Goal: Transaction & Acquisition: Purchase product/service

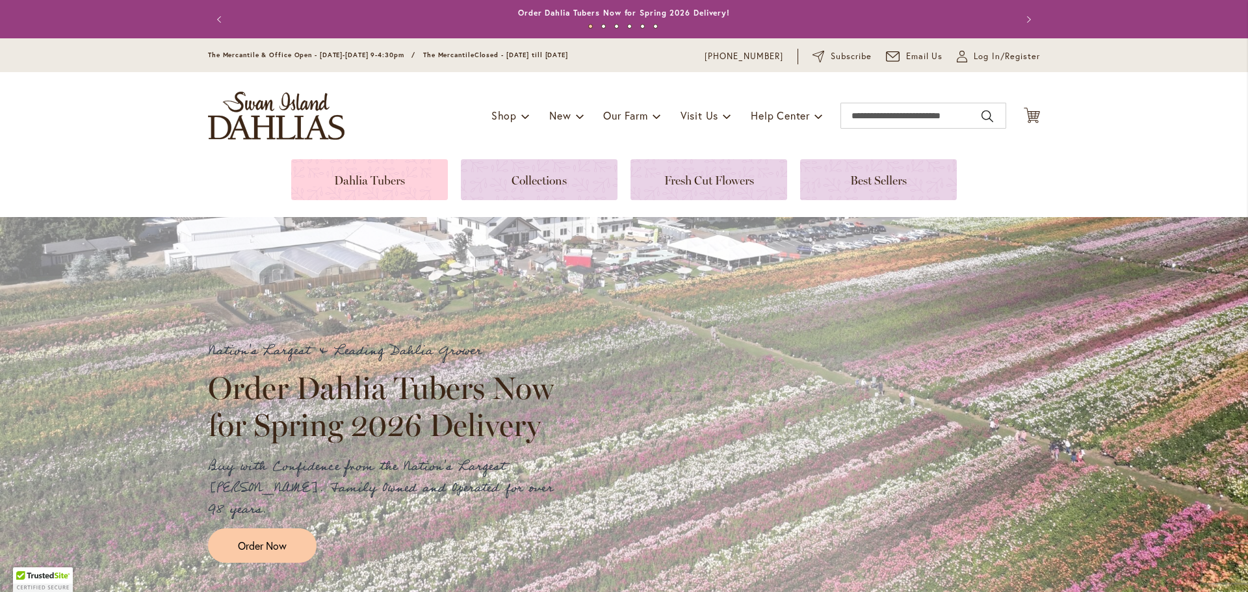
click at [414, 188] on link at bounding box center [369, 179] width 157 height 41
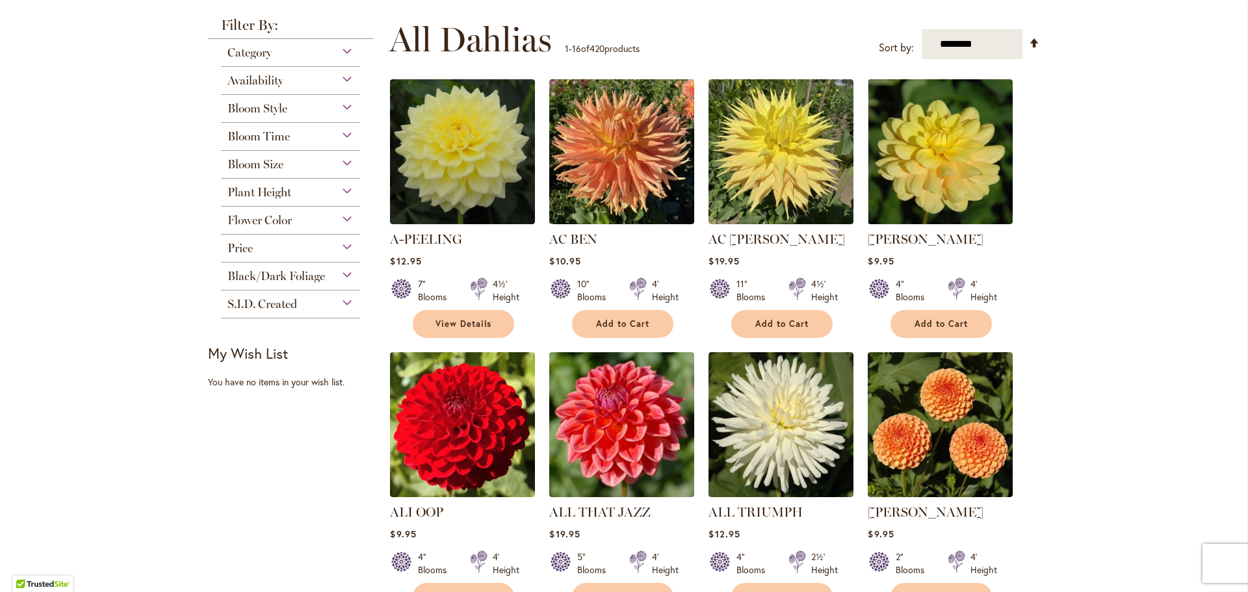
scroll to position [260, 0]
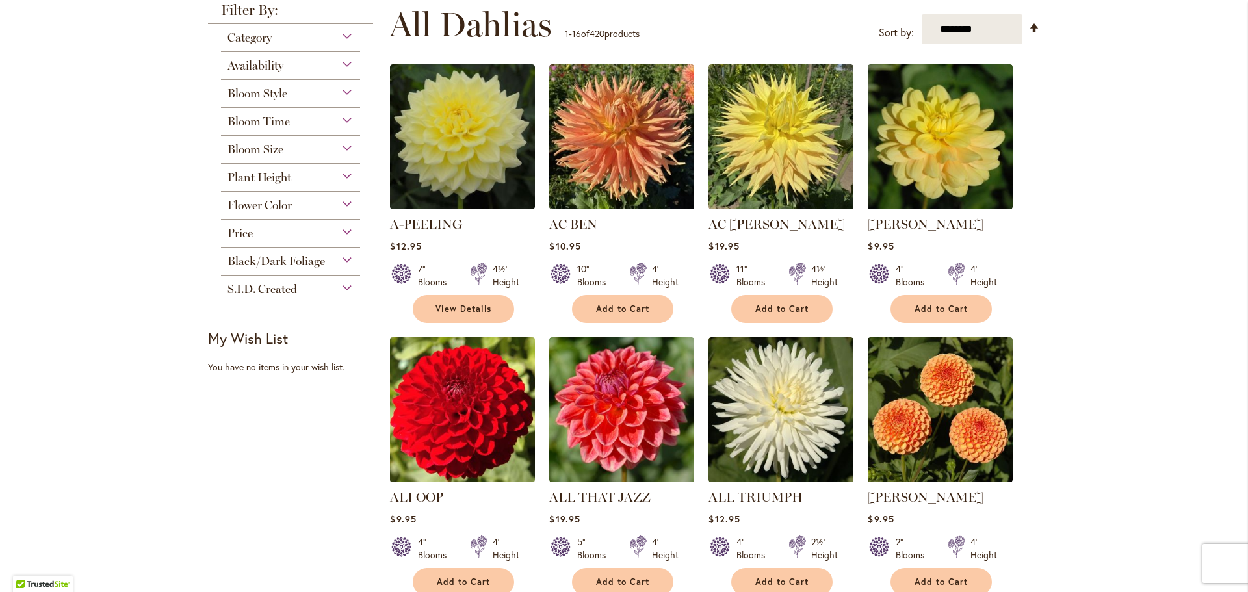
click at [478, 412] on img at bounding box center [463, 410] width 152 height 152
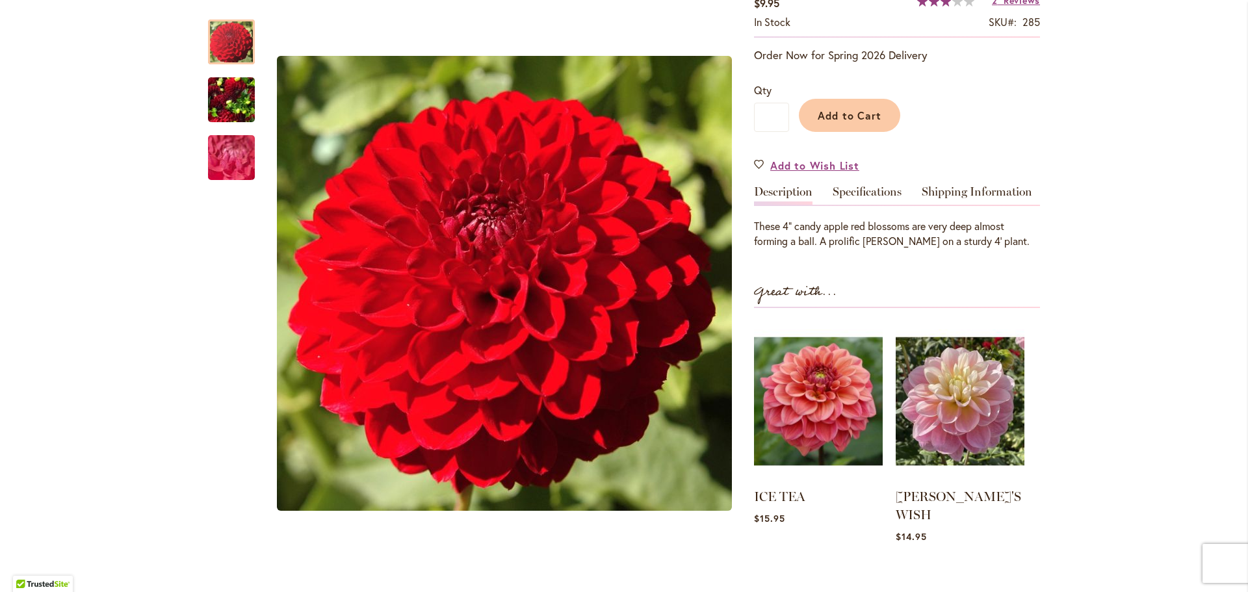
scroll to position [260, 0]
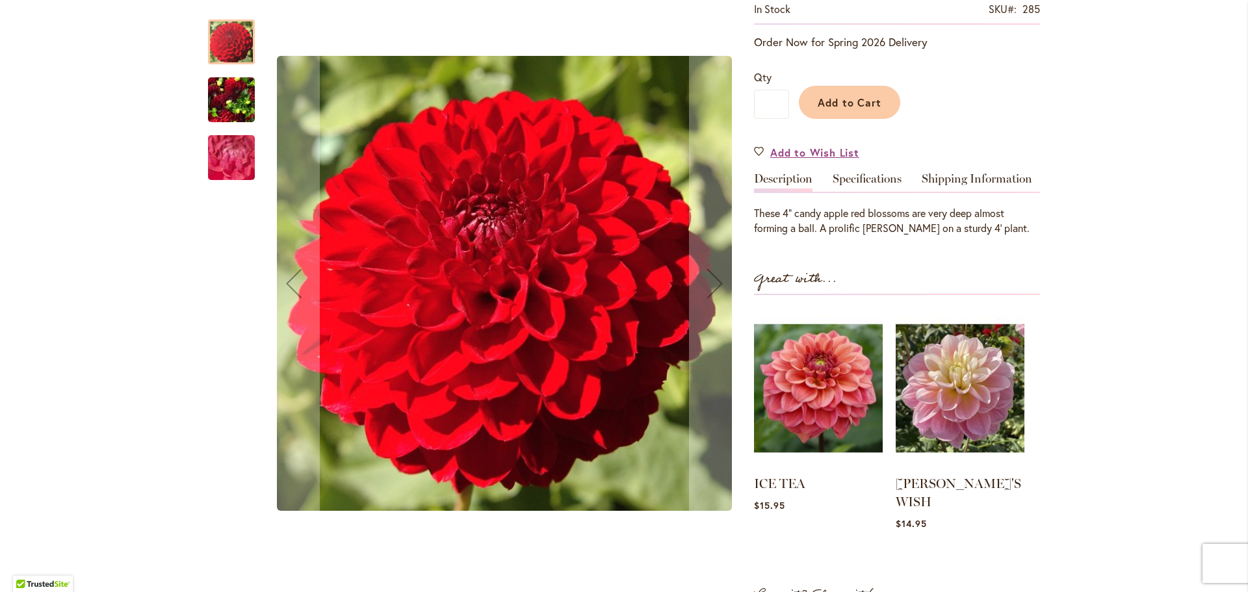
click at [225, 108] on img "ALI OOP" at bounding box center [231, 100] width 47 height 62
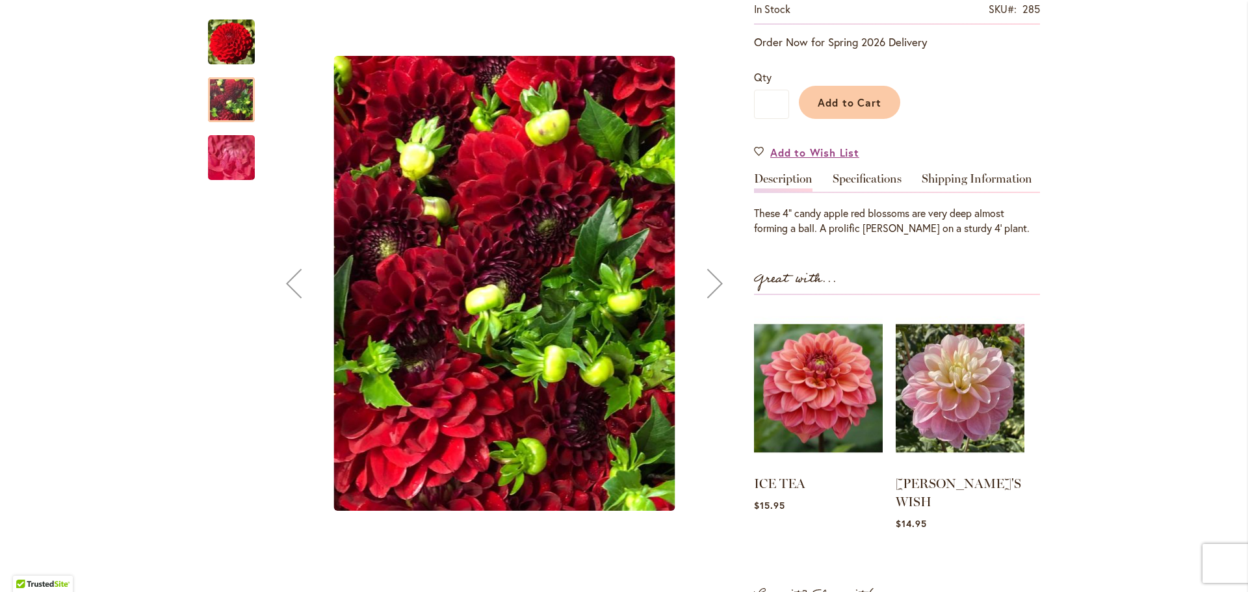
click at [234, 146] on img "ALI OOP" at bounding box center [232, 158] width 94 height 70
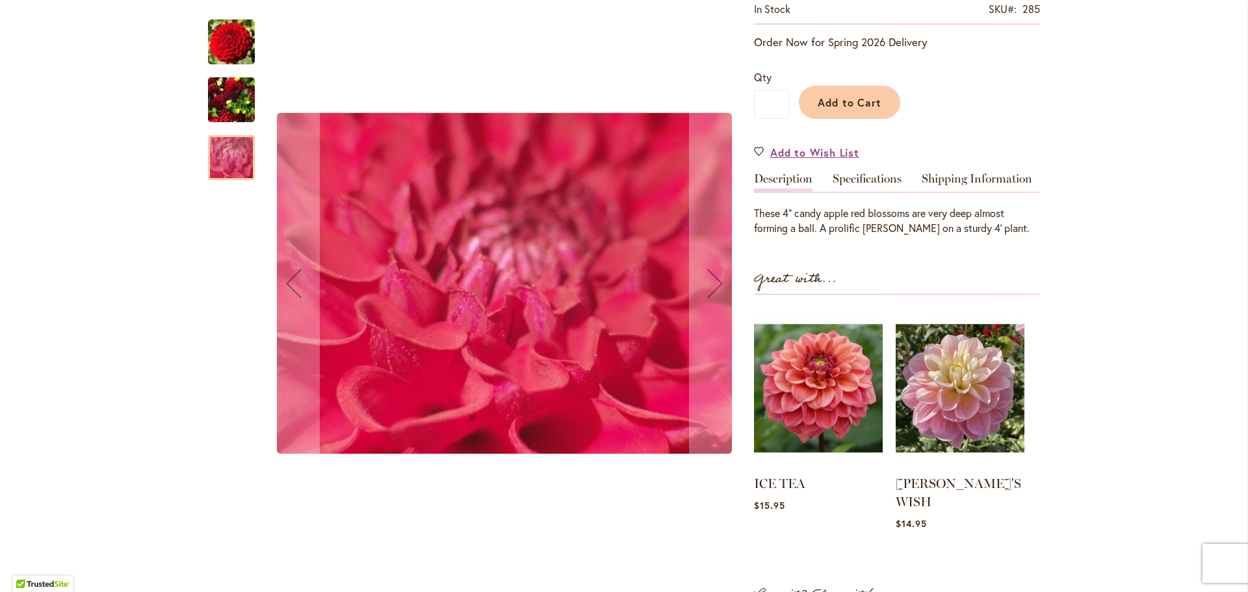
click at [236, 117] on img "ALI OOP" at bounding box center [231, 100] width 47 height 62
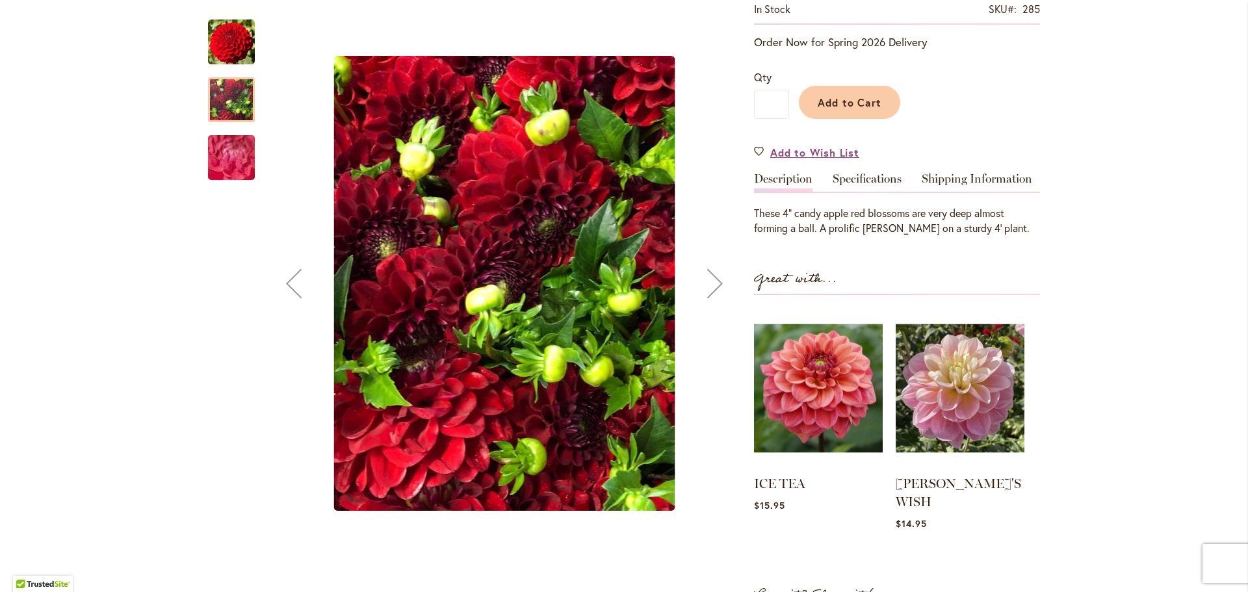
click at [230, 57] on img "ALI OOP" at bounding box center [231, 42] width 47 height 47
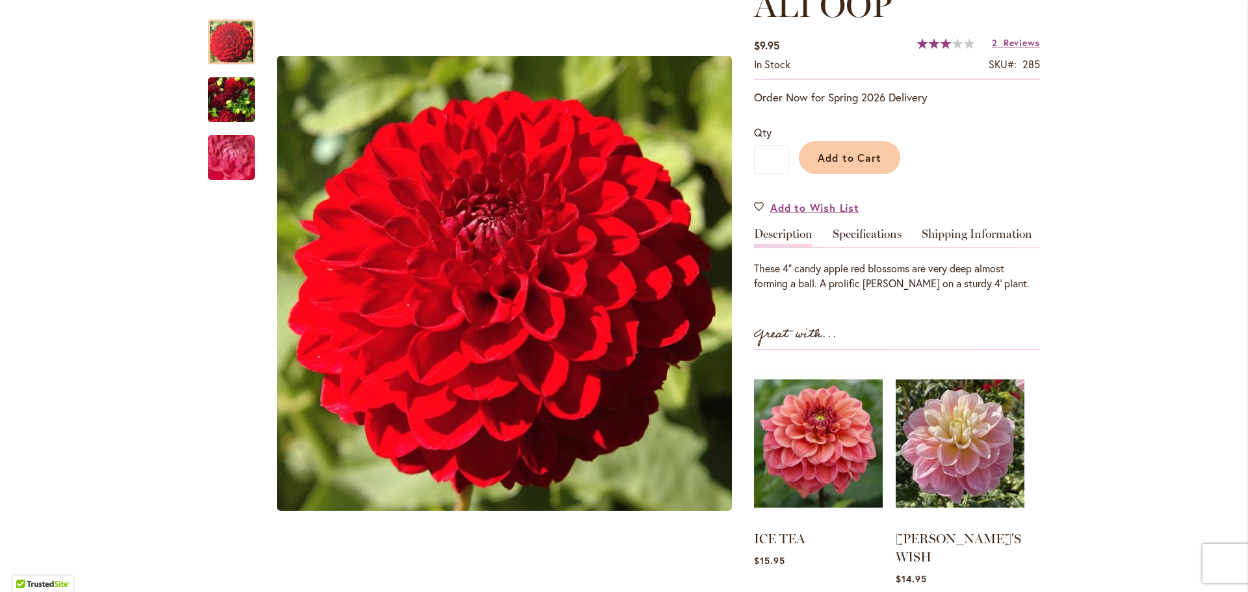
scroll to position [130, 0]
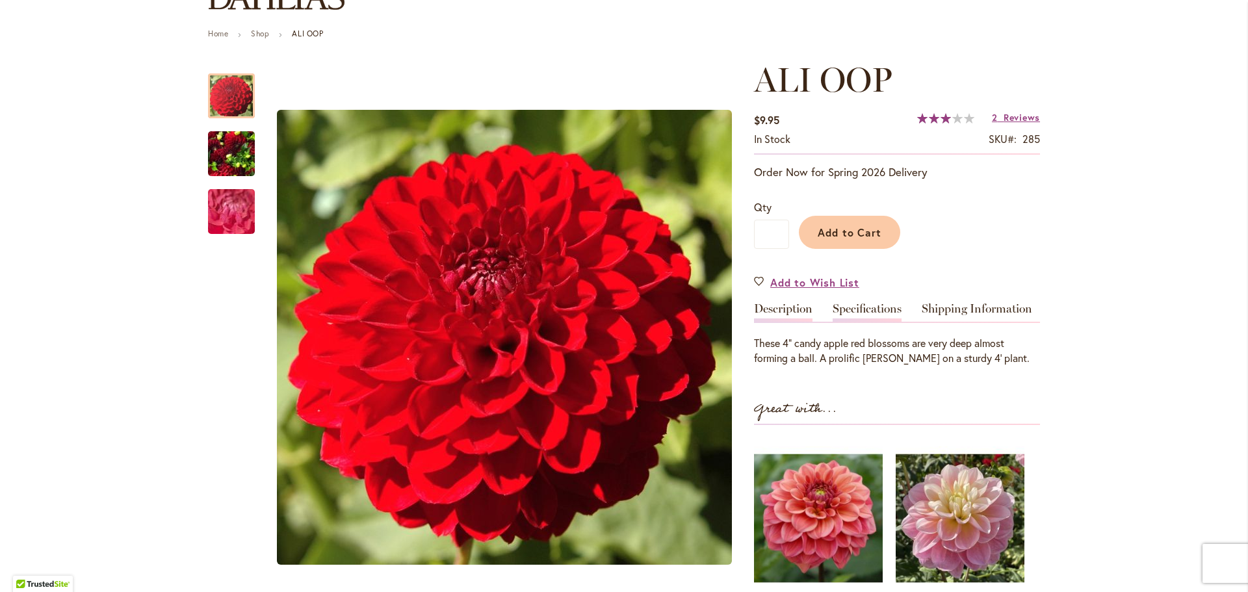
click at [850, 306] on link "Specifications" at bounding box center [867, 312] width 69 height 19
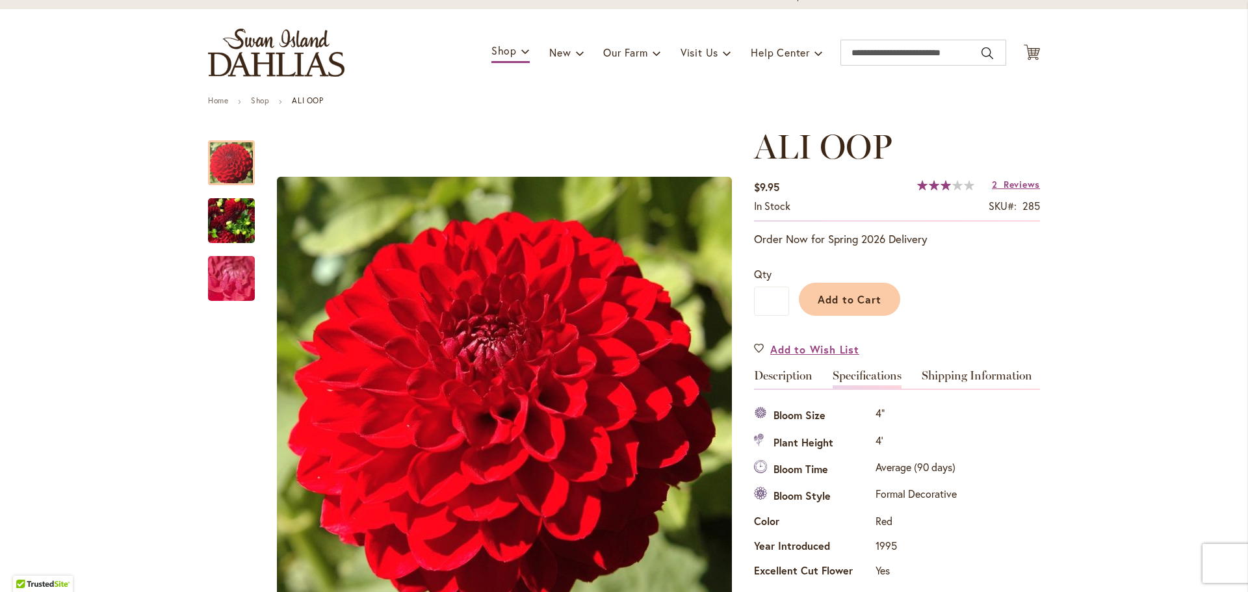
scroll to position [0, 0]
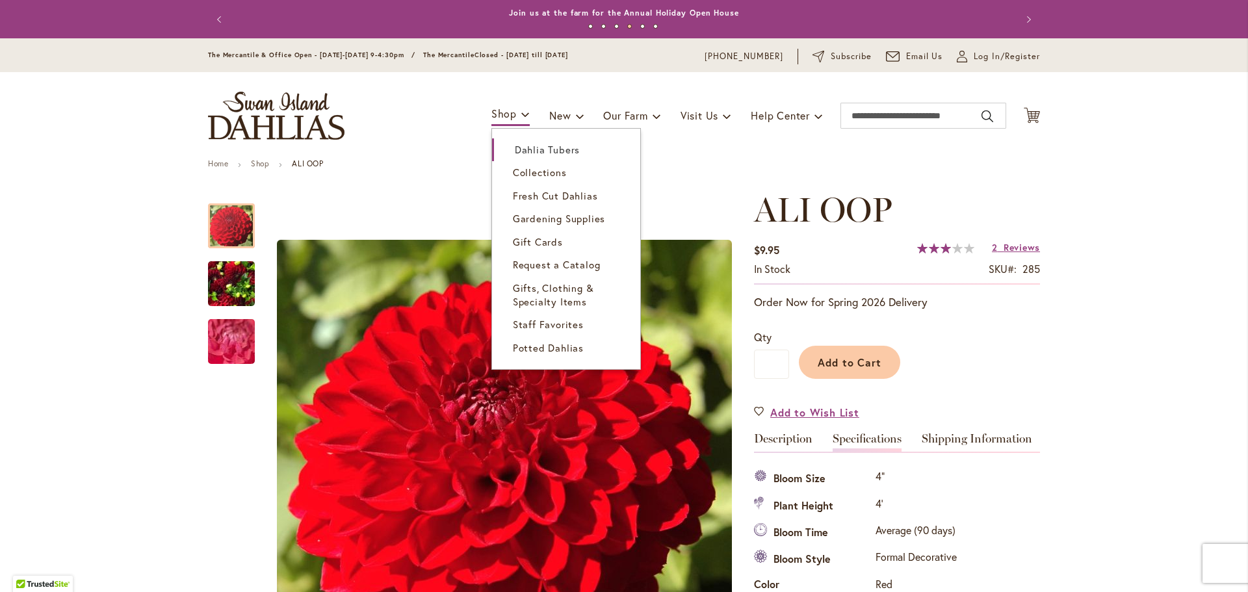
click at [533, 169] on span "Collections" at bounding box center [540, 172] width 54 height 13
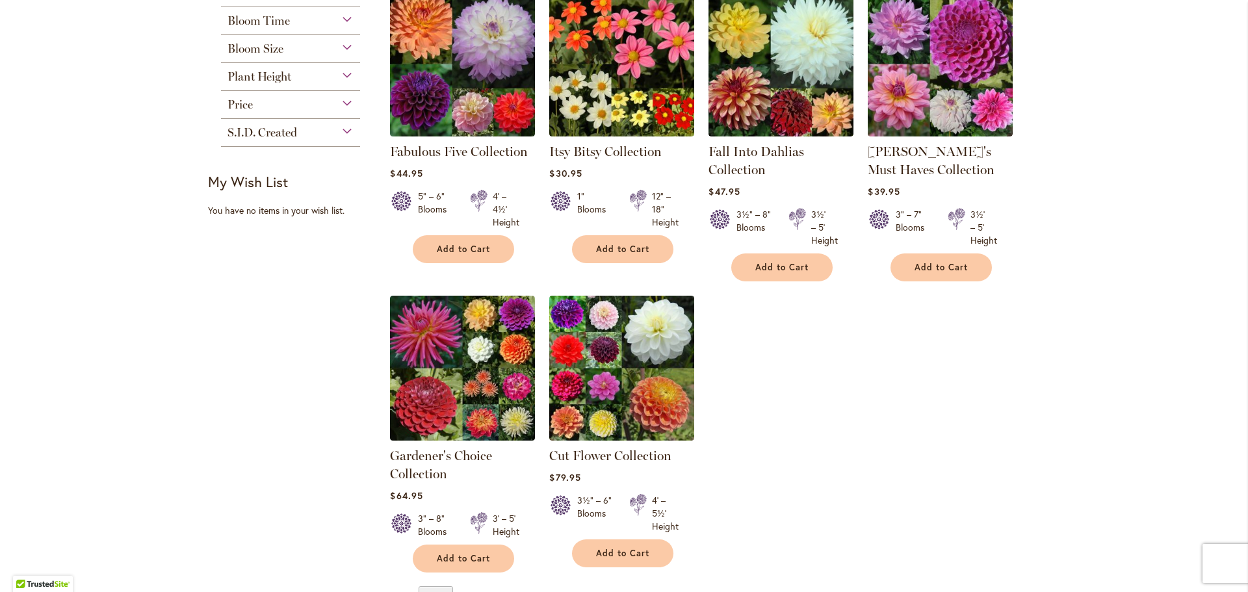
scroll to position [325, 0]
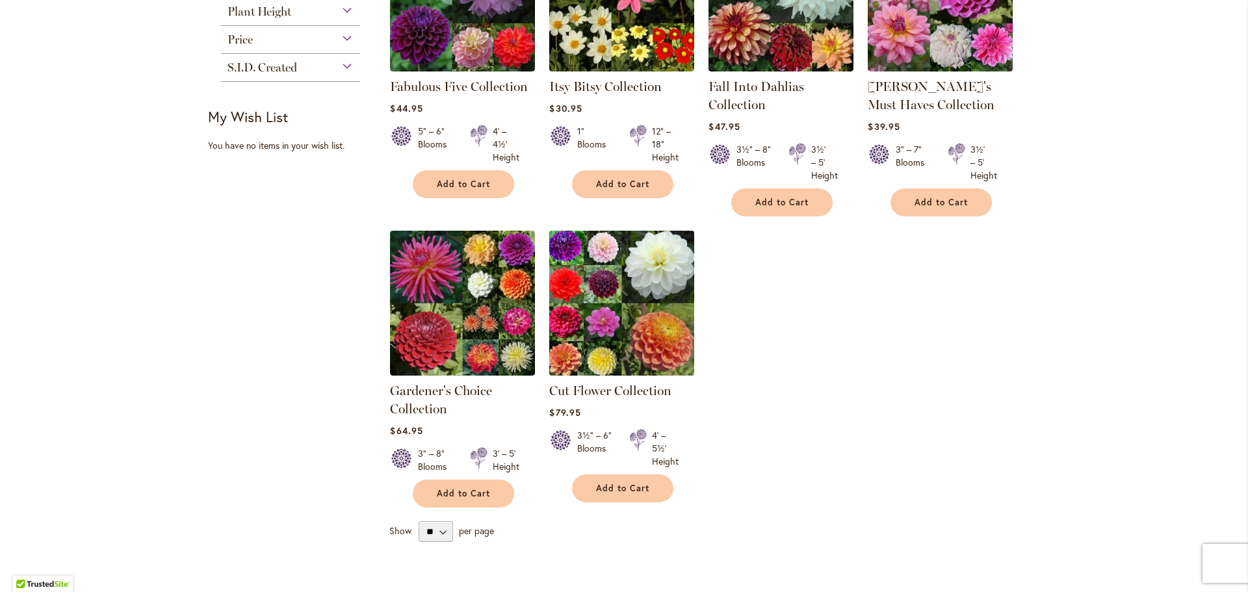
click at [611, 302] on img at bounding box center [622, 303] width 152 height 152
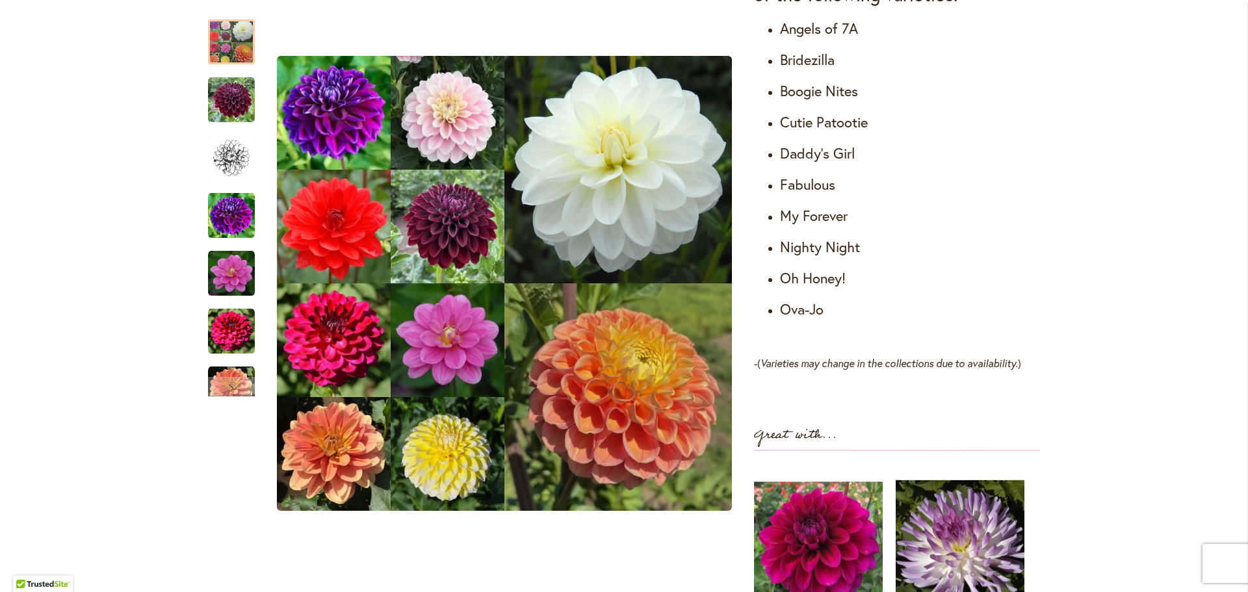
scroll to position [845, 0]
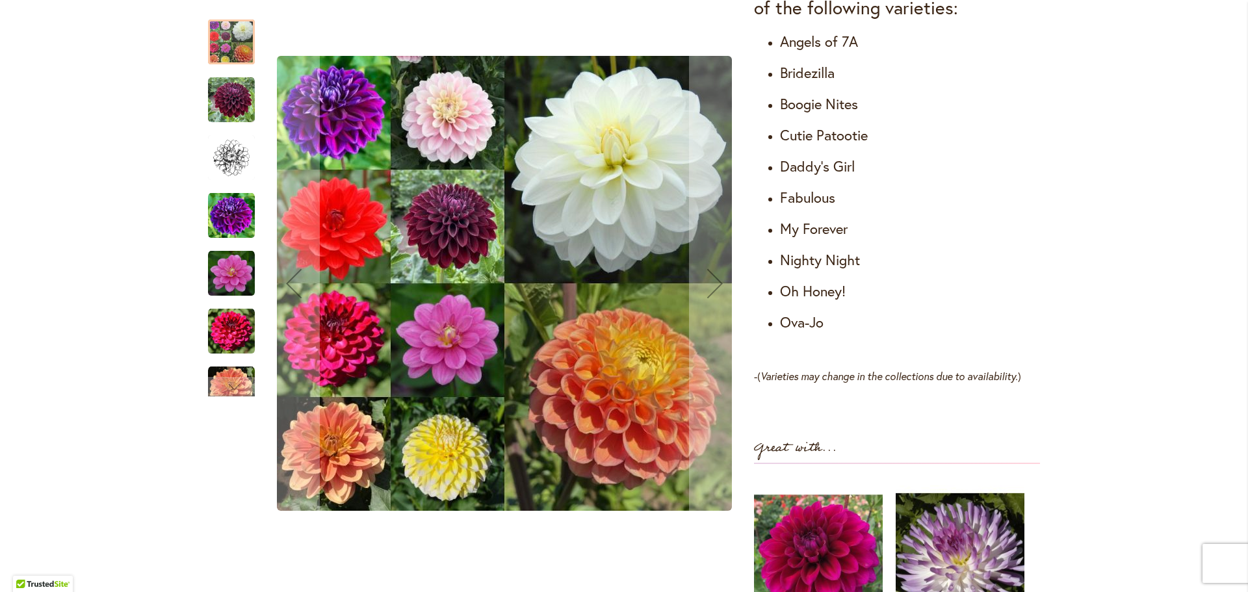
click at [227, 112] on img "Cut Flower Collection" at bounding box center [231, 100] width 47 height 47
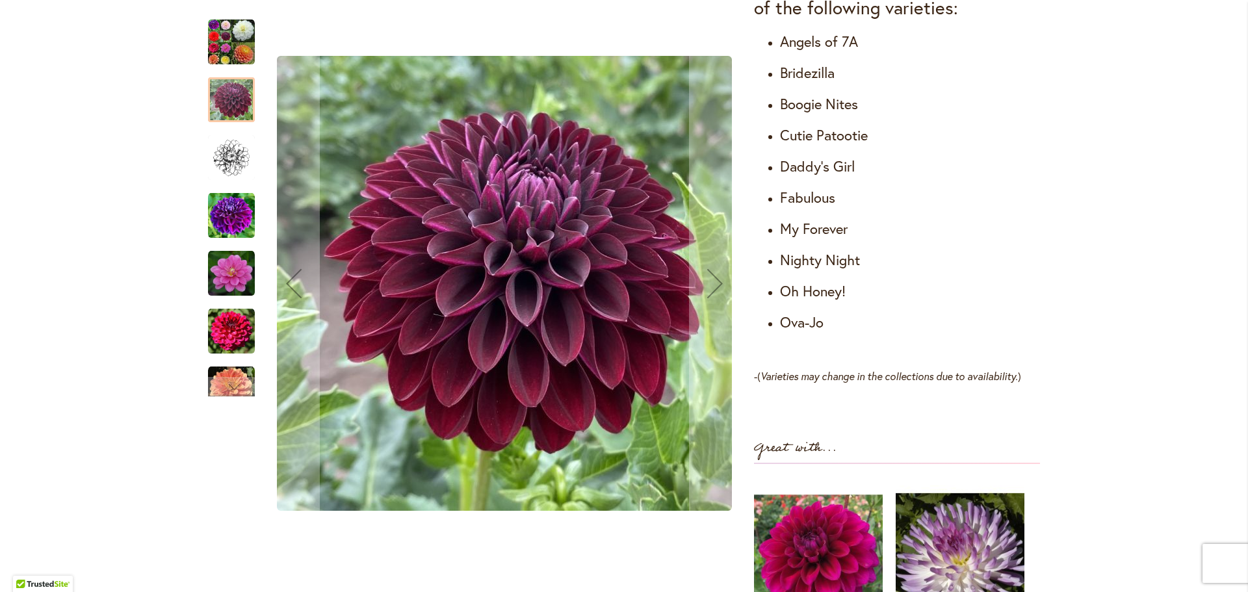
click at [233, 57] on img "CUT FLOWER COLLECTION" at bounding box center [231, 42] width 47 height 47
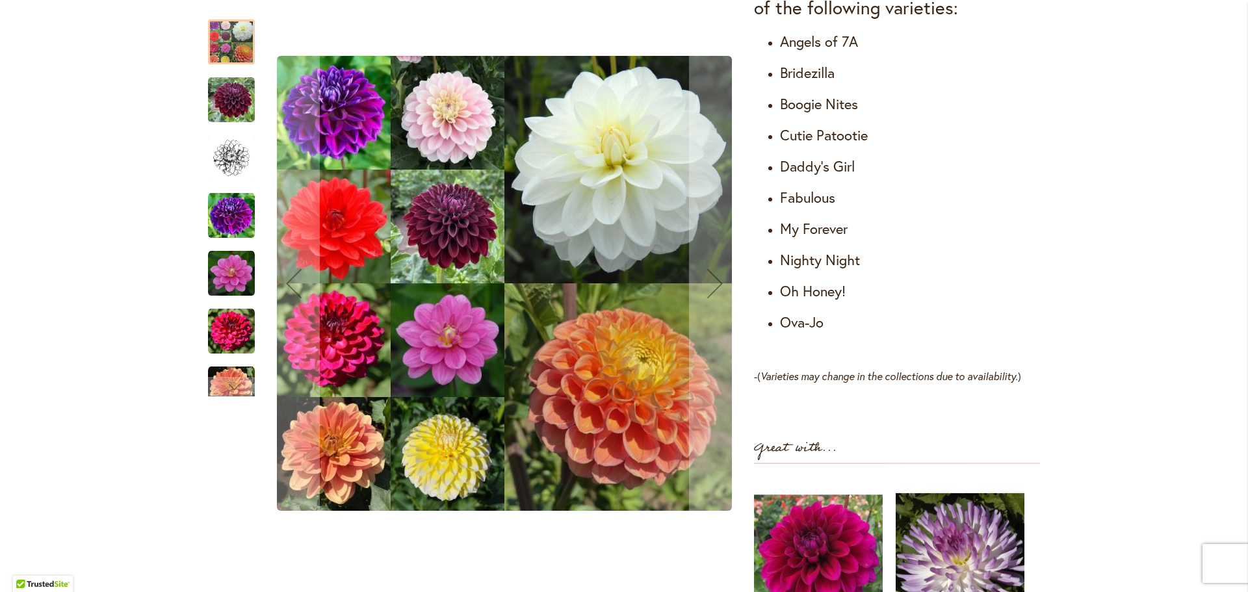
click at [230, 103] on img "Cut Flower Collection" at bounding box center [231, 100] width 47 height 47
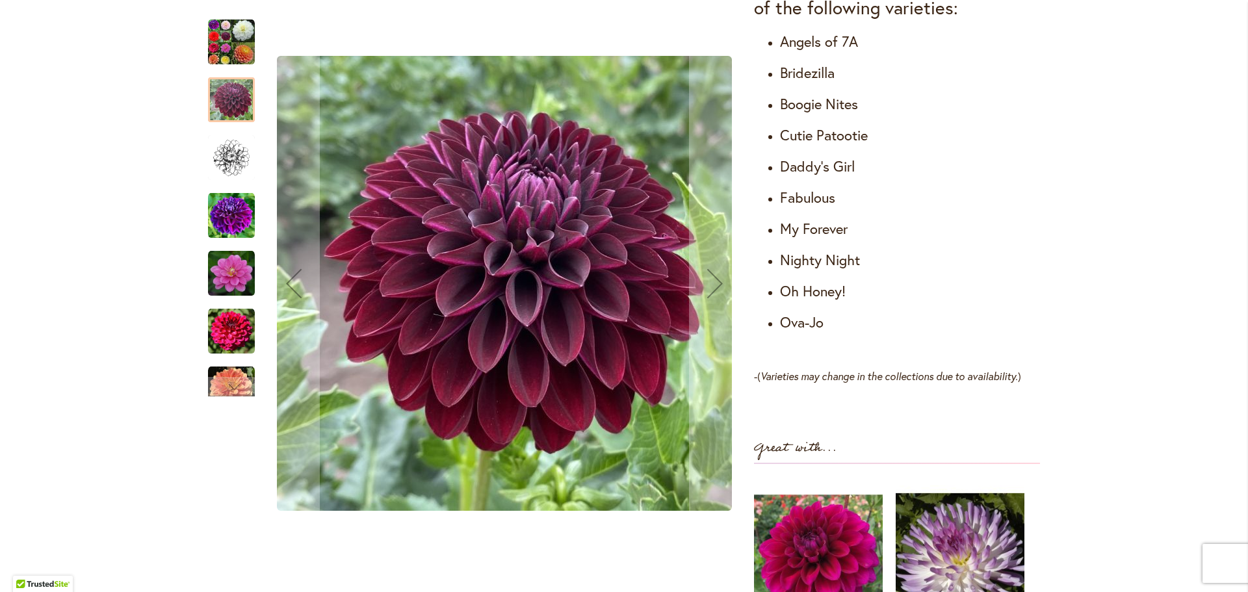
click at [237, 151] on img "Cut Flower Collection" at bounding box center [231, 158] width 47 height 47
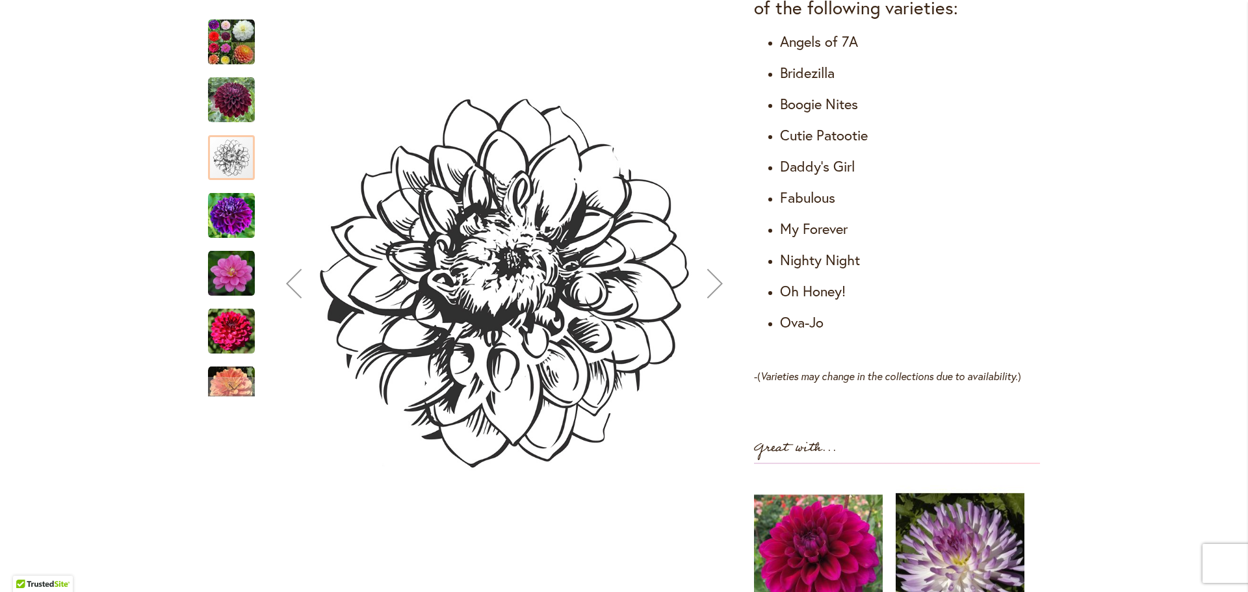
click at [230, 211] on img "Cut Flower Collection" at bounding box center [231, 215] width 47 height 47
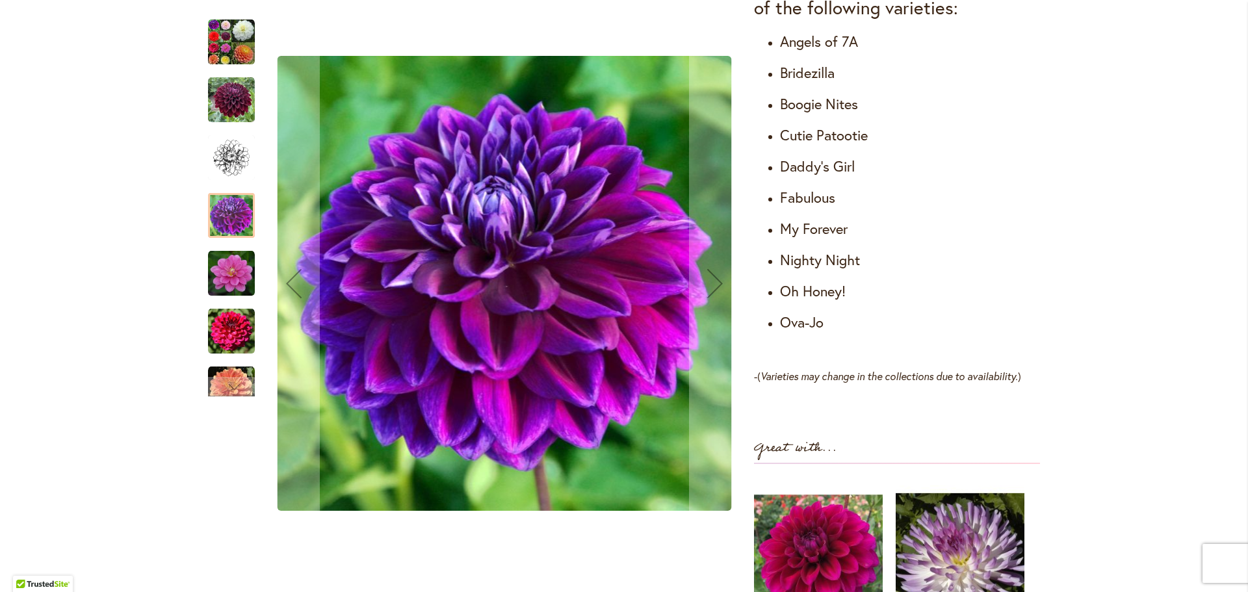
click at [228, 260] on img "Cut Flower Collection" at bounding box center [231, 273] width 47 height 47
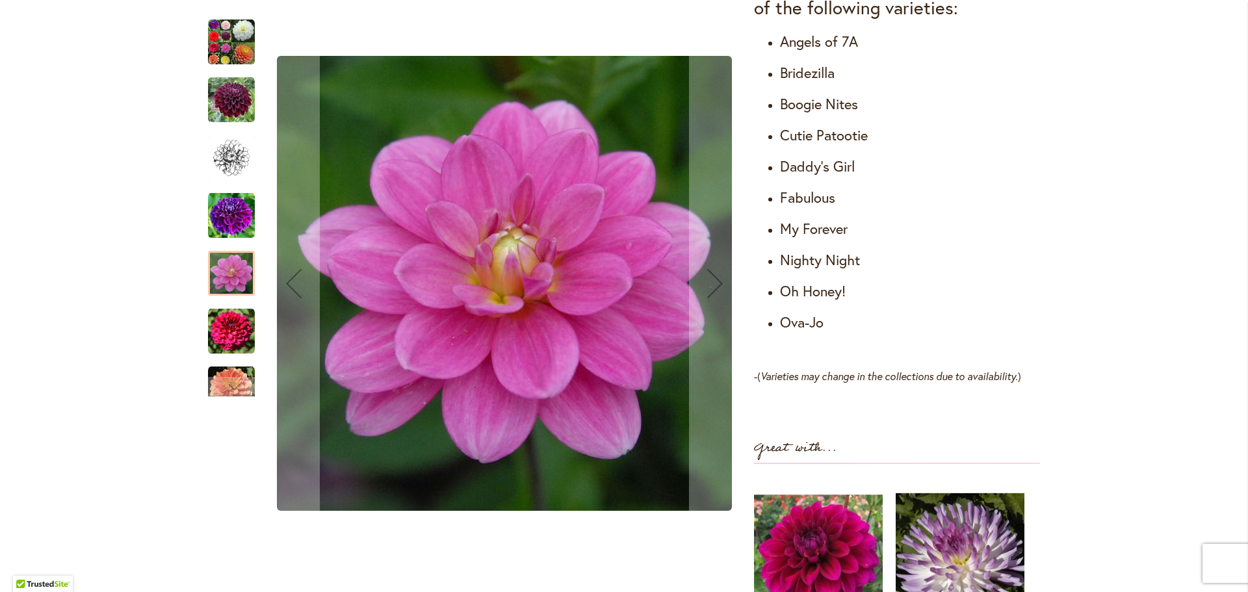
click at [221, 320] on img "Cut Flower Collection" at bounding box center [231, 331] width 47 height 47
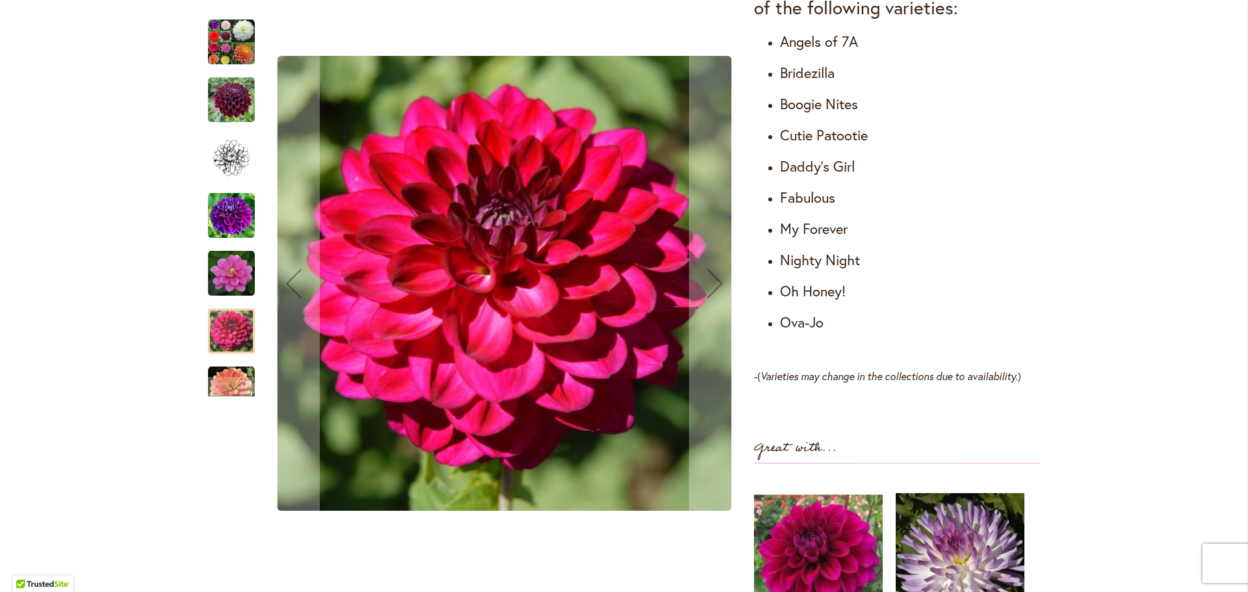
click at [226, 374] on img "Cut Flower Collection" at bounding box center [231, 389] width 47 height 47
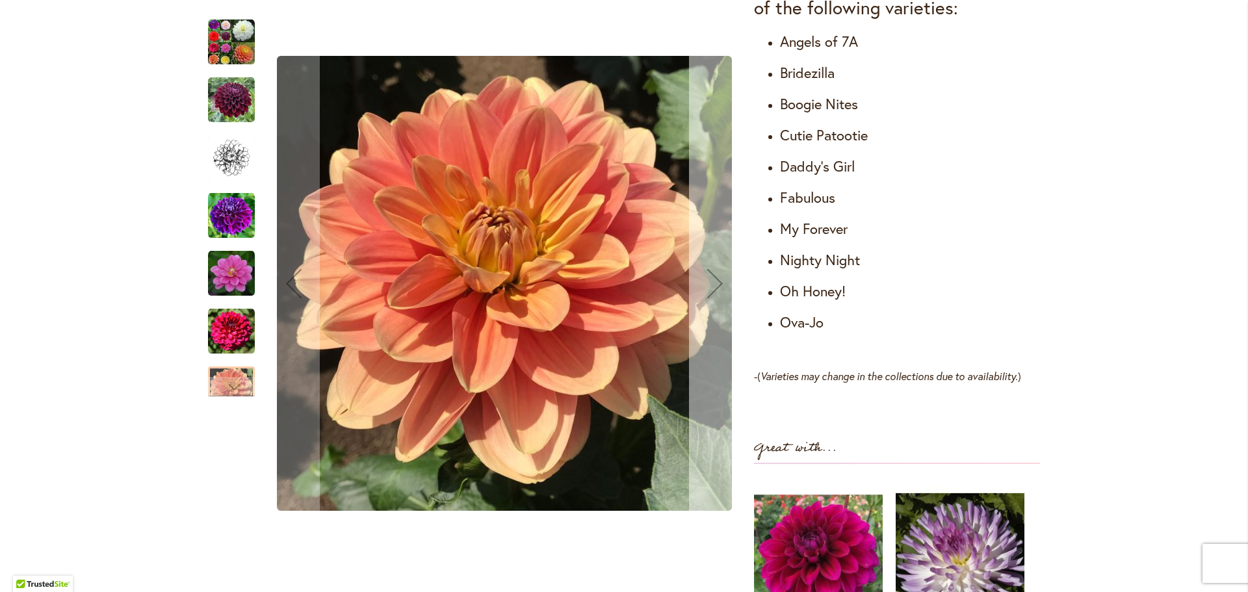
click at [713, 287] on div "Next" at bounding box center [715, 283] width 52 height 52
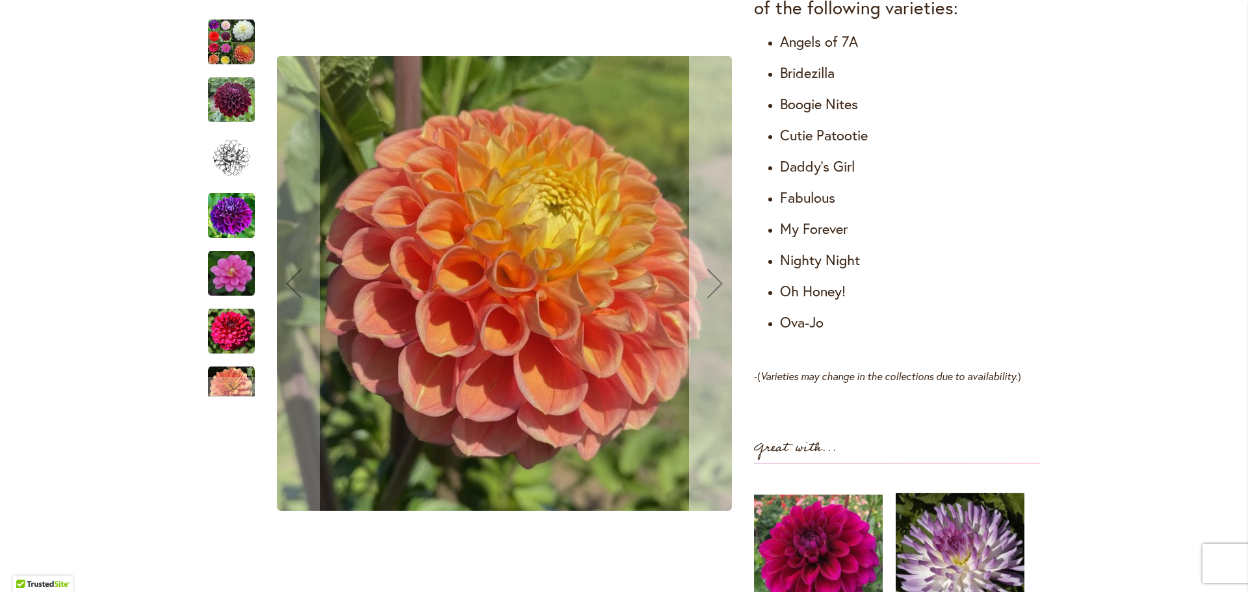
click at [713, 287] on div "Next" at bounding box center [715, 283] width 52 height 52
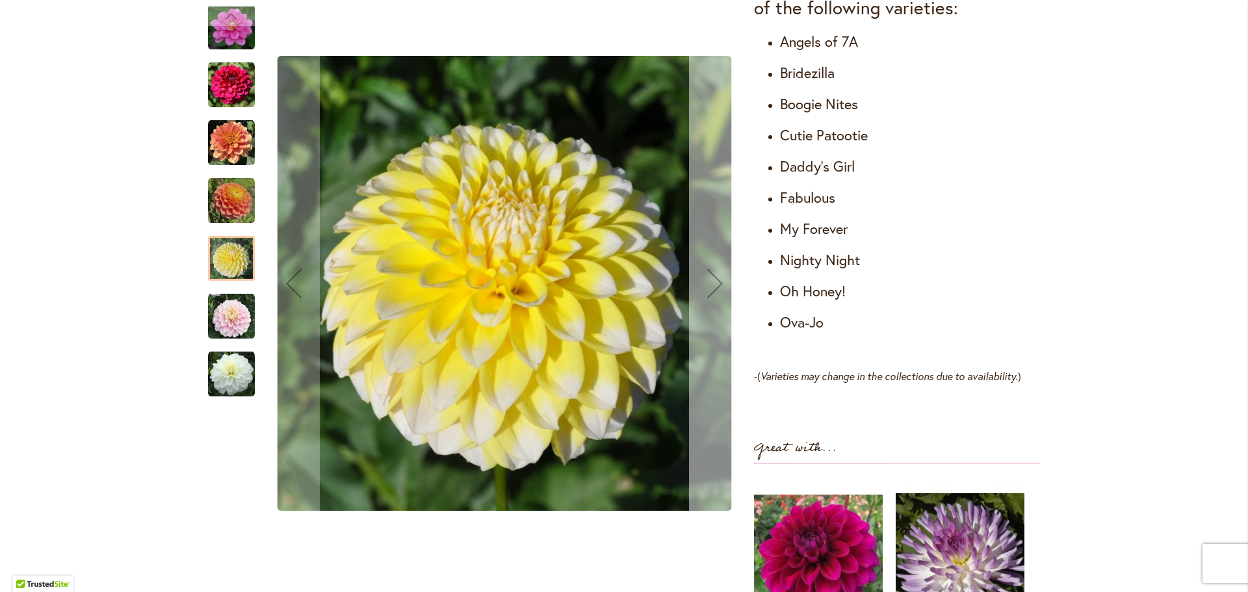
click at [713, 287] on div "Next" at bounding box center [715, 283] width 52 height 52
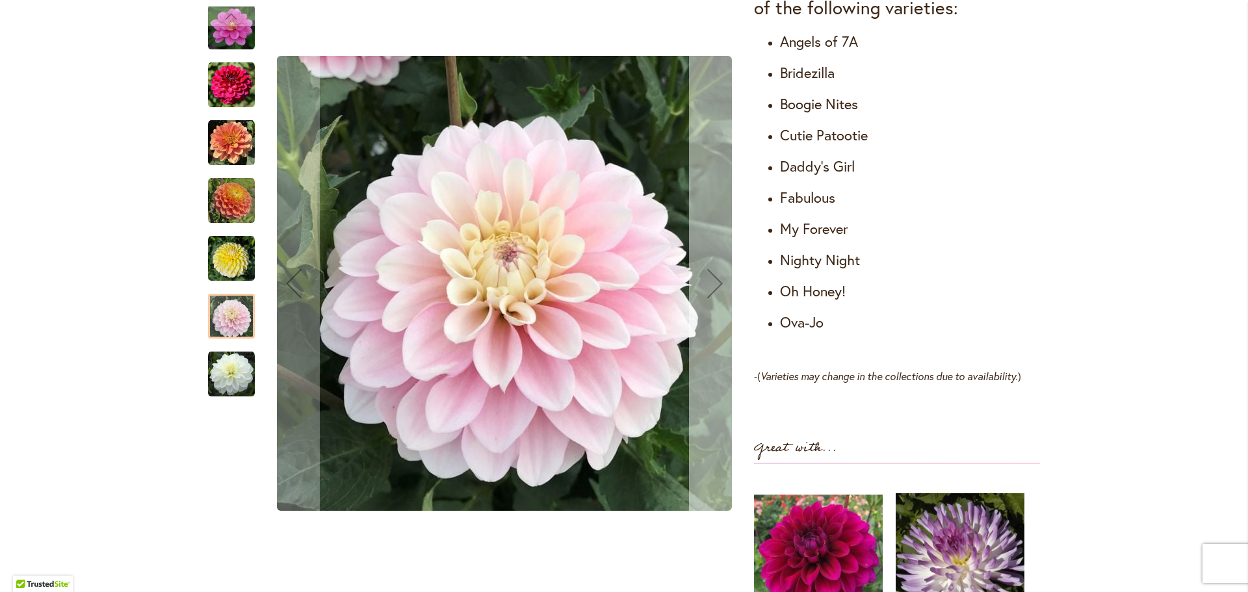
click at [713, 287] on div "Next" at bounding box center [715, 283] width 52 height 52
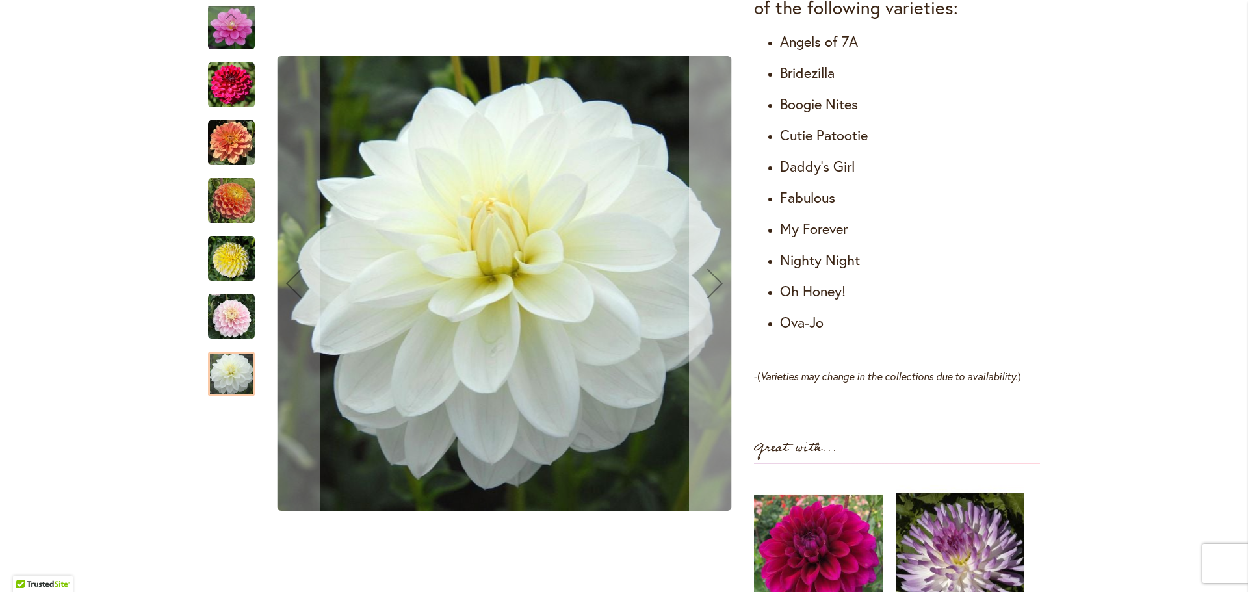
click at [713, 287] on div "Next" at bounding box center [715, 283] width 52 height 52
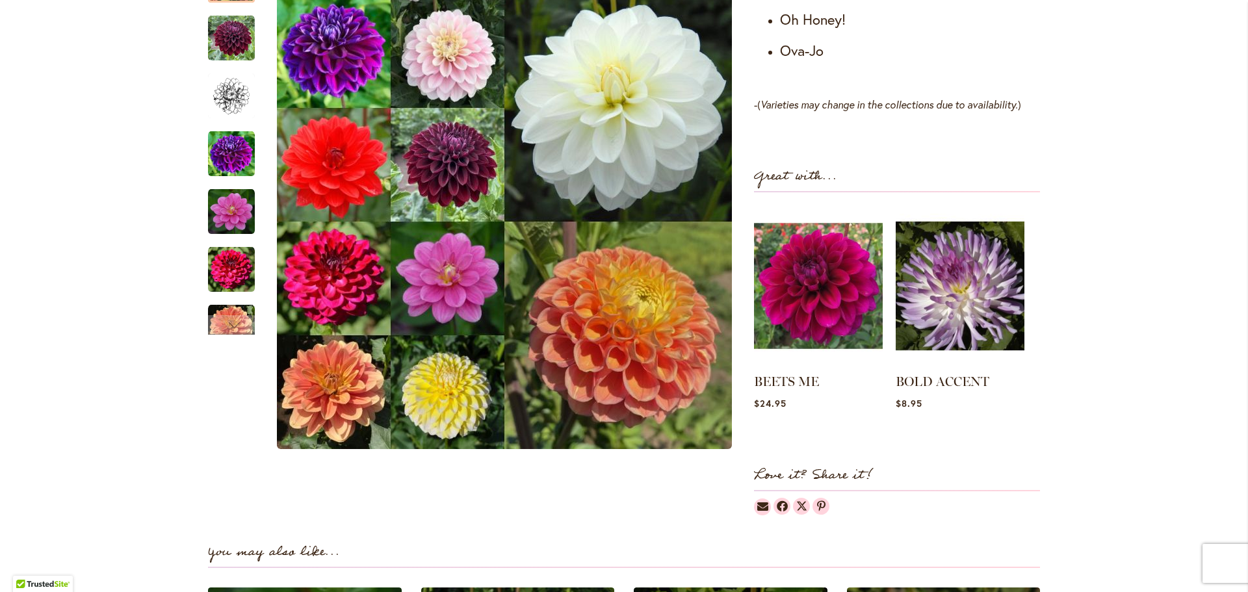
scroll to position [1170, 0]
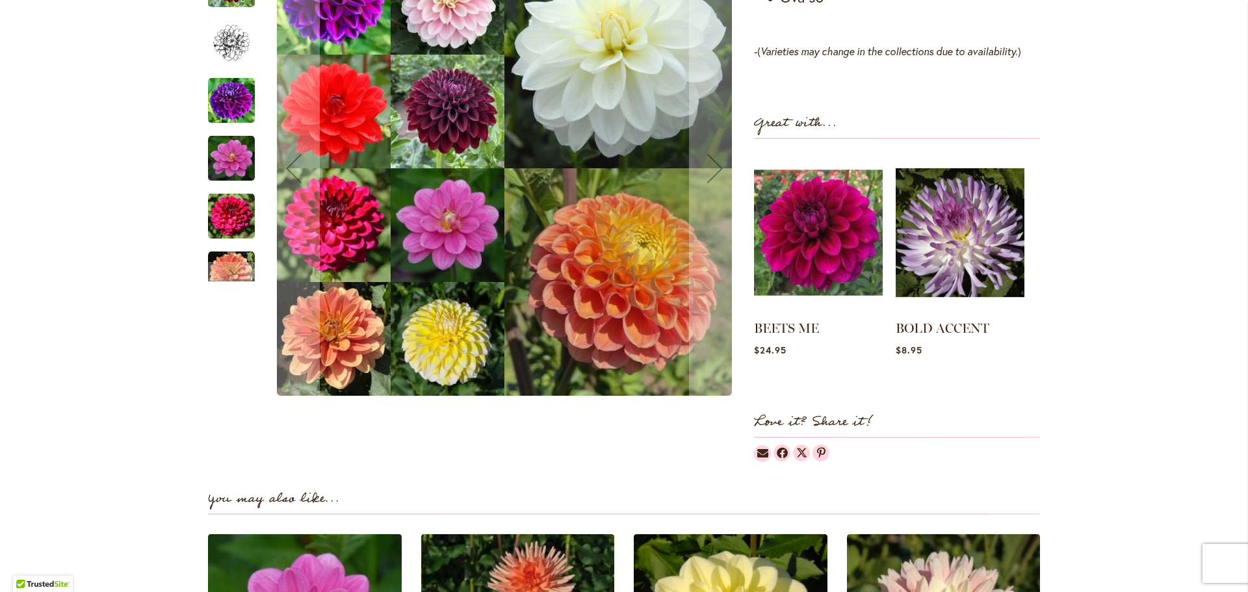
click at [232, 256] on img "Cut Flower Collection" at bounding box center [231, 274] width 47 height 47
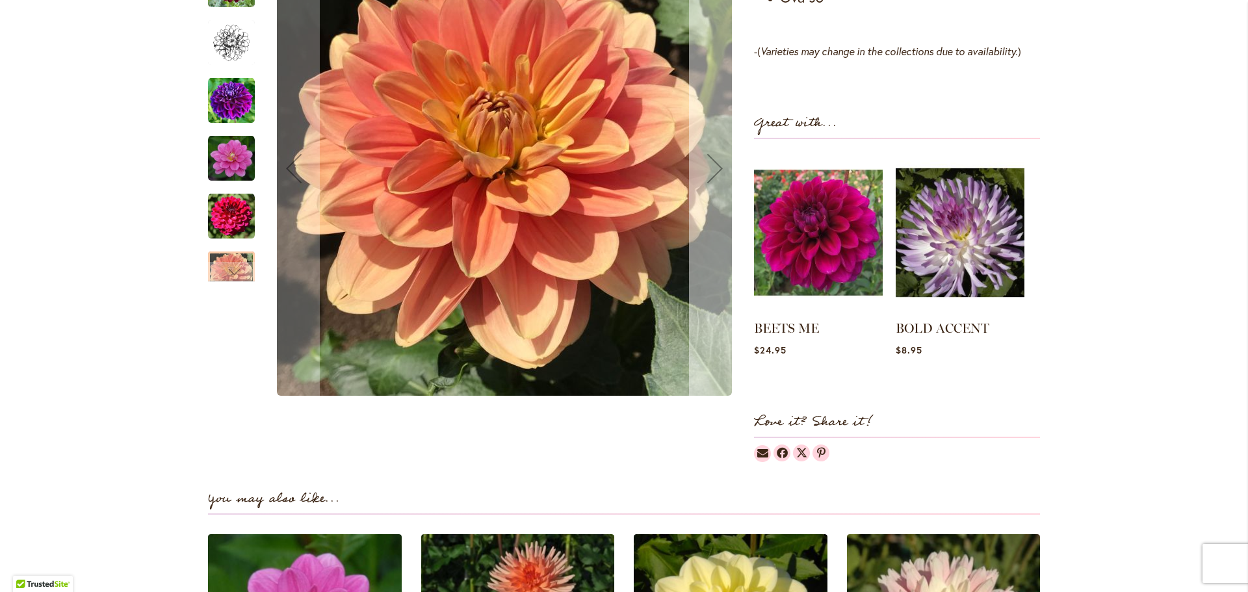
click at [695, 157] on div "Next" at bounding box center [715, 168] width 52 height 52
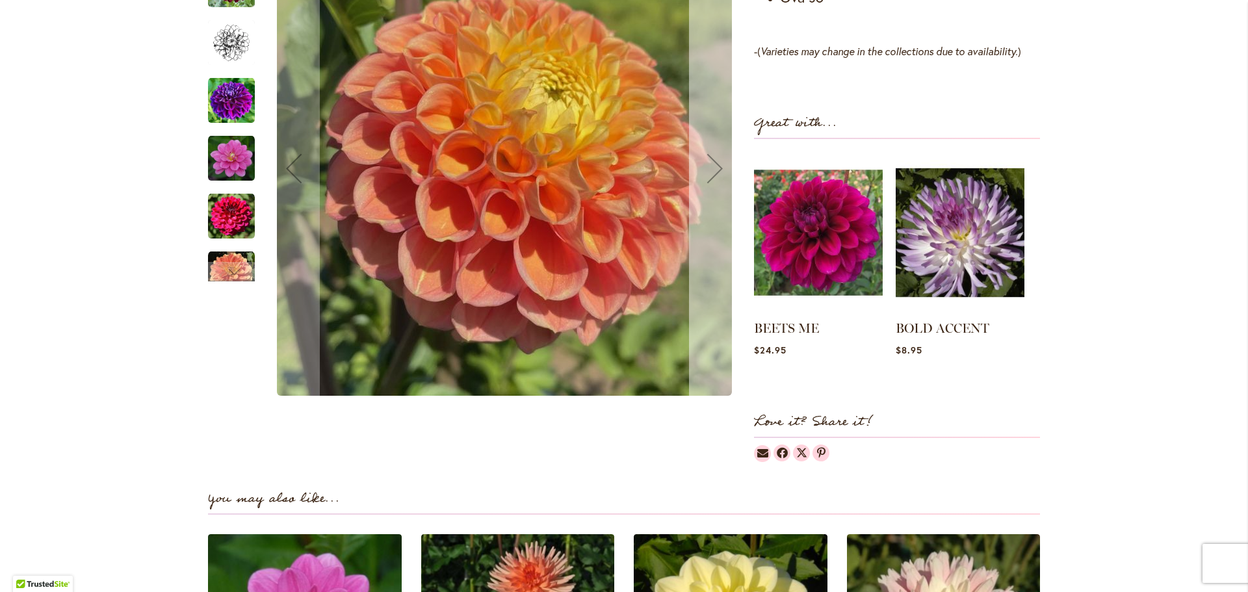
click at [696, 157] on div "Next" at bounding box center [715, 168] width 52 height 52
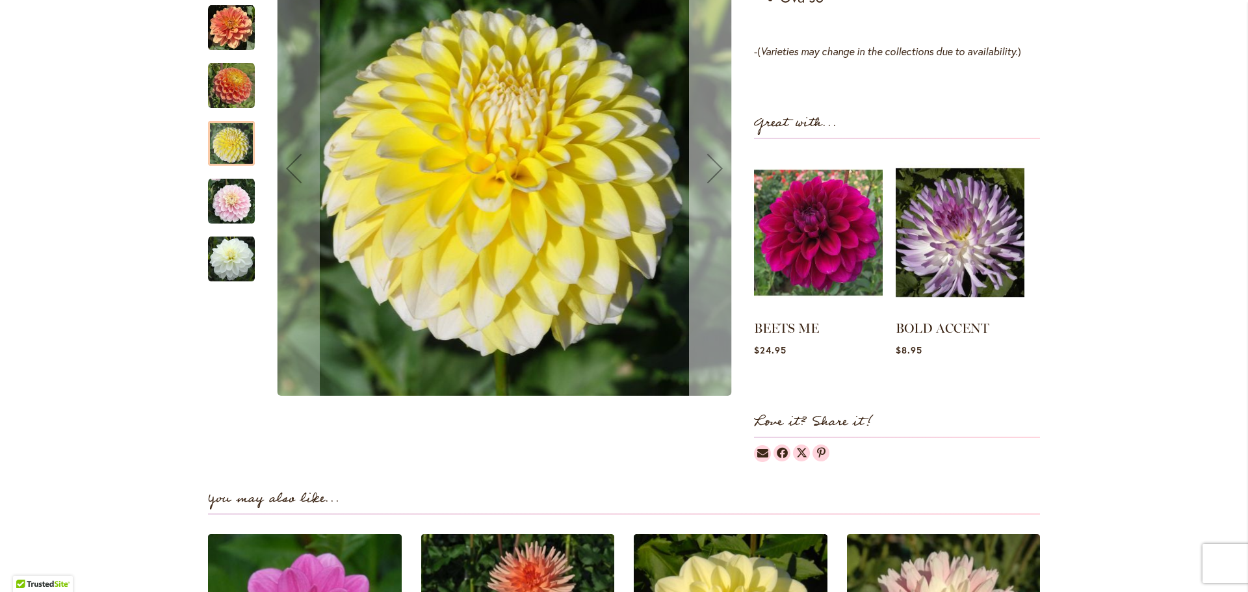
click at [696, 157] on div "Next" at bounding box center [715, 168] width 52 height 52
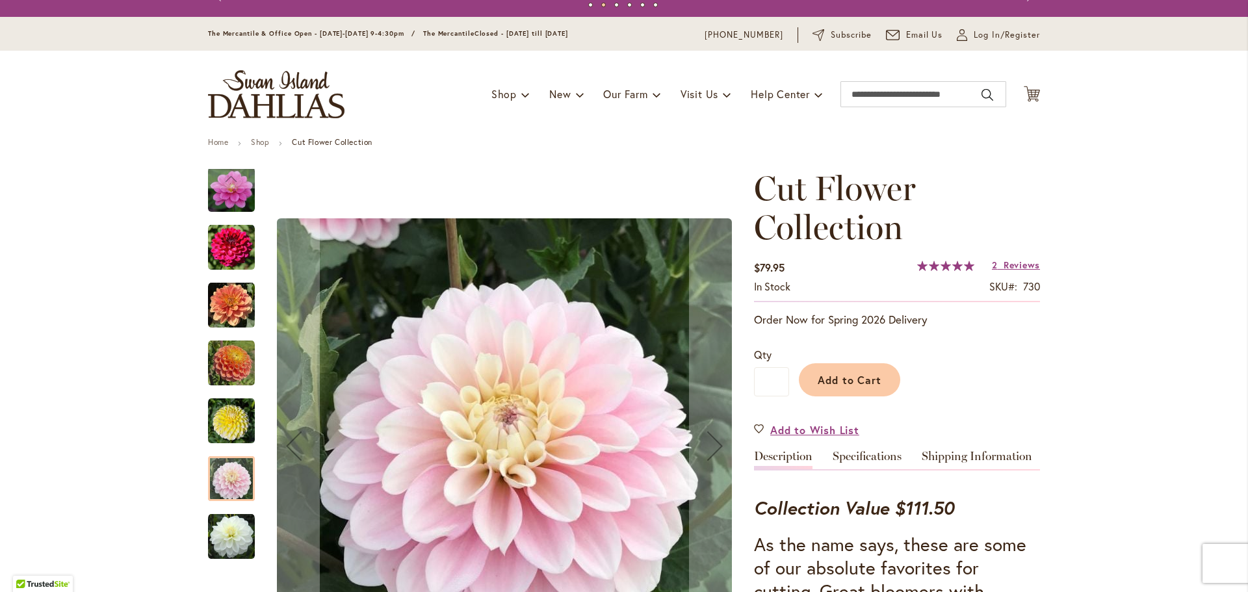
scroll to position [0, 0]
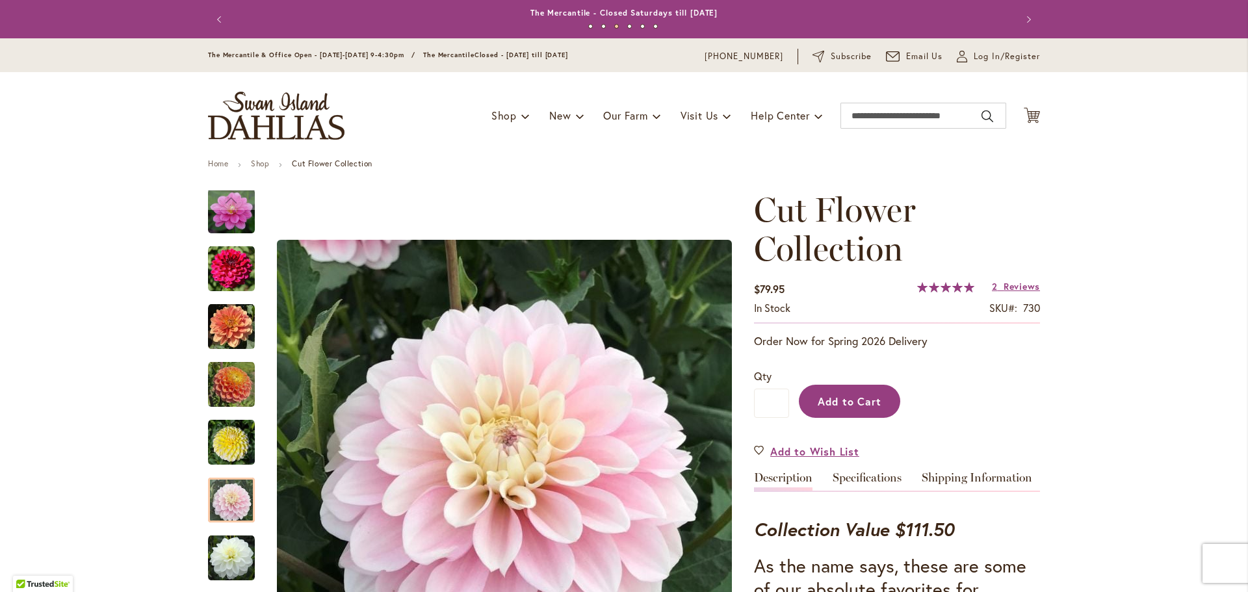
click at [857, 388] on button "Add to Cart" at bounding box center [849, 401] width 101 height 33
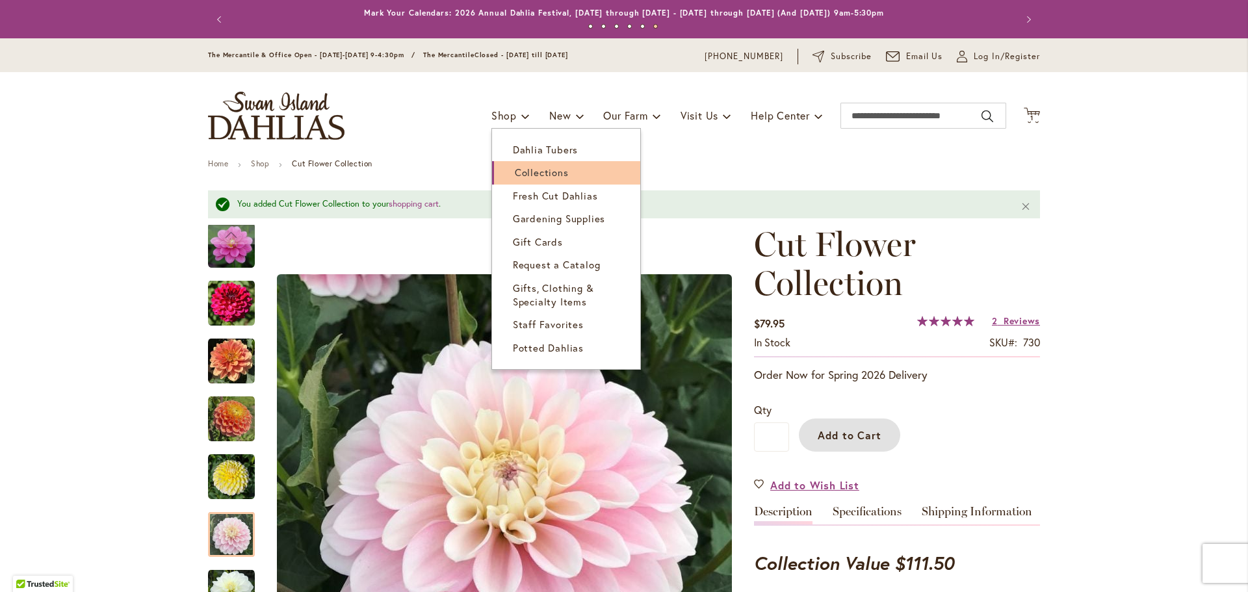
click at [527, 173] on span "Collections" at bounding box center [542, 172] width 54 height 13
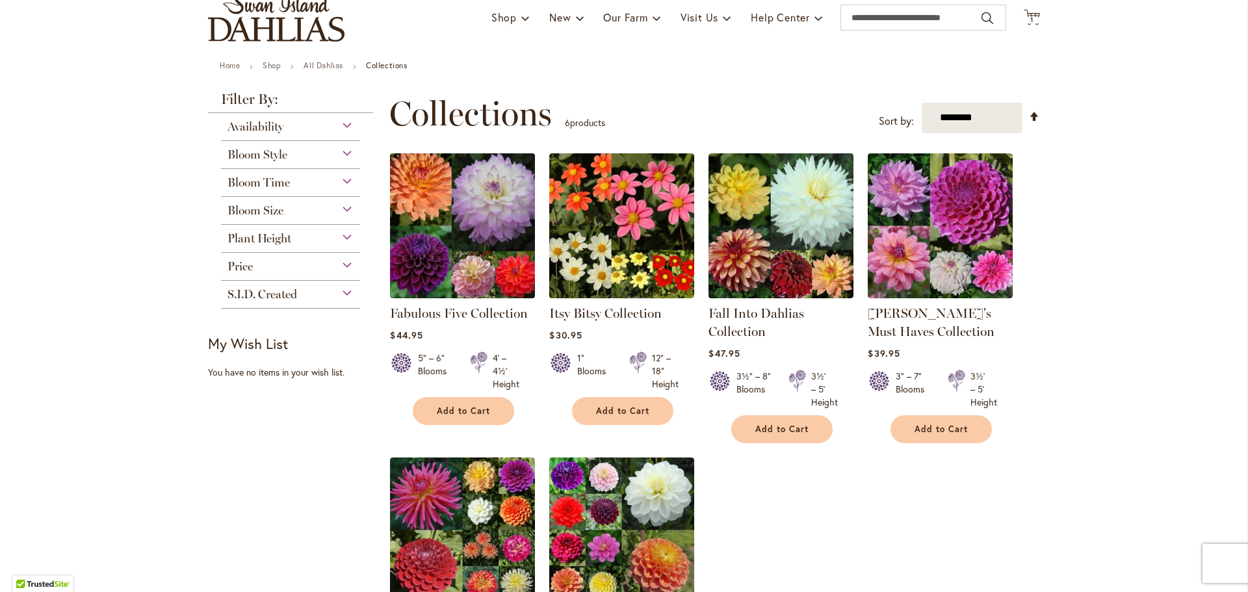
scroll to position [325, 0]
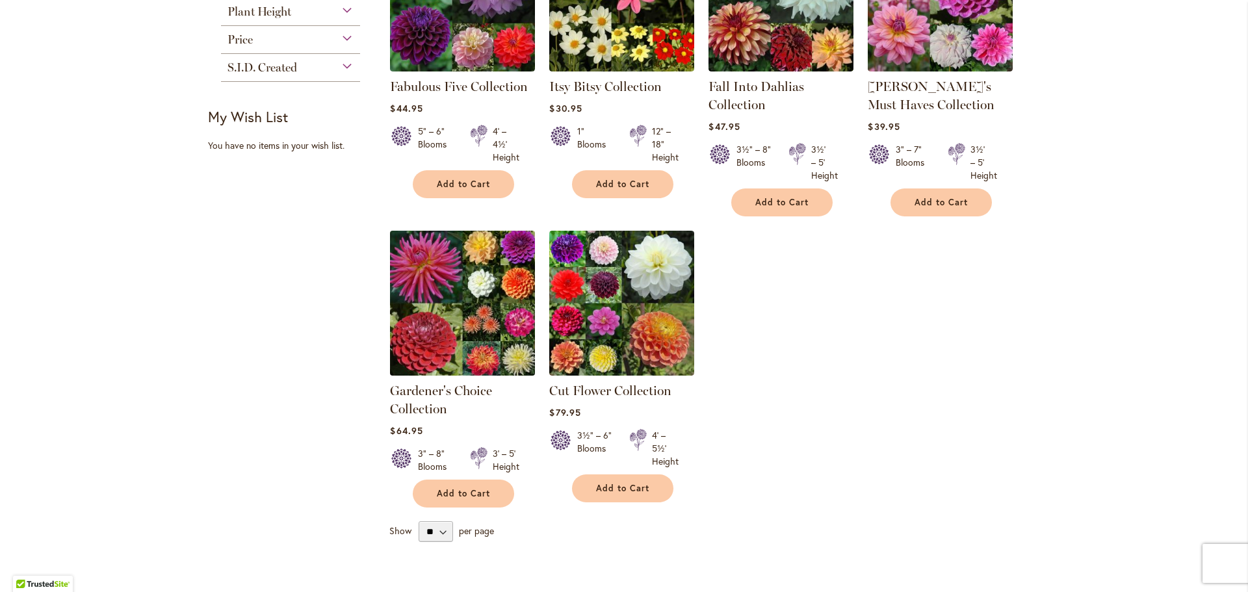
click at [480, 328] on img at bounding box center [463, 303] width 152 height 152
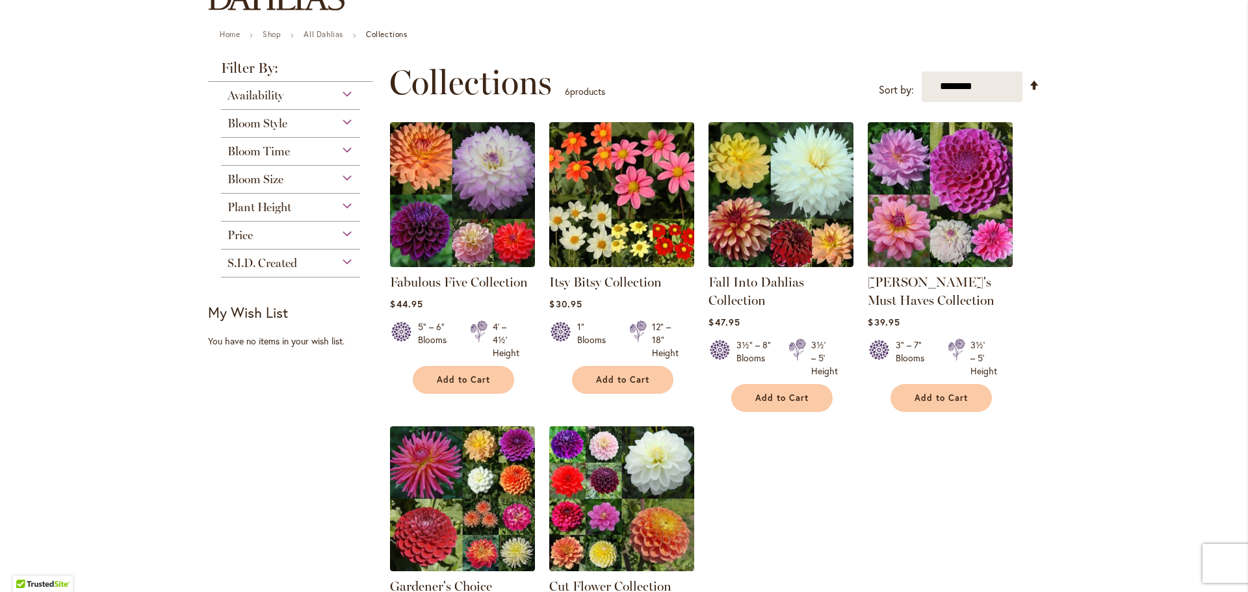
scroll to position [130, 0]
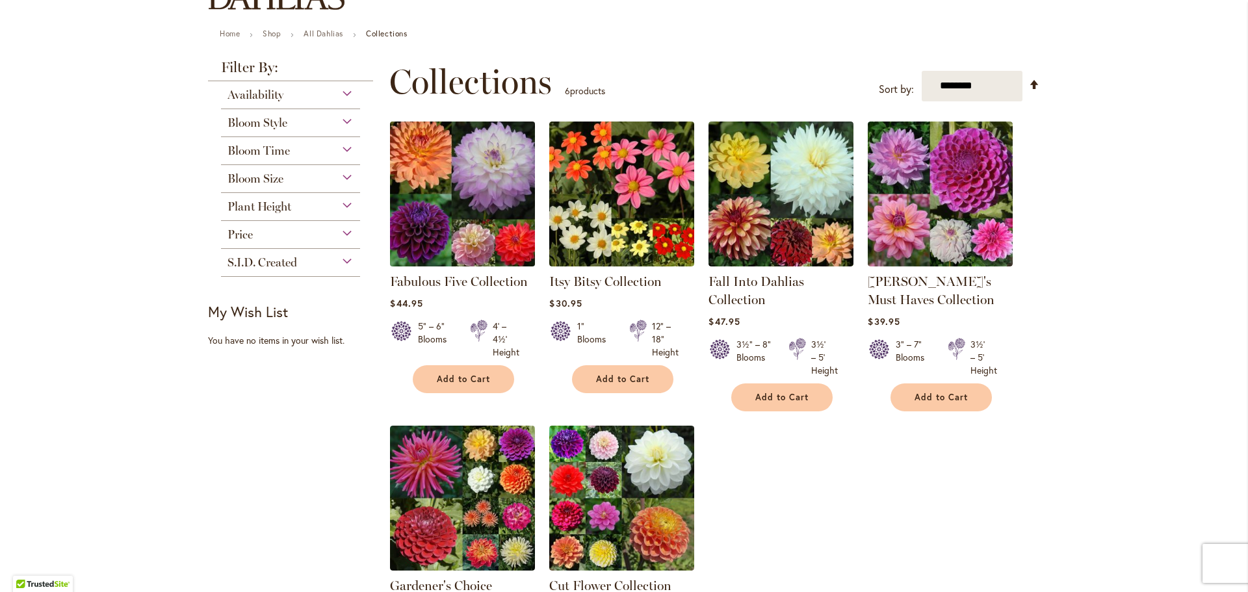
click at [462, 214] on img at bounding box center [463, 194] width 152 height 152
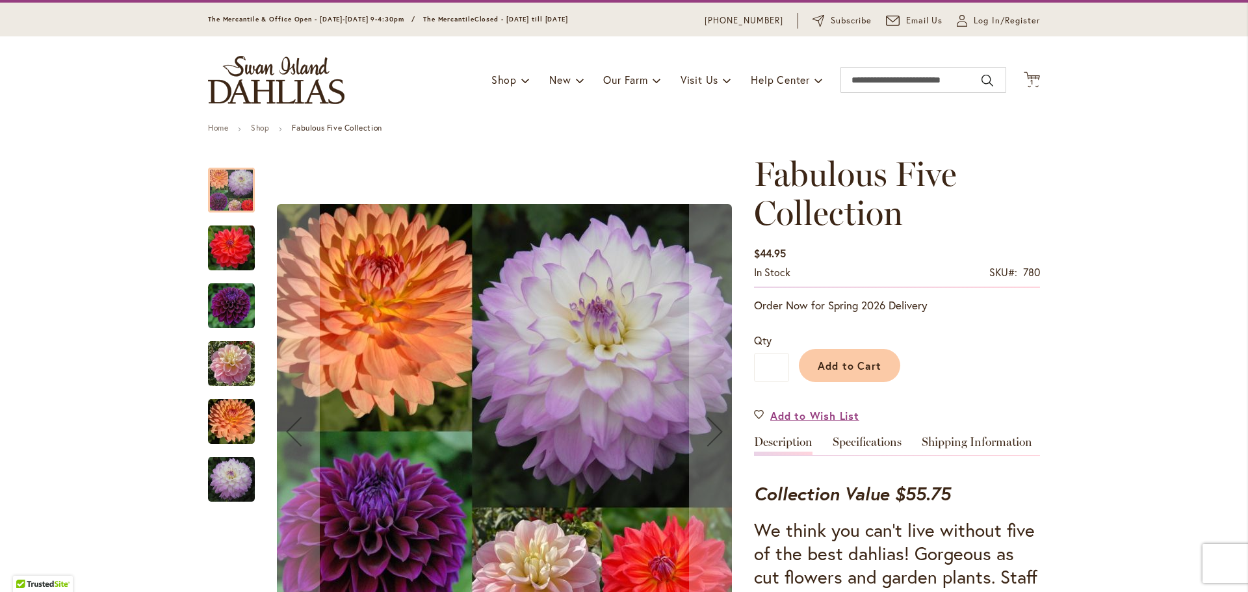
scroll to position [65, 0]
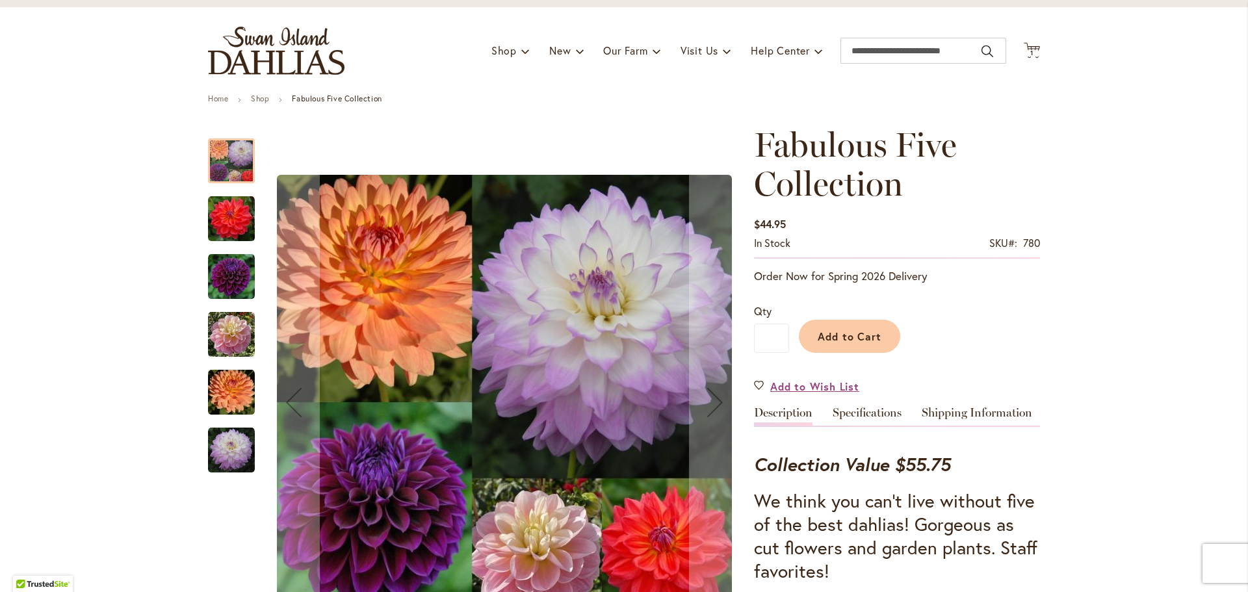
click at [230, 220] on img "COOPER BLAINE" at bounding box center [231, 219] width 47 height 47
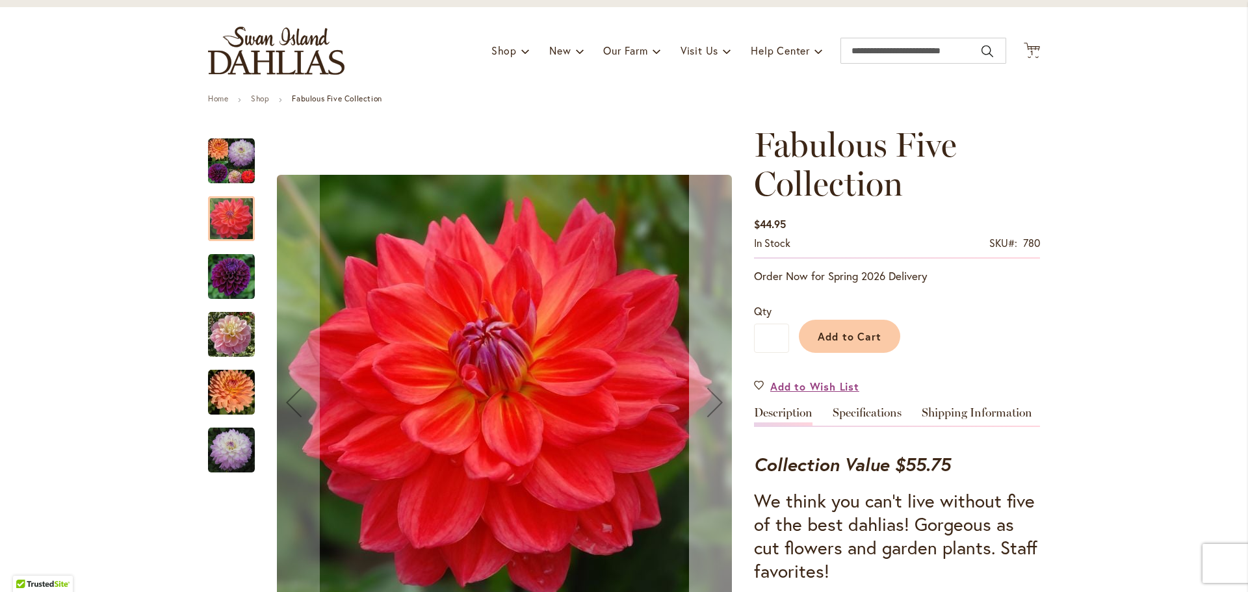
click at [714, 406] on div "Next" at bounding box center [715, 402] width 52 height 52
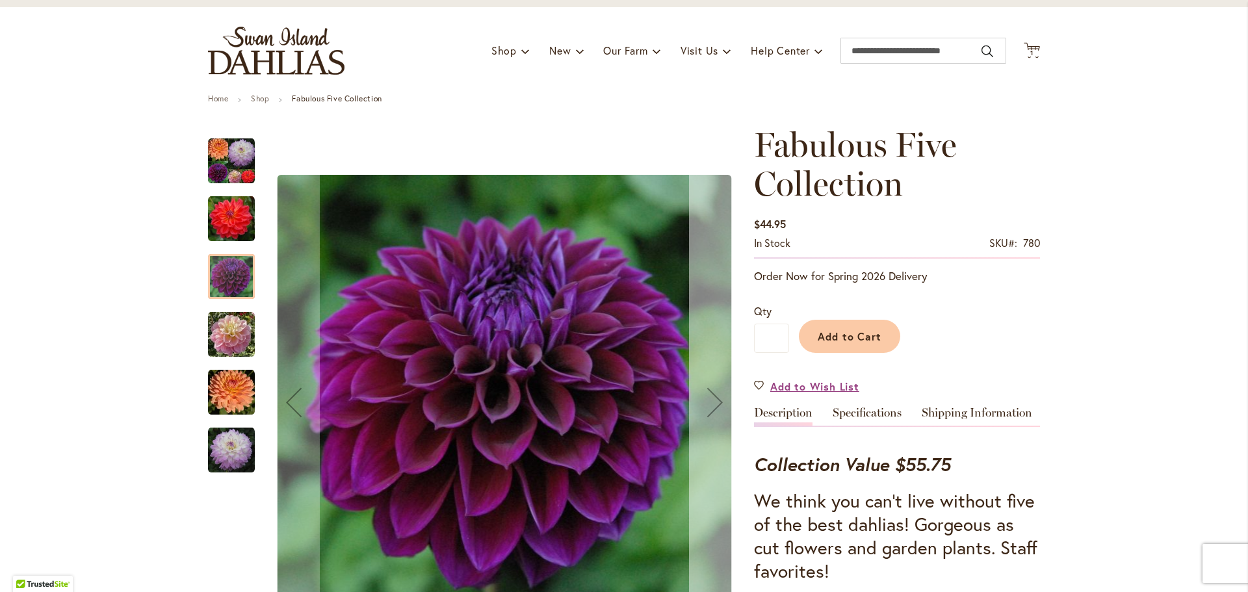
click at [714, 406] on div "Next" at bounding box center [715, 402] width 52 height 52
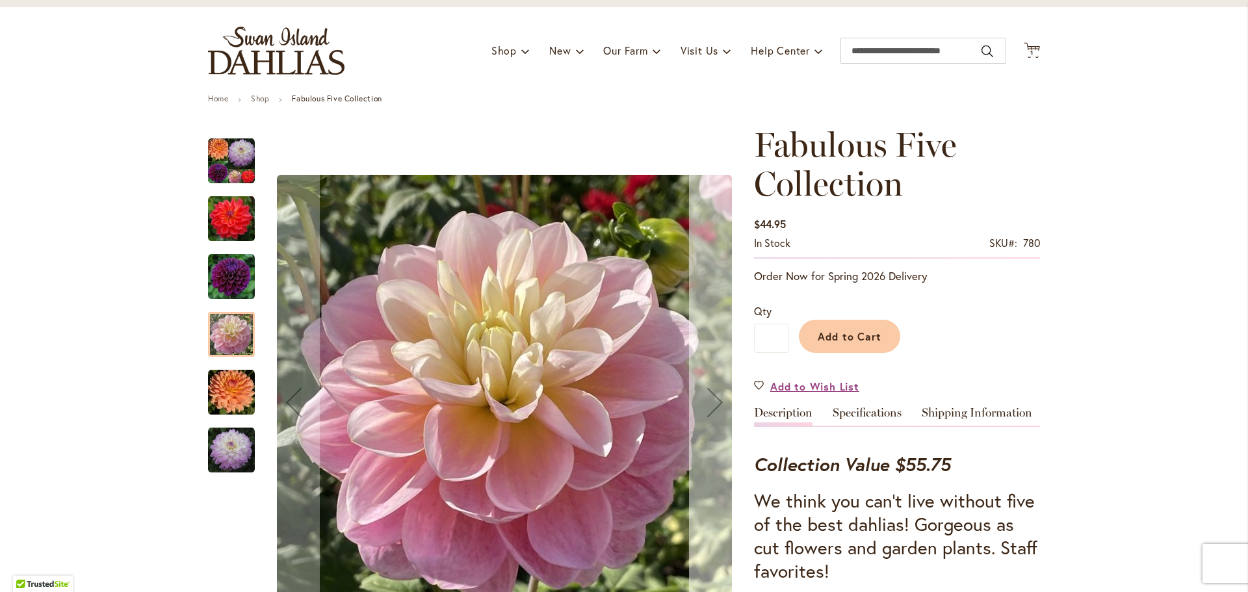
click at [714, 406] on div "Next" at bounding box center [715, 402] width 52 height 52
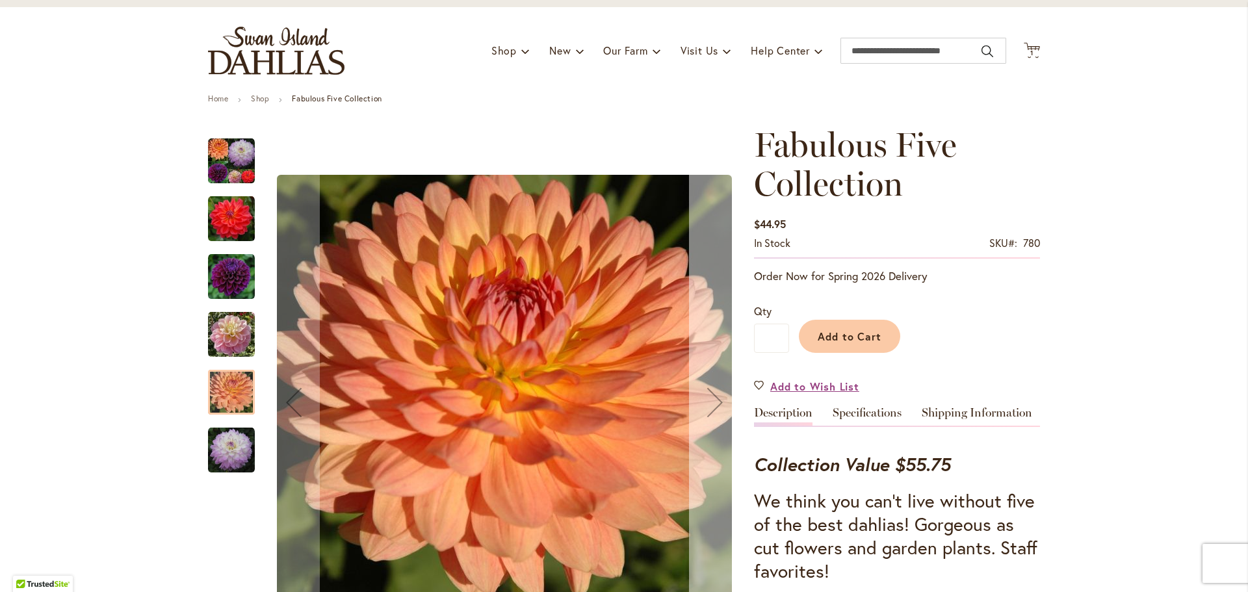
click at [714, 405] on div "Next" at bounding box center [715, 402] width 52 height 52
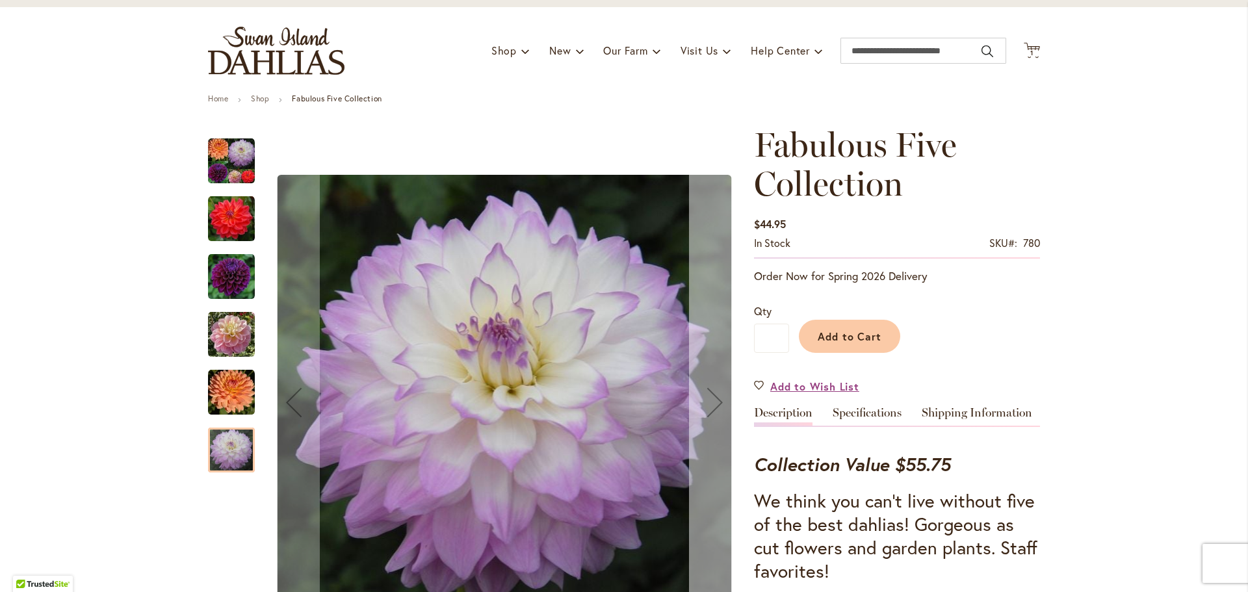
click at [714, 405] on div "Next" at bounding box center [715, 402] width 52 height 52
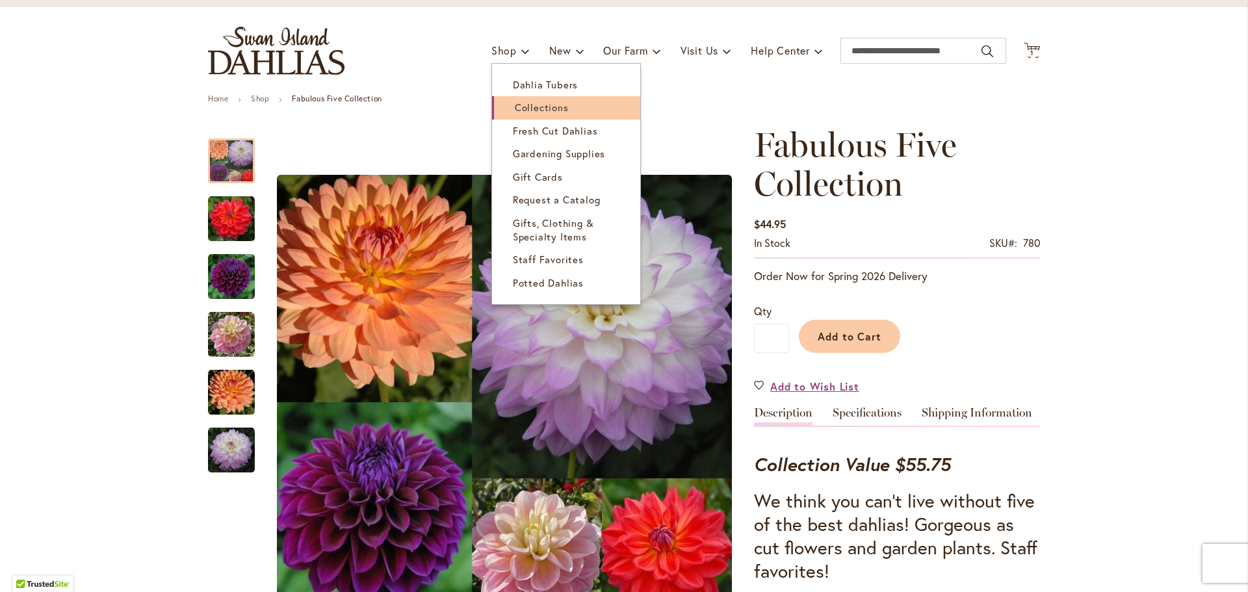
click at [521, 117] on link "Collections" at bounding box center [566, 107] width 148 height 23
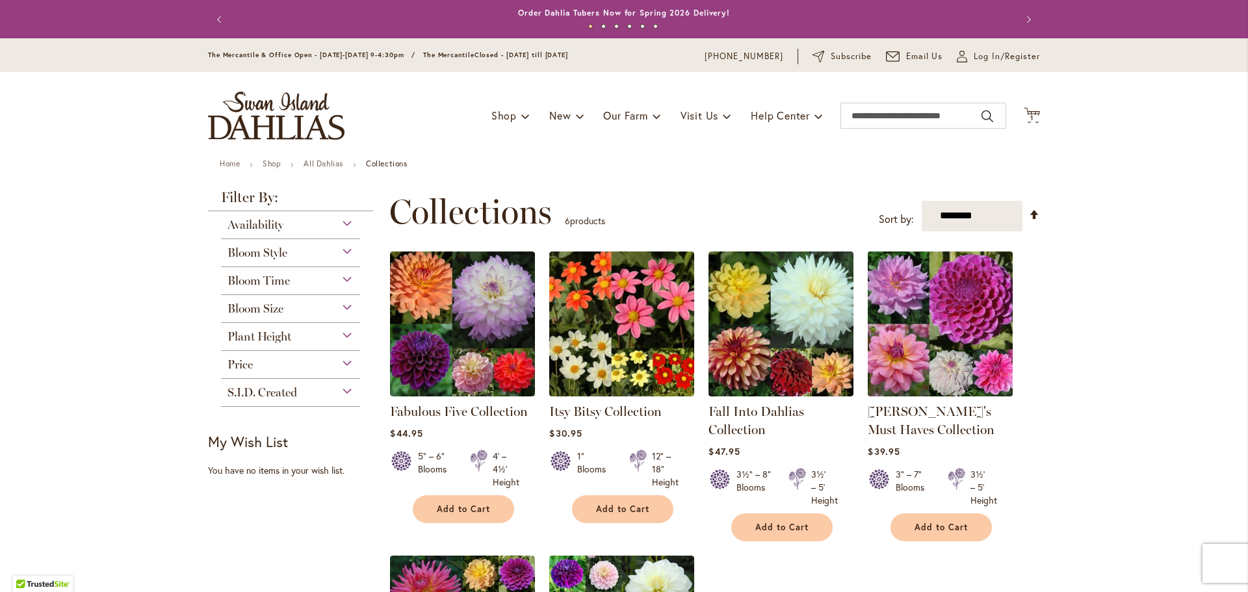
click at [943, 337] on img at bounding box center [941, 324] width 152 height 152
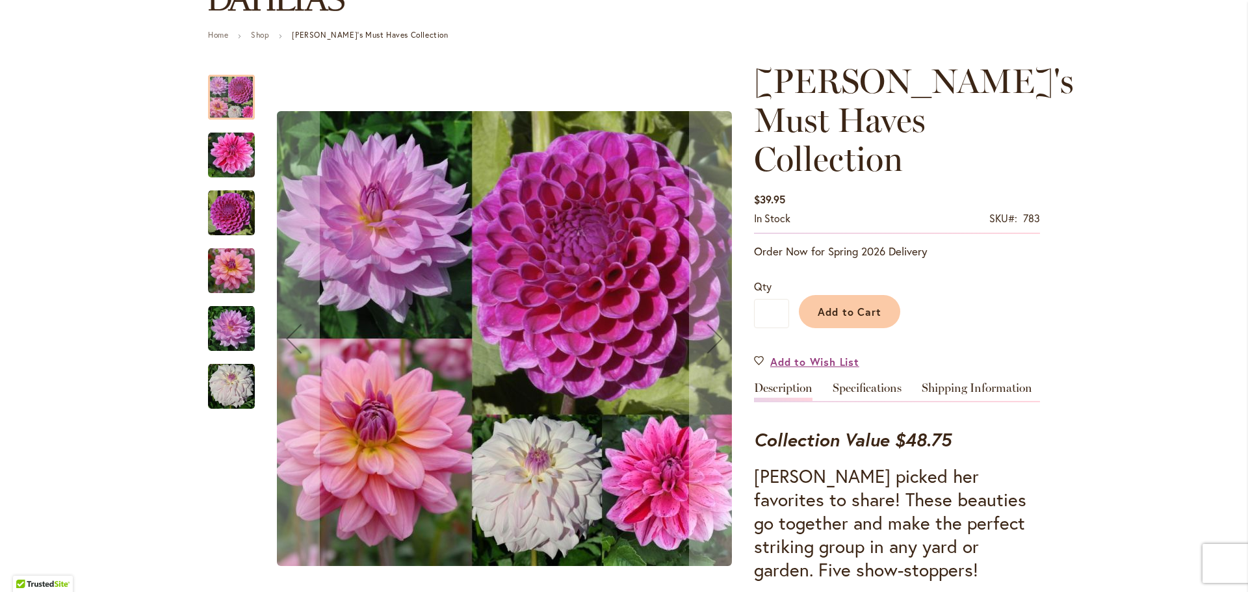
scroll to position [130, 0]
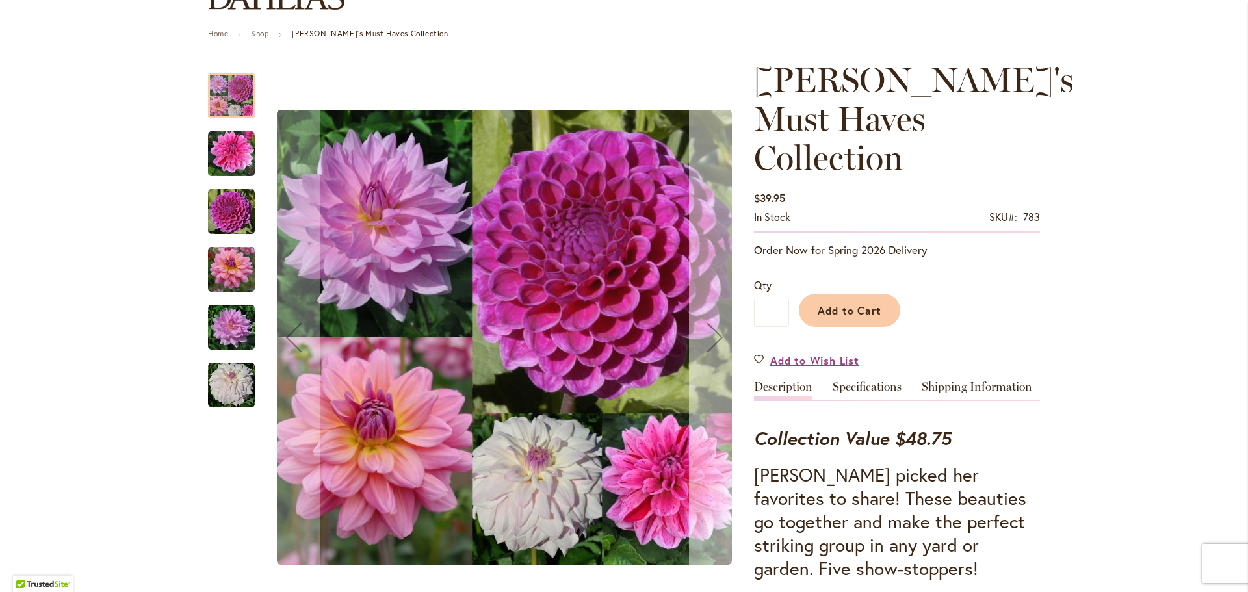
click at [719, 337] on div "Next" at bounding box center [715, 337] width 52 height 52
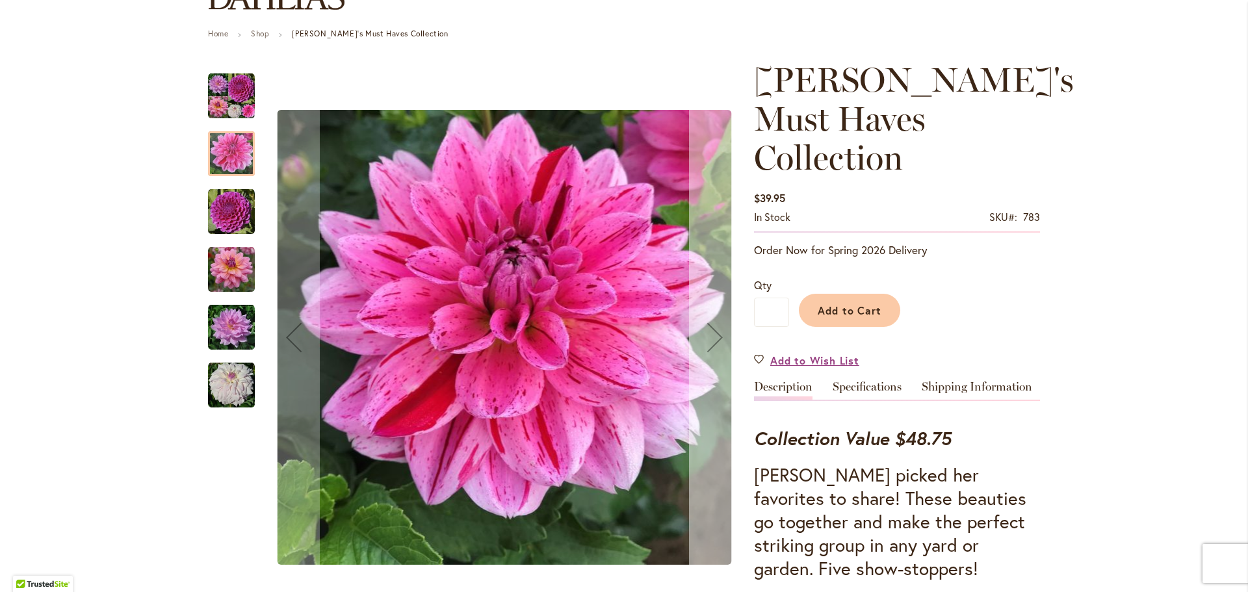
click at [719, 337] on div "Next" at bounding box center [715, 337] width 52 height 52
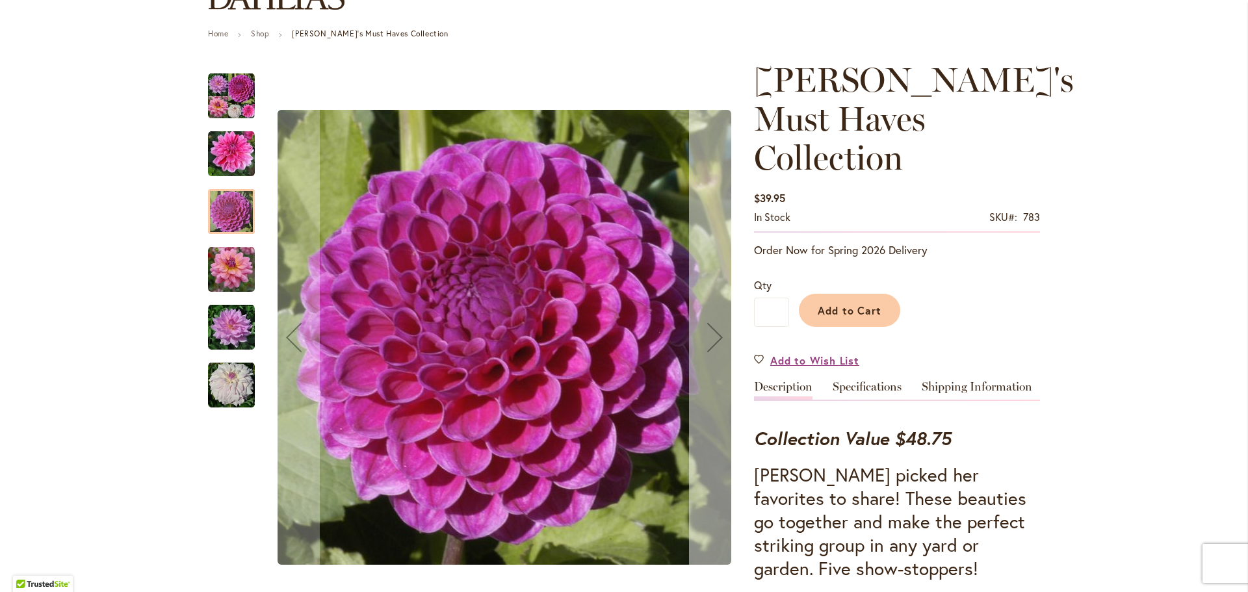
click at [719, 337] on div "Next" at bounding box center [715, 337] width 52 height 52
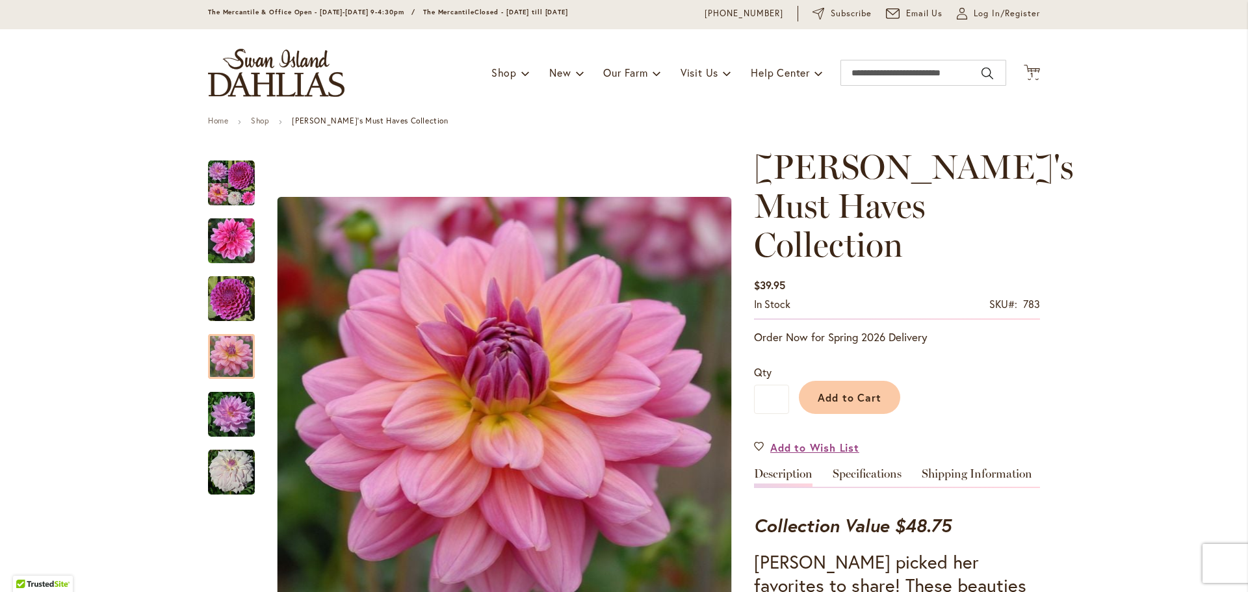
scroll to position [0, 0]
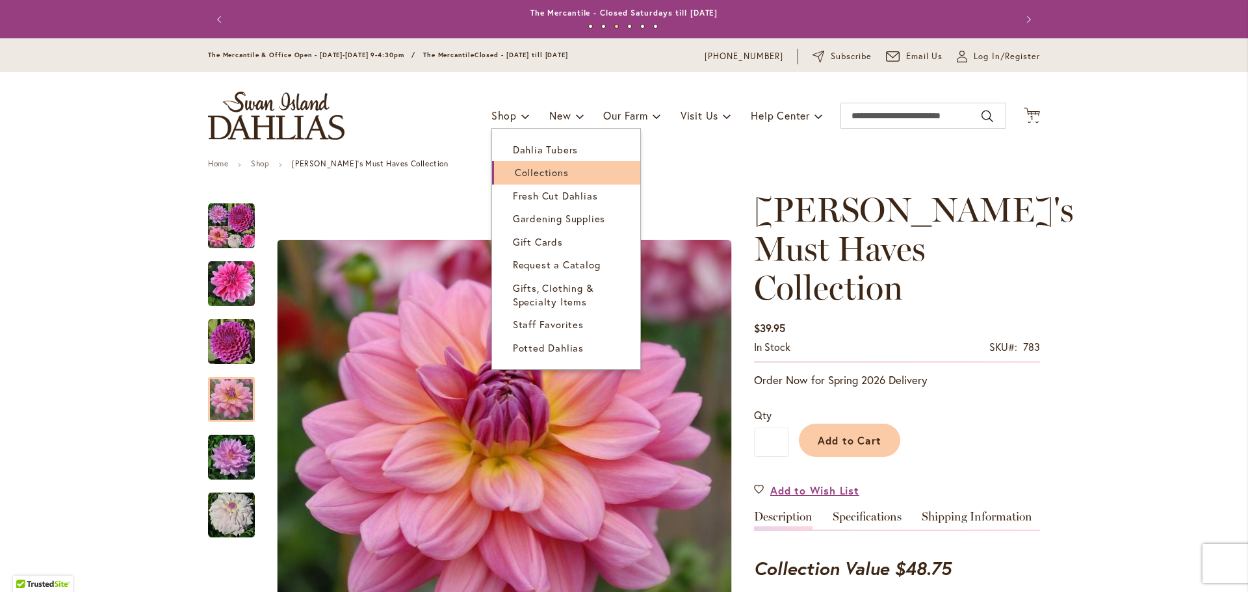
click at [517, 166] on span "Collections" at bounding box center [542, 172] width 54 height 13
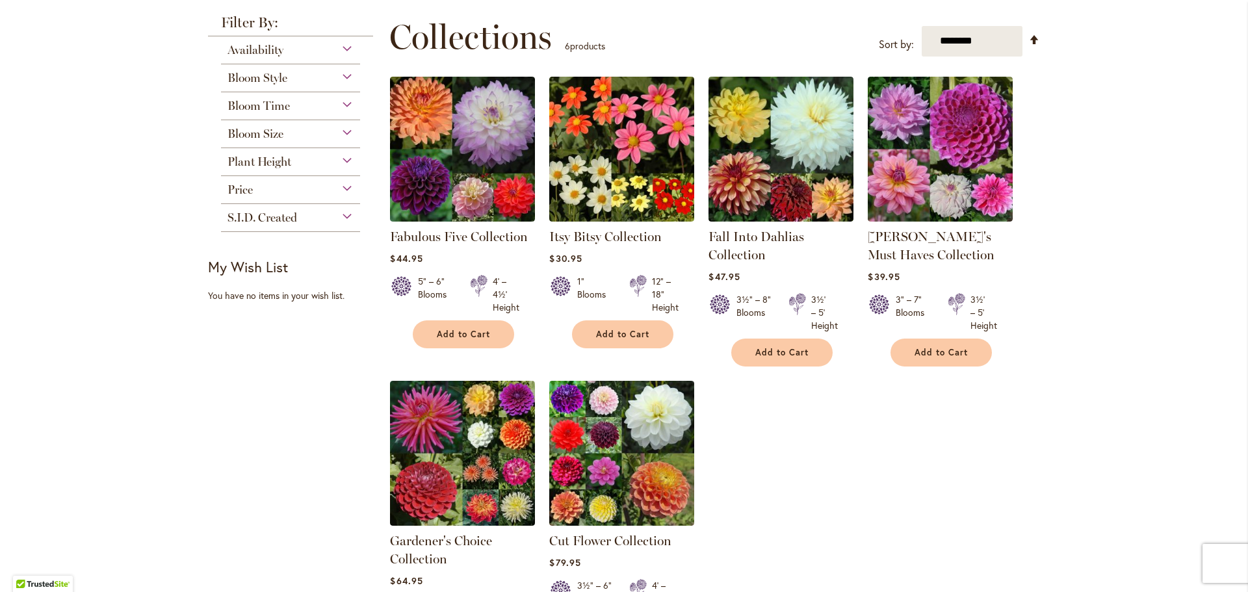
scroll to position [260, 0]
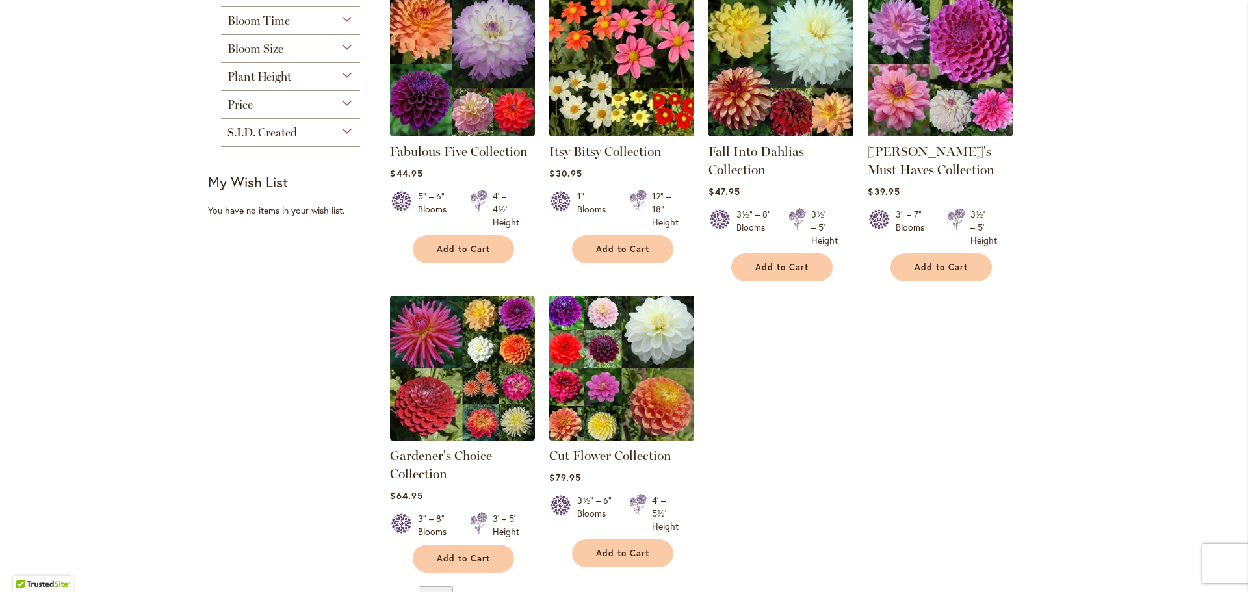
click at [626, 353] on img at bounding box center [622, 368] width 152 height 152
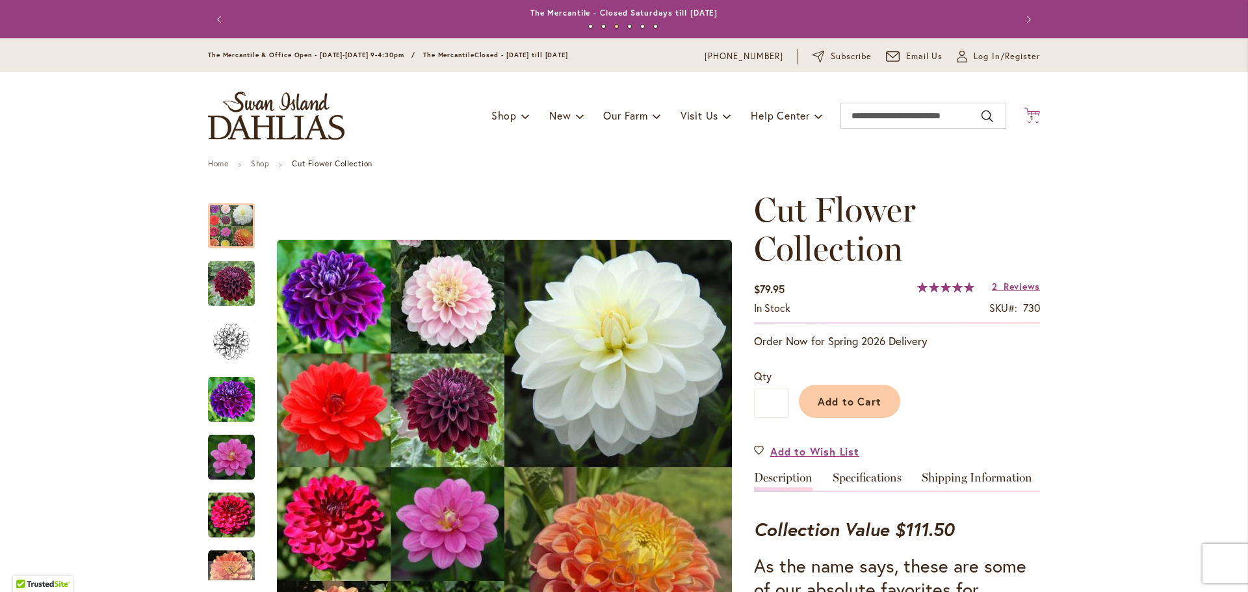
click at [1024, 122] on icon "Cart .cls-1 { fill: #231f20; }" at bounding box center [1032, 115] width 16 height 16
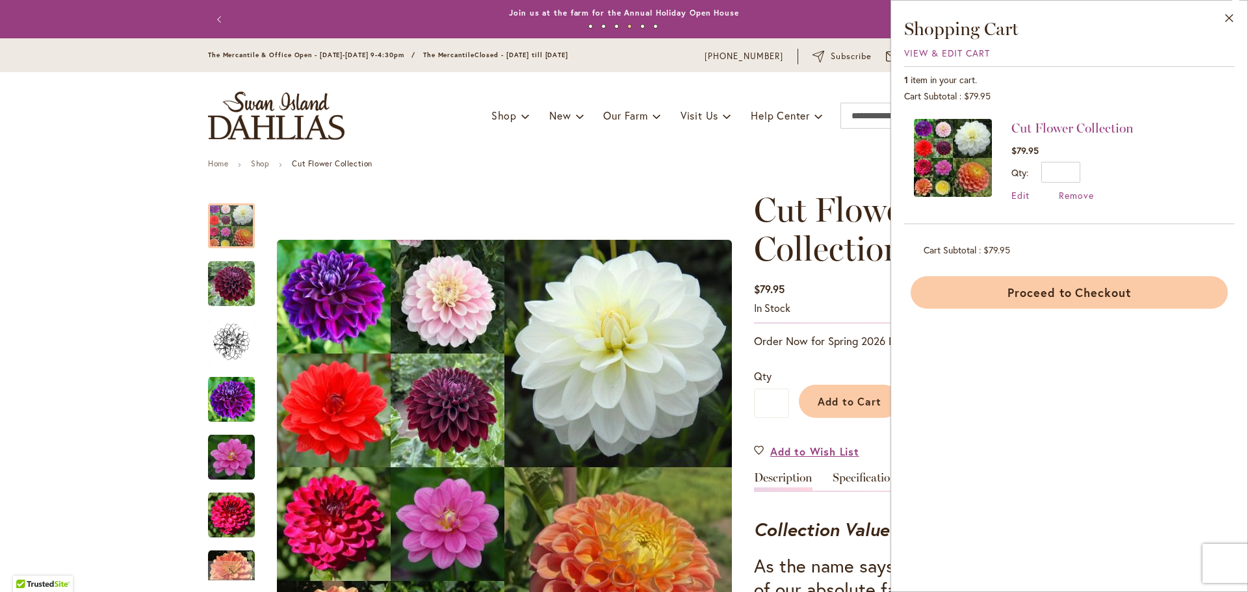
click at [1033, 294] on button "Proceed to Checkout" at bounding box center [1069, 292] width 317 height 33
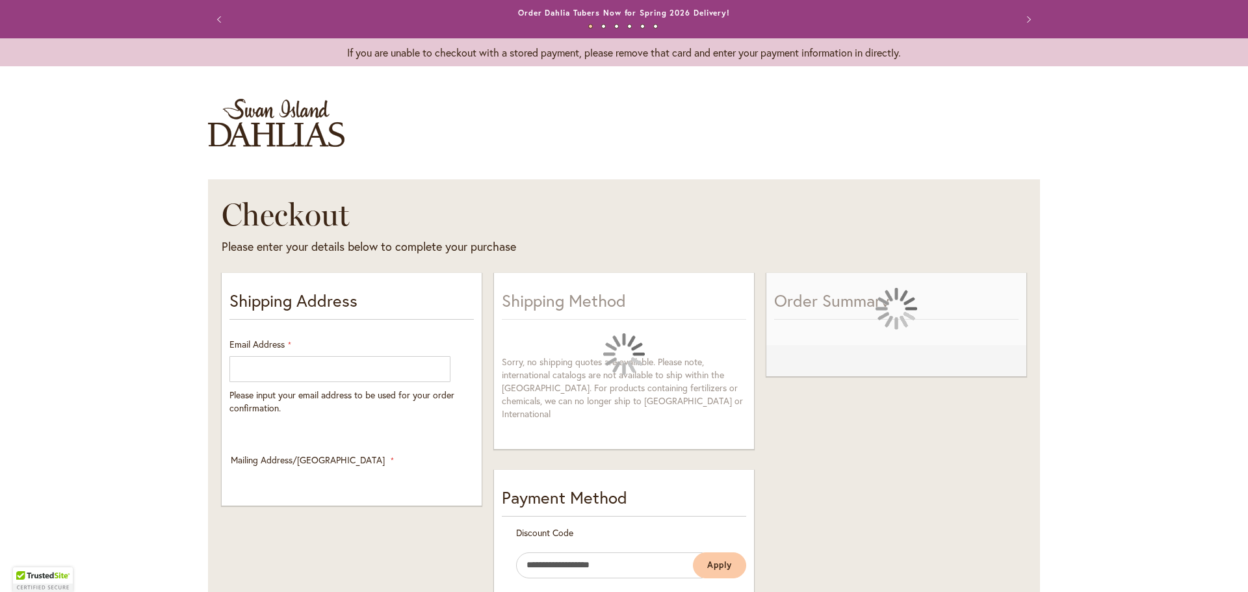
select select "**"
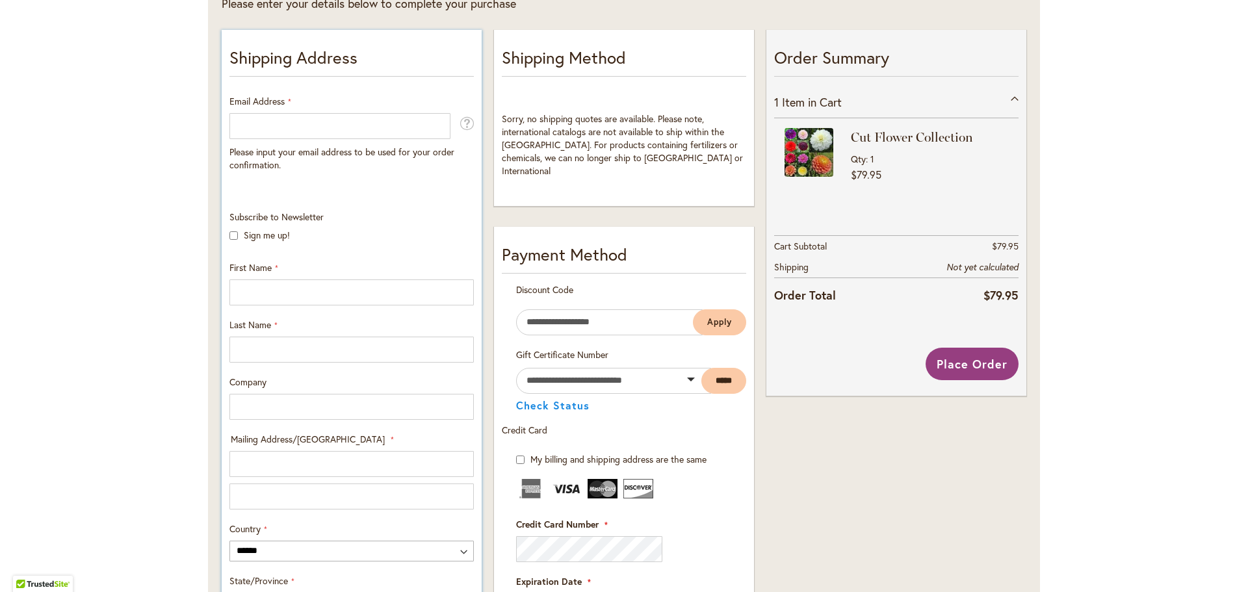
scroll to position [101, 0]
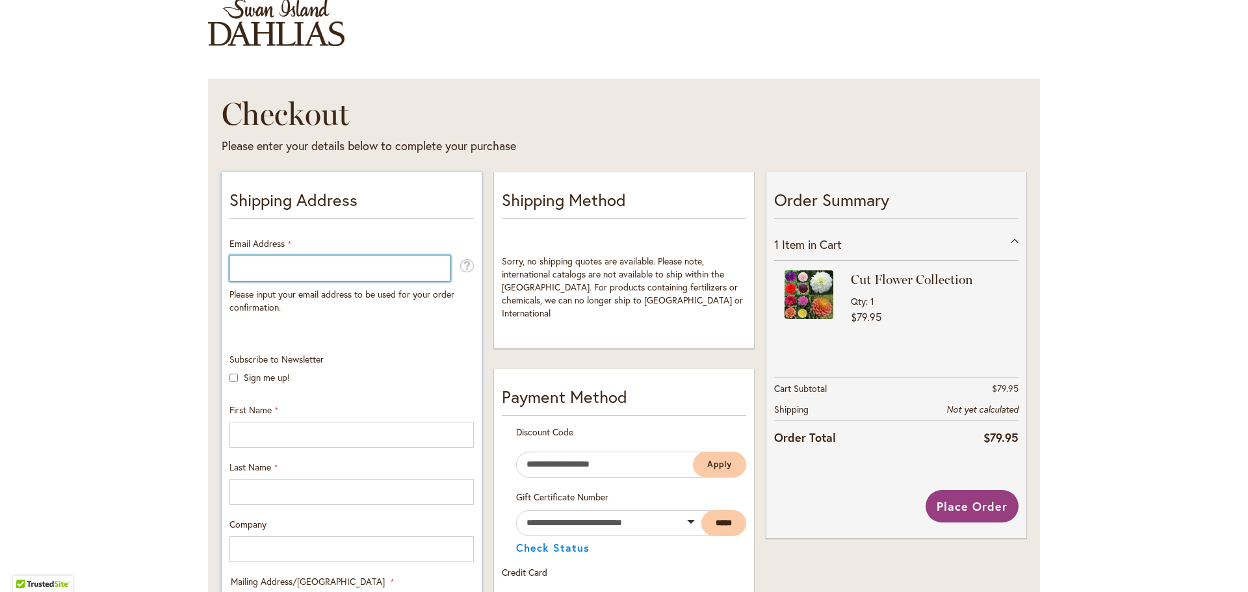
click at [328, 272] on input "Email Address" at bounding box center [340, 269] width 221 height 26
click at [328, 271] on input "Email Address" at bounding box center [340, 269] width 221 height 26
drag, startPoint x: 372, startPoint y: 270, endPoint x: 161, endPoint y: 261, distance: 210.8
click at [161, 261] on div "Toggle Nav Checkout Please enter your details below to complete your purchase S…" at bounding box center [624, 585] width 1248 height 1213
type input "**********"
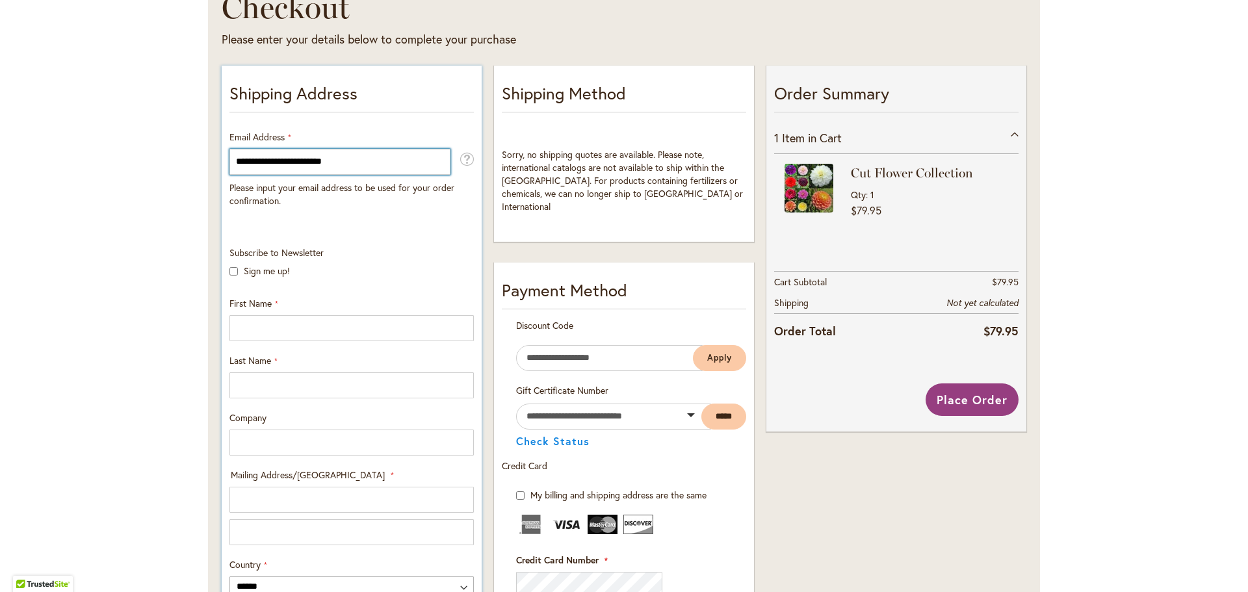
scroll to position [231, 0]
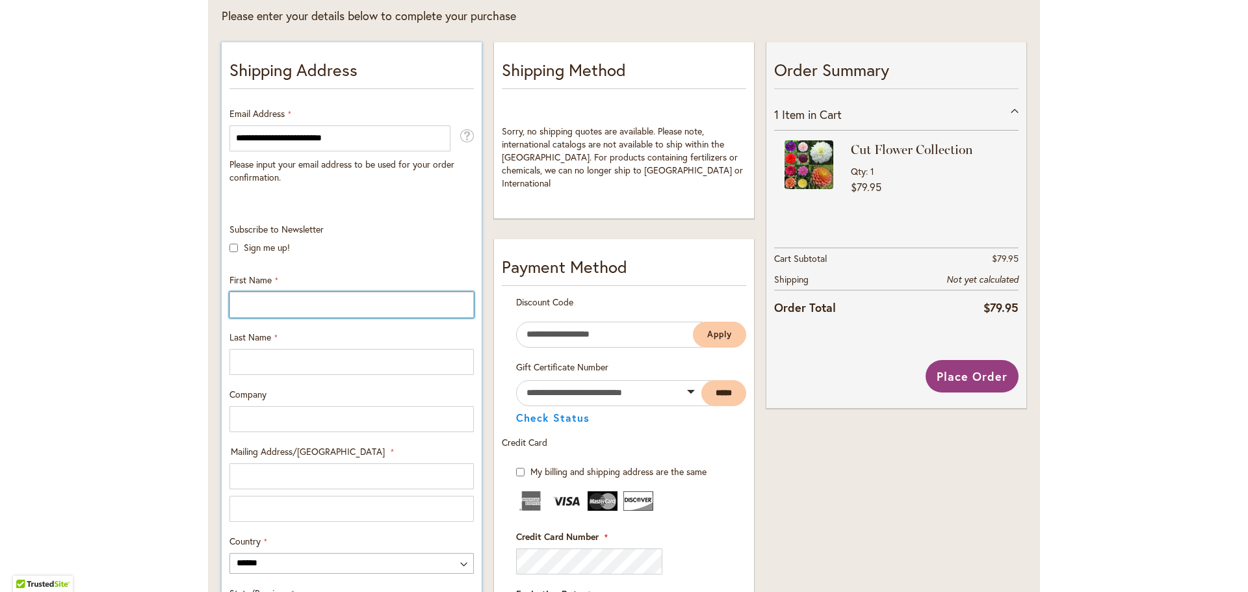
click at [249, 303] on input "First Name" at bounding box center [352, 305] width 244 height 26
type input "****"
click at [254, 368] on input "Last Name" at bounding box center [352, 362] width 244 height 26
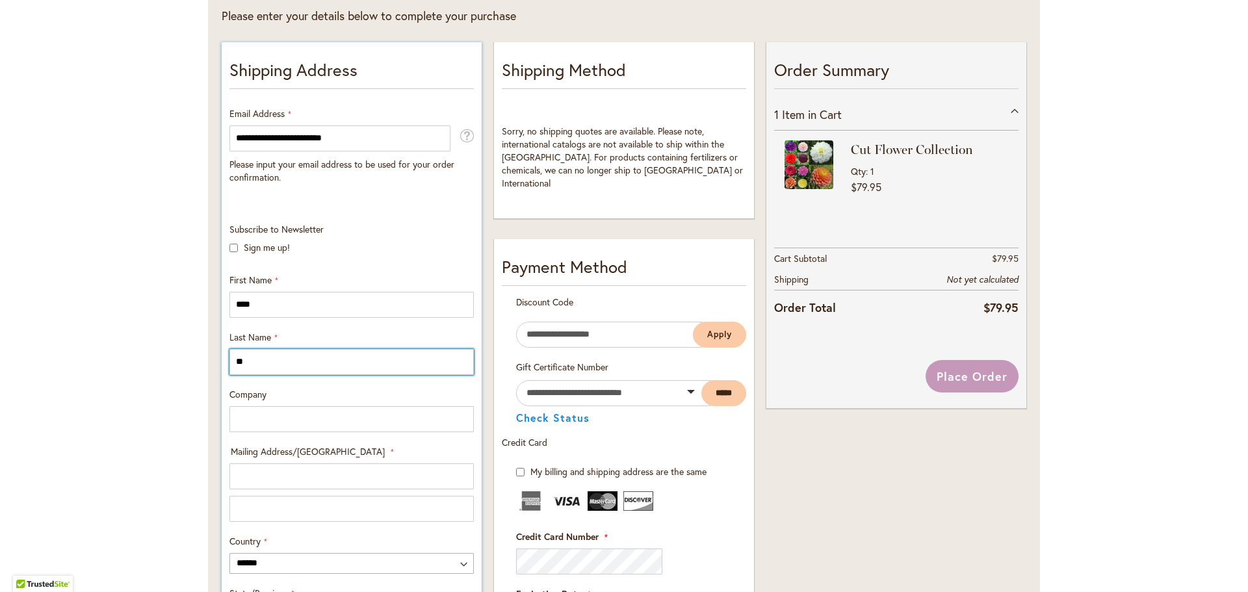
type input "*"
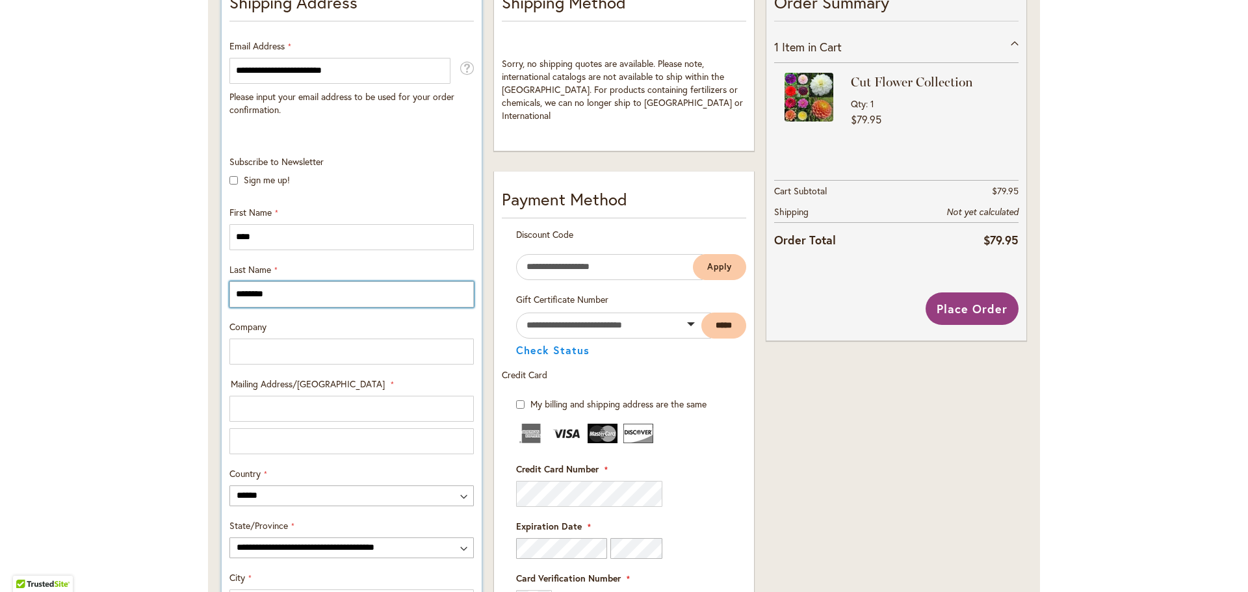
scroll to position [361, 0]
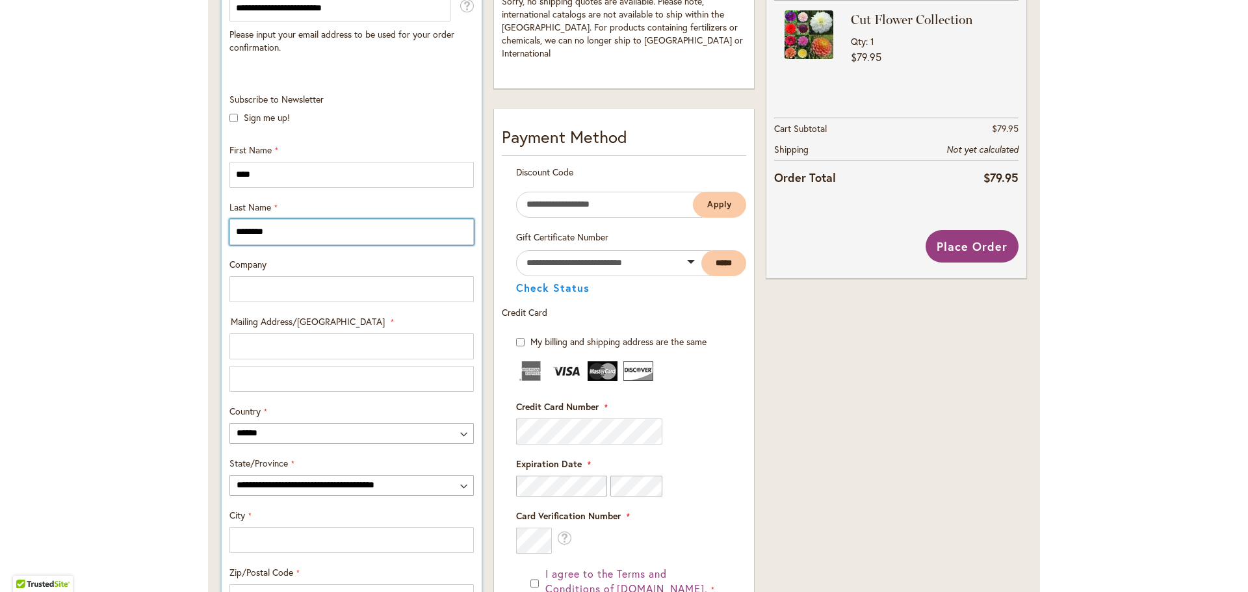
type input "********"
click at [252, 348] on input "Mailing Address/PO BOX: Line 1" at bounding box center [352, 347] width 244 height 26
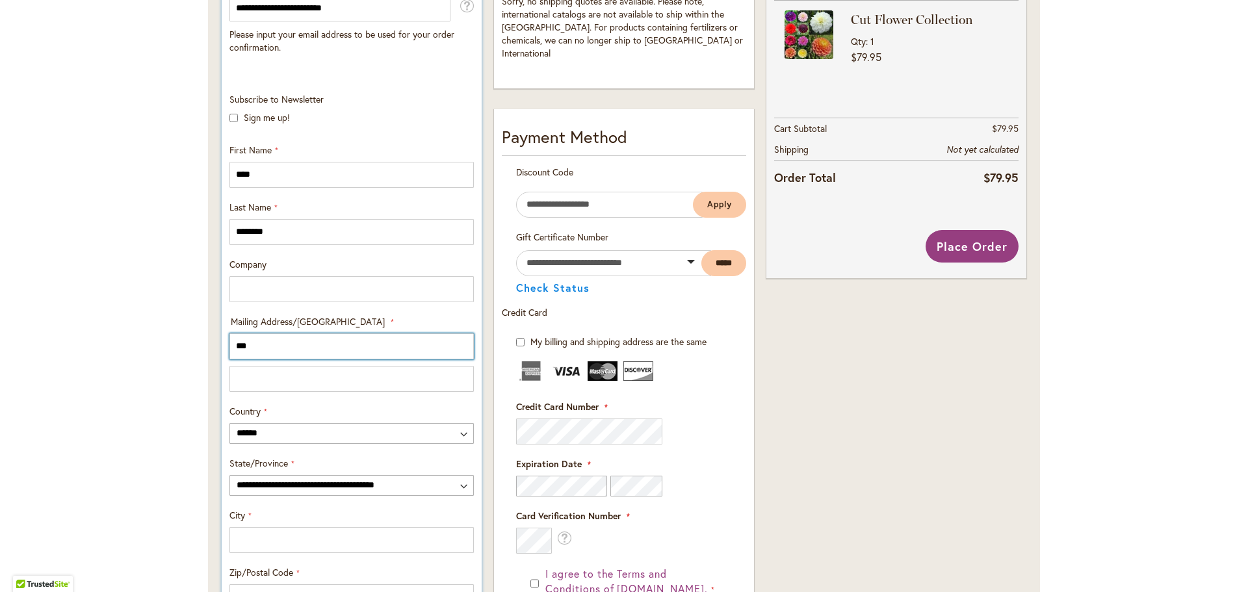
type input "**********"
select select "**"
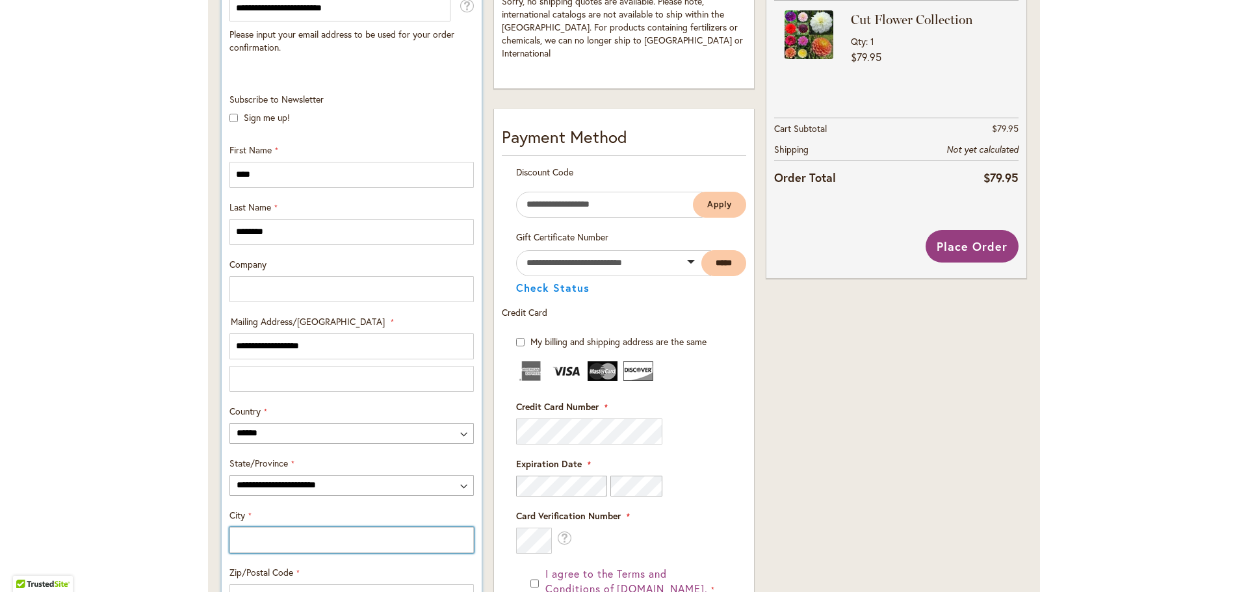
type input "*******"
type input "*****"
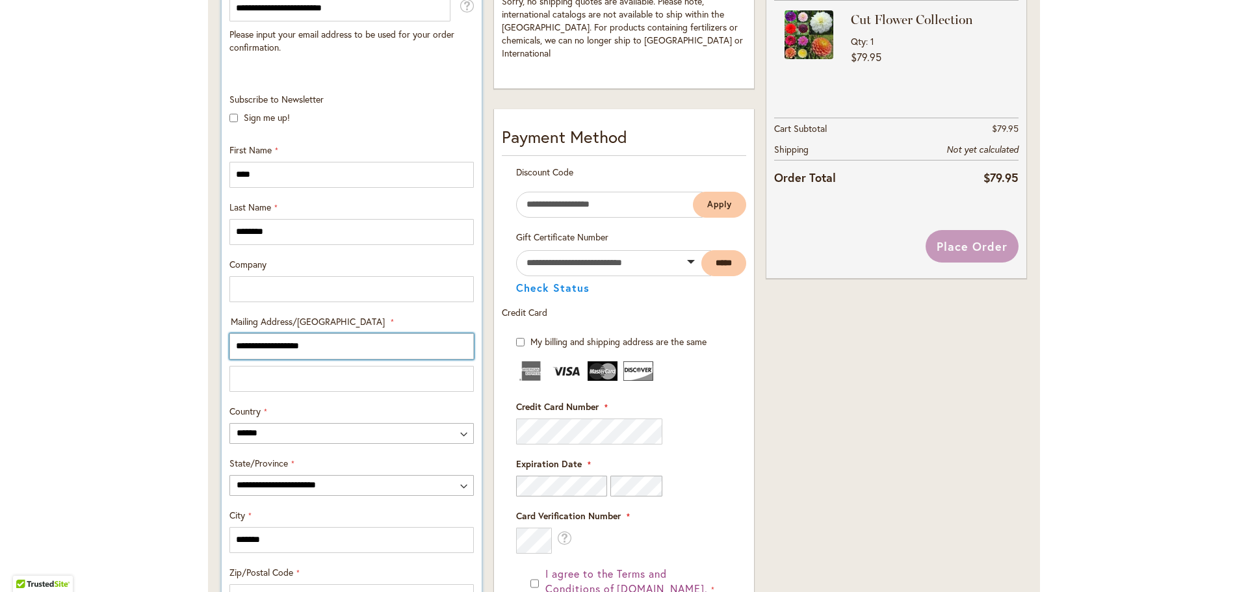
scroll to position [491, 0]
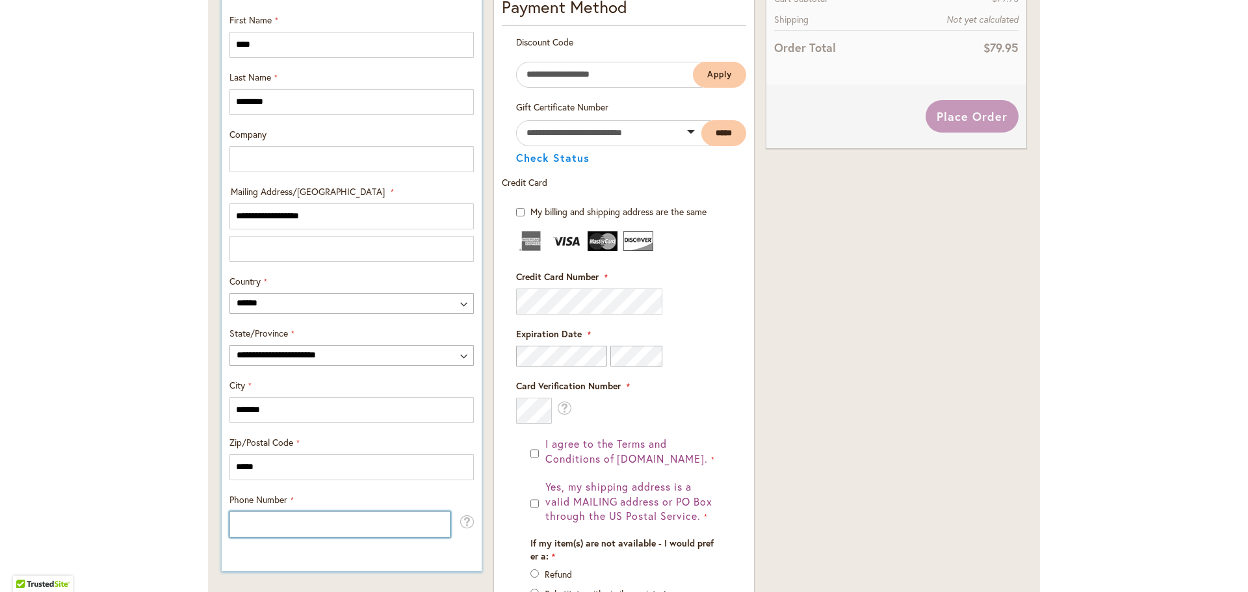
click at [339, 521] on input "Phone Number" at bounding box center [340, 525] width 221 height 26
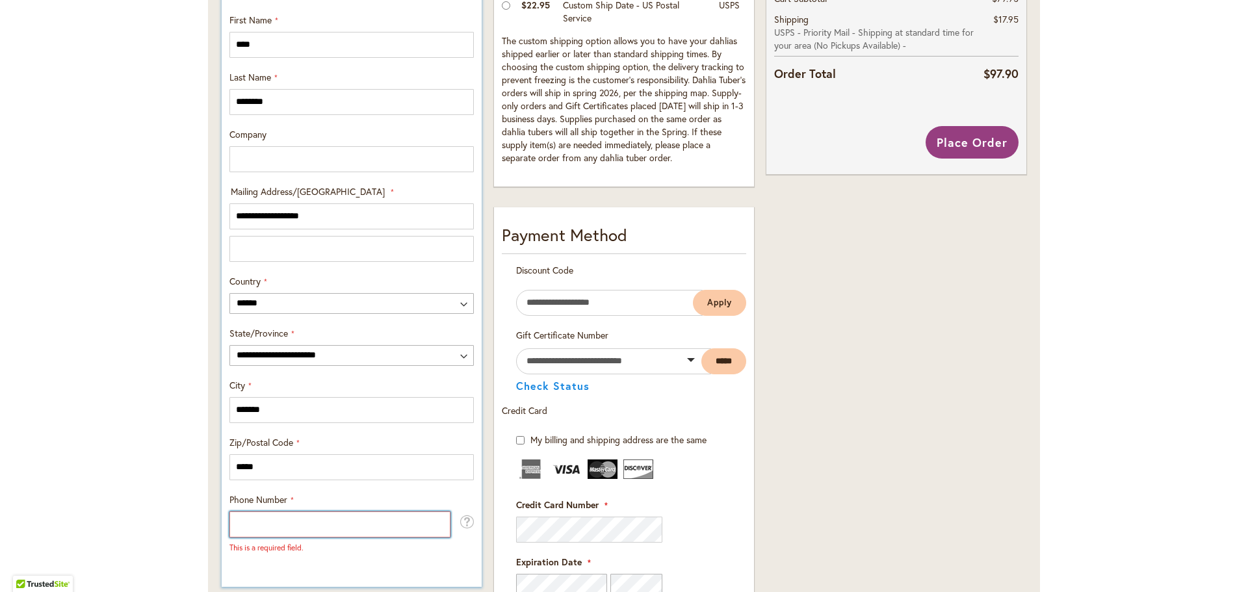
type input "**********"
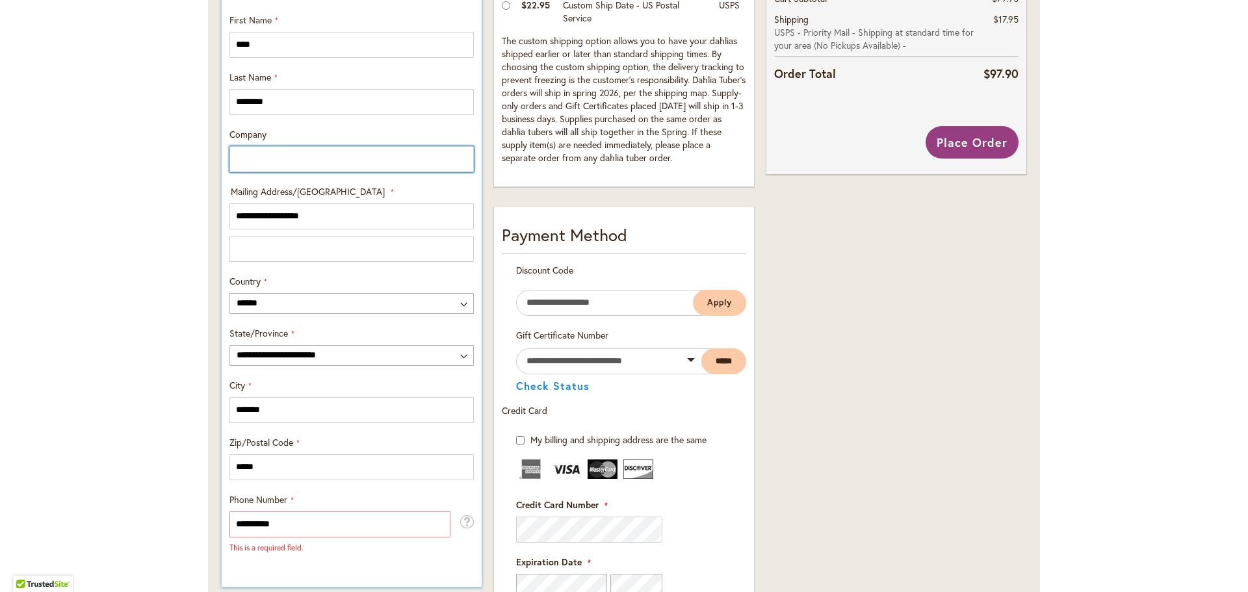
type input "**********"
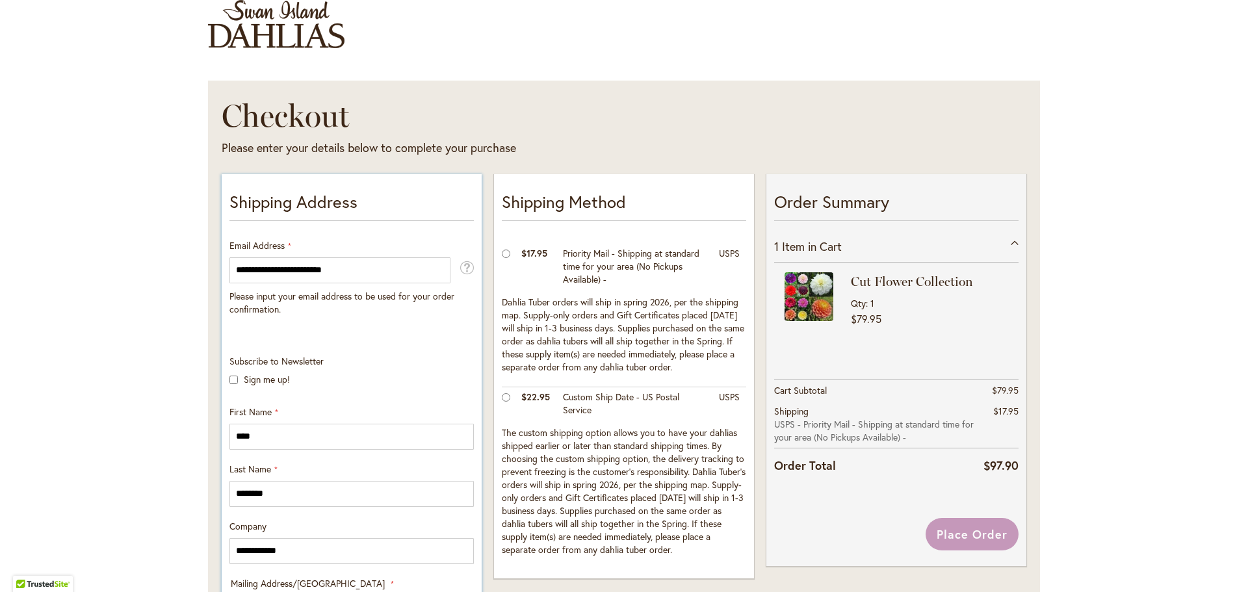
scroll to position [36, 0]
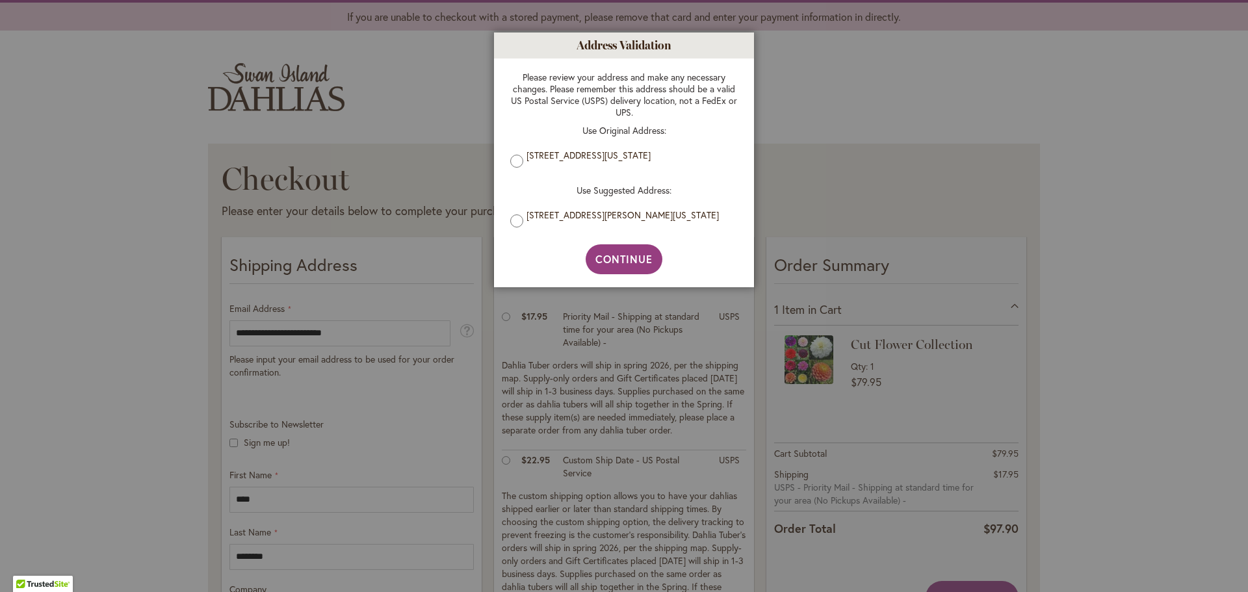
click at [575, 218] on label "170 SPRING RIDGE DR, ROSWELL, Georgia, 30076-2608, United States" at bounding box center [629, 215] width 205 height 12
click at [601, 261] on span "Continue" at bounding box center [625, 259] width 58 height 14
type input "*******"
type input "**********"
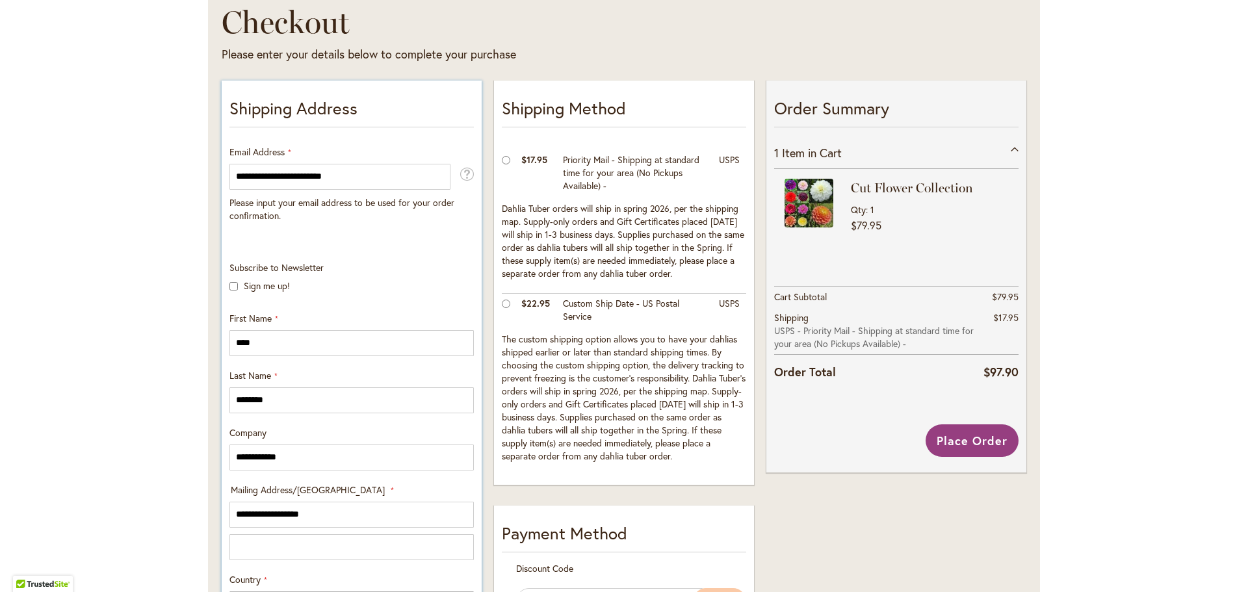
scroll to position [147, 0]
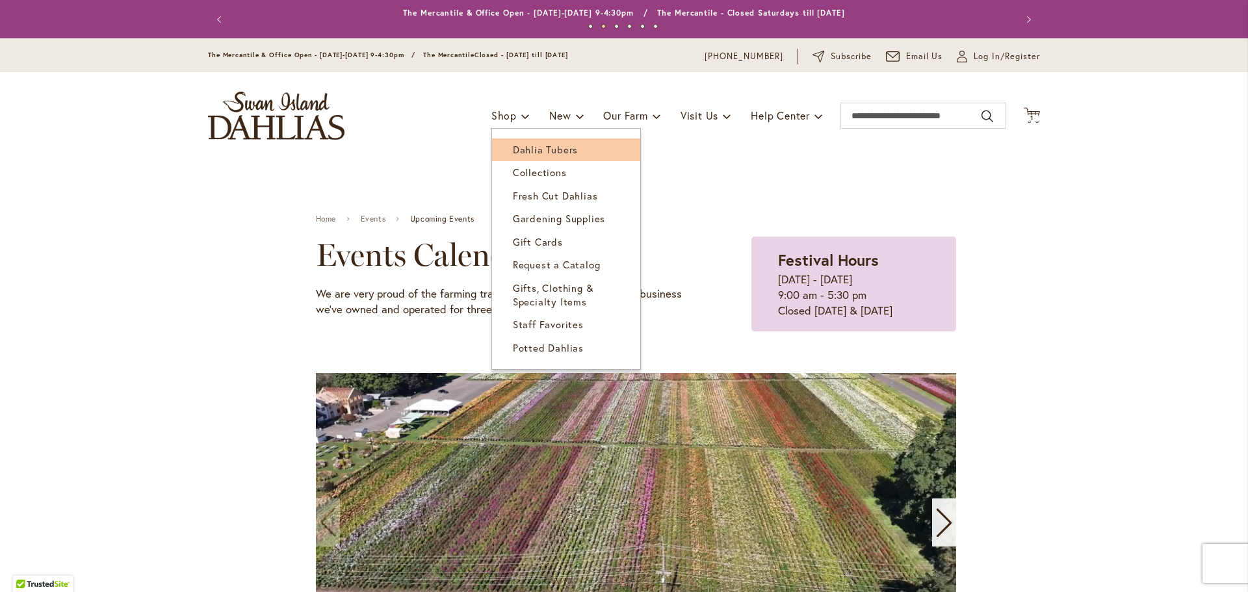
click at [531, 152] on span "Dahlia Tubers" at bounding box center [545, 149] width 65 height 13
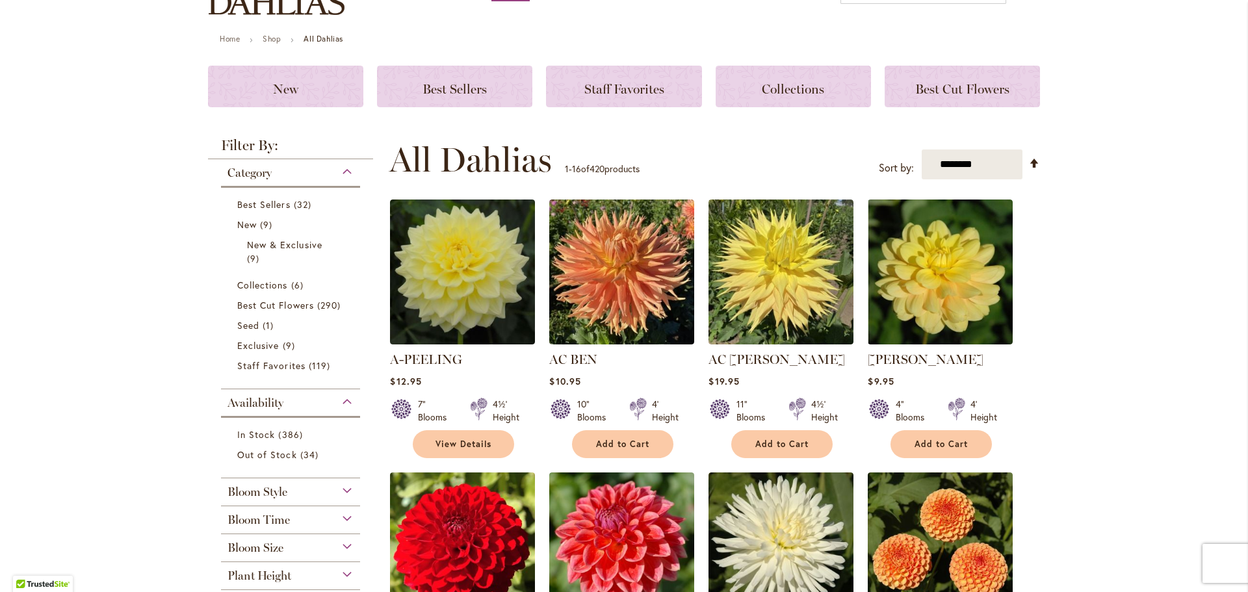
scroll to position [130, 0]
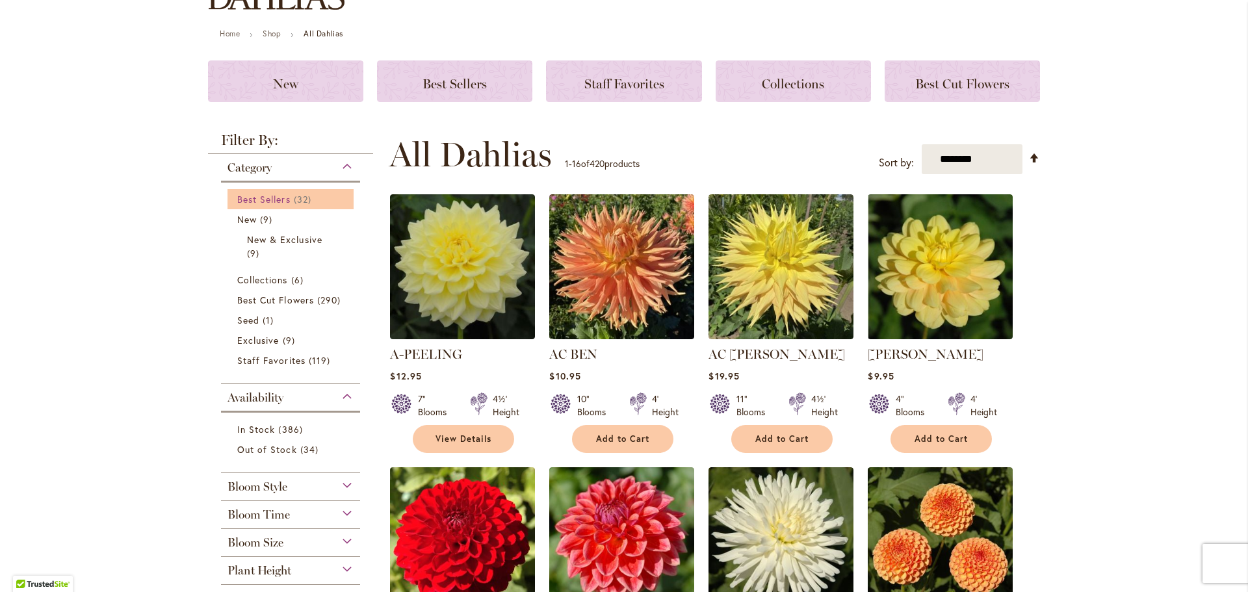
click at [311, 198] on span "32 items" at bounding box center [304, 199] width 21 height 14
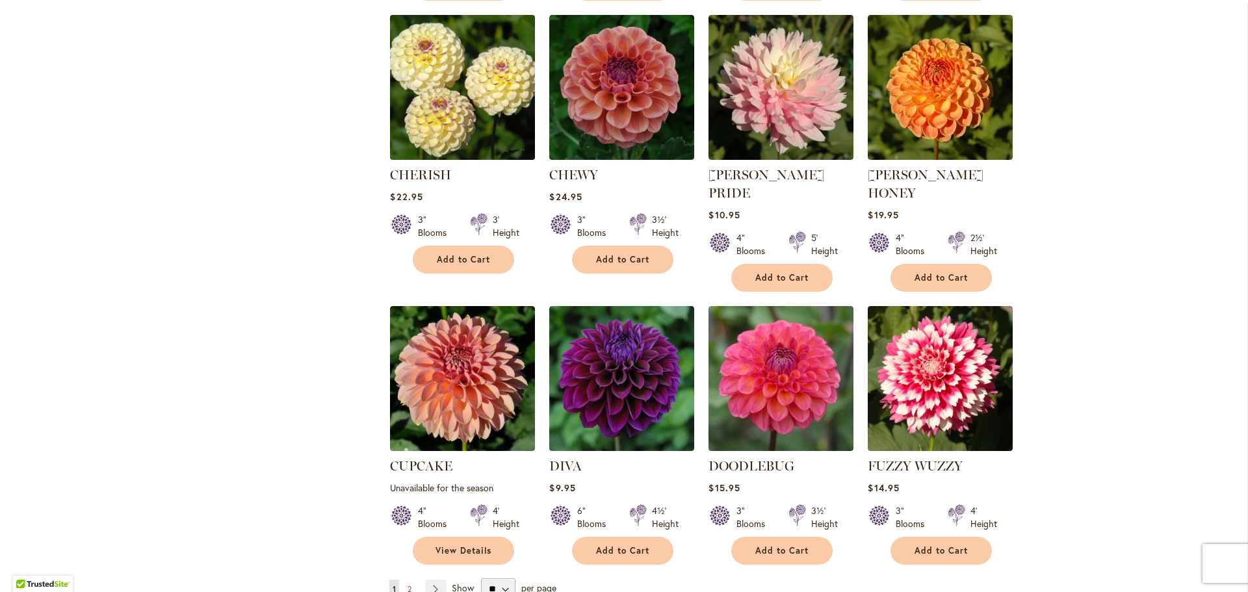
scroll to position [845, 0]
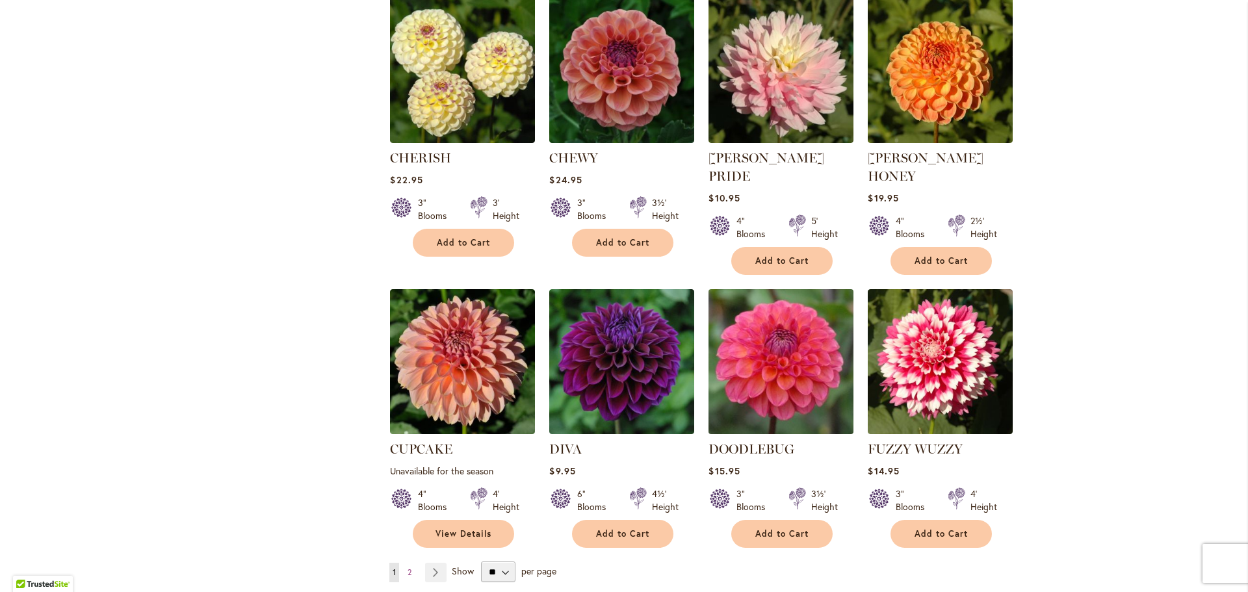
click at [759, 339] on img at bounding box center [781, 361] width 152 height 152
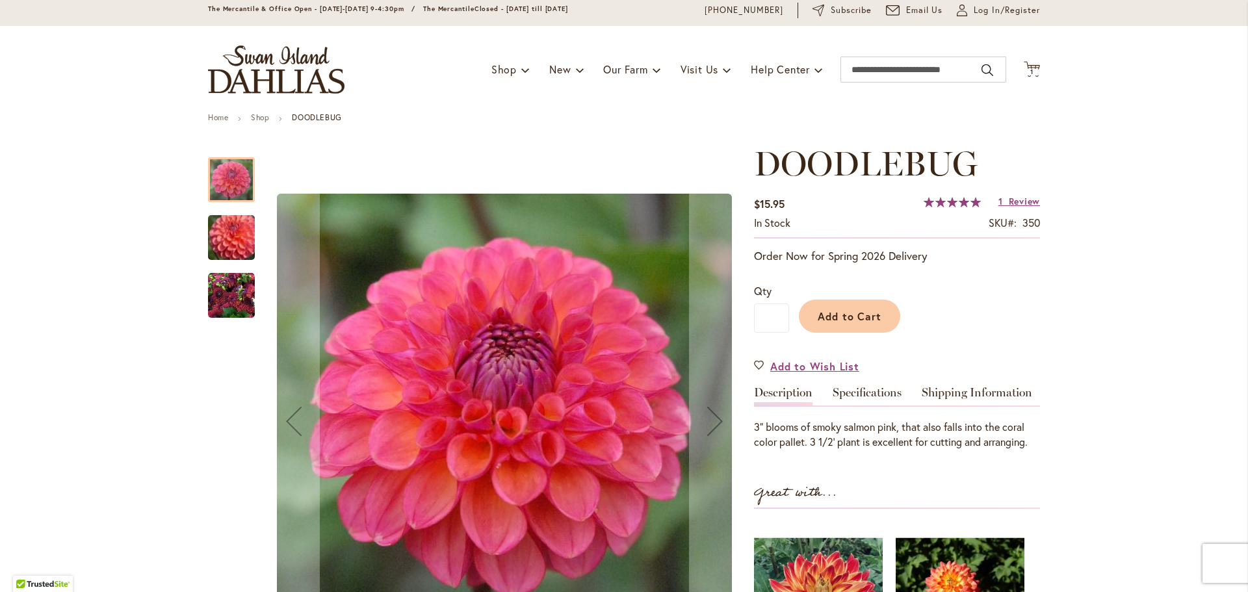
scroll to position [130, 0]
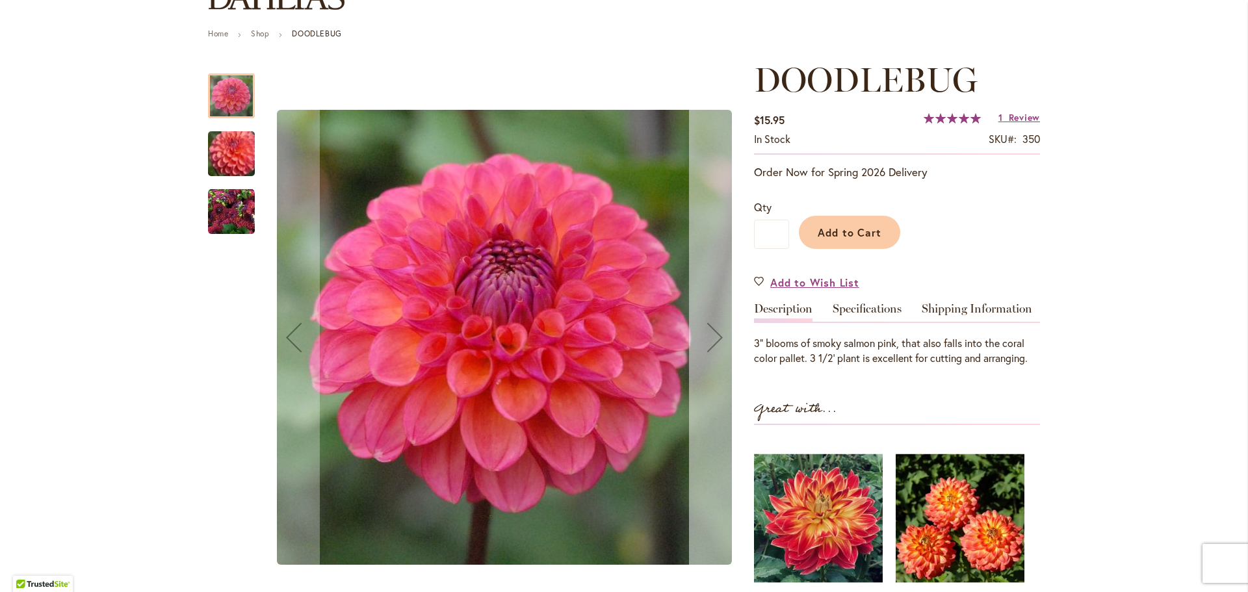
click at [701, 342] on div "Next" at bounding box center [715, 337] width 52 height 52
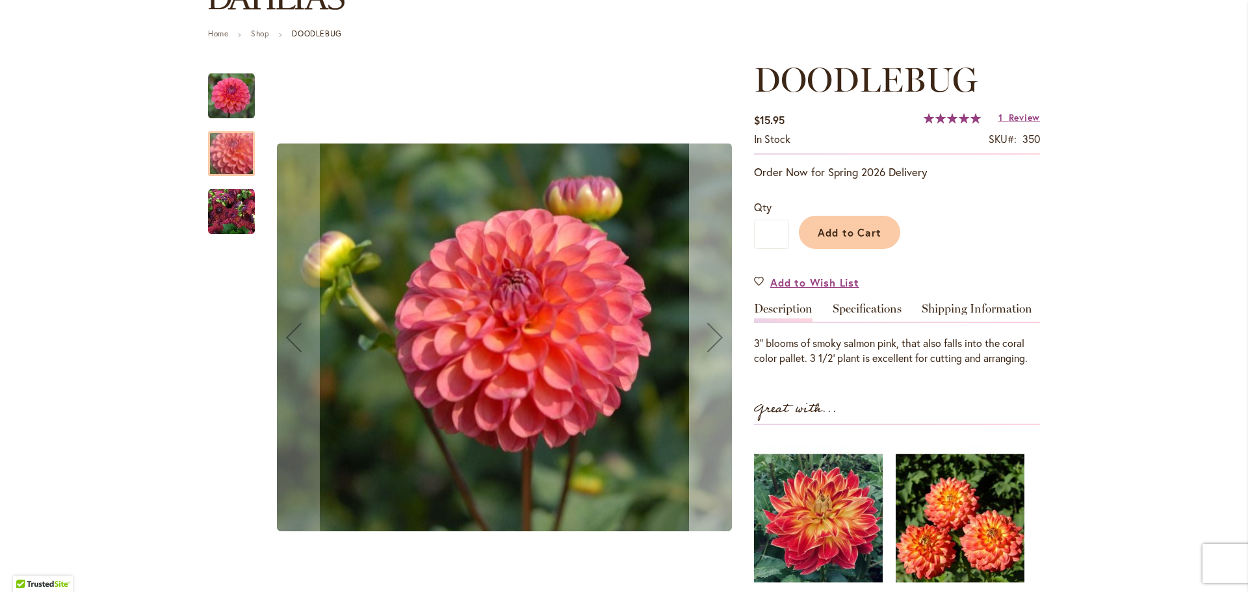
click at [701, 342] on div "Next" at bounding box center [715, 337] width 52 height 52
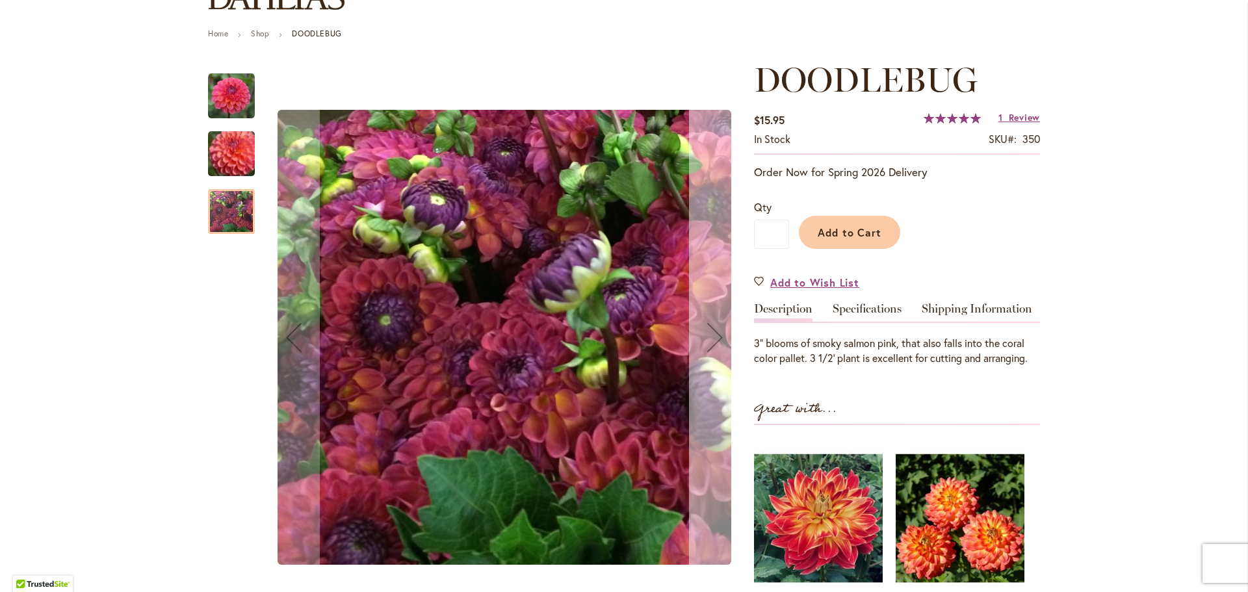
click at [701, 342] on div "Next" at bounding box center [715, 337] width 52 height 52
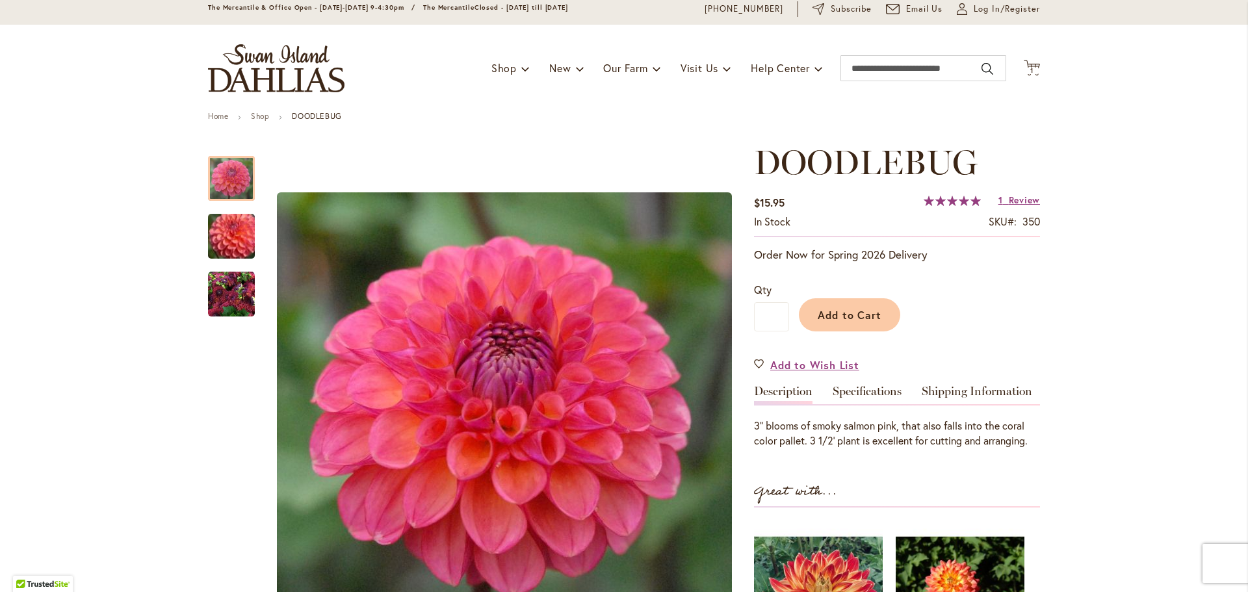
scroll to position [0, 0]
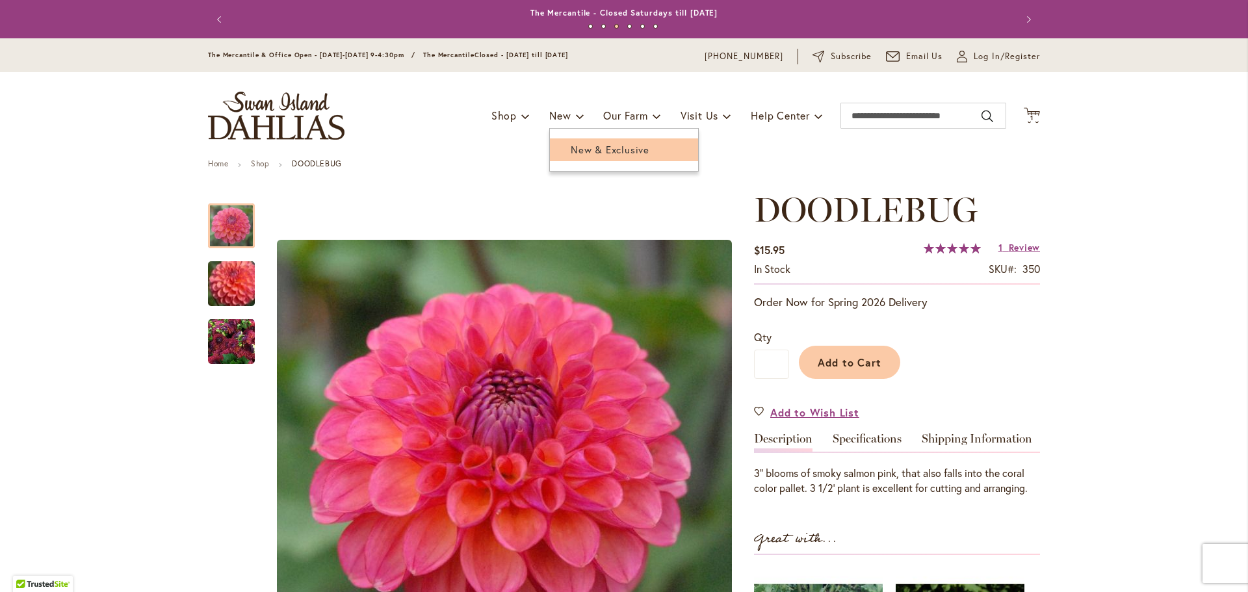
click at [574, 152] on span "New & Exclusive" at bounding box center [610, 149] width 79 height 13
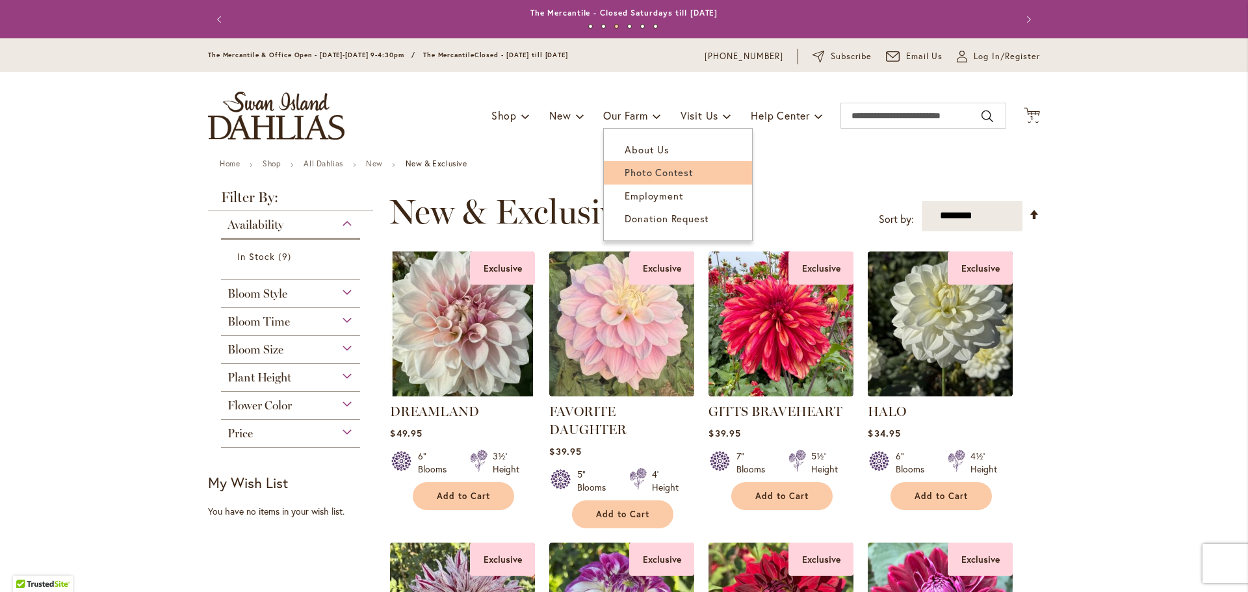
click at [659, 175] on span "Photo Contest" at bounding box center [659, 172] width 68 height 13
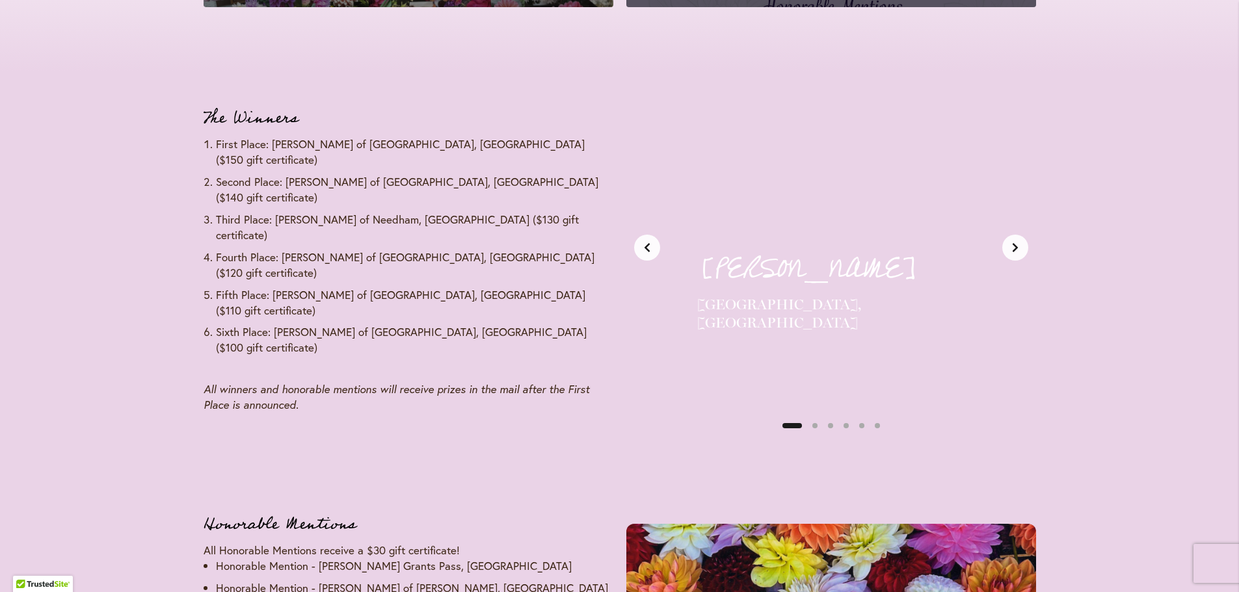
scroll to position [1560, 0]
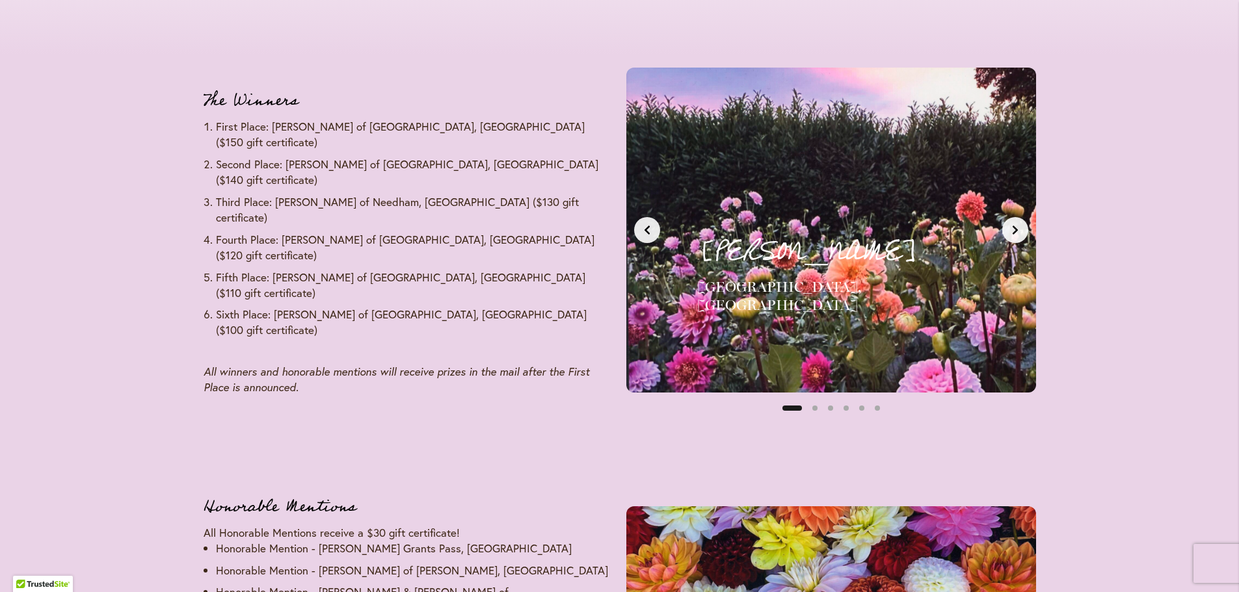
click at [1010, 241] on button "Next slide" at bounding box center [1015, 230] width 26 height 26
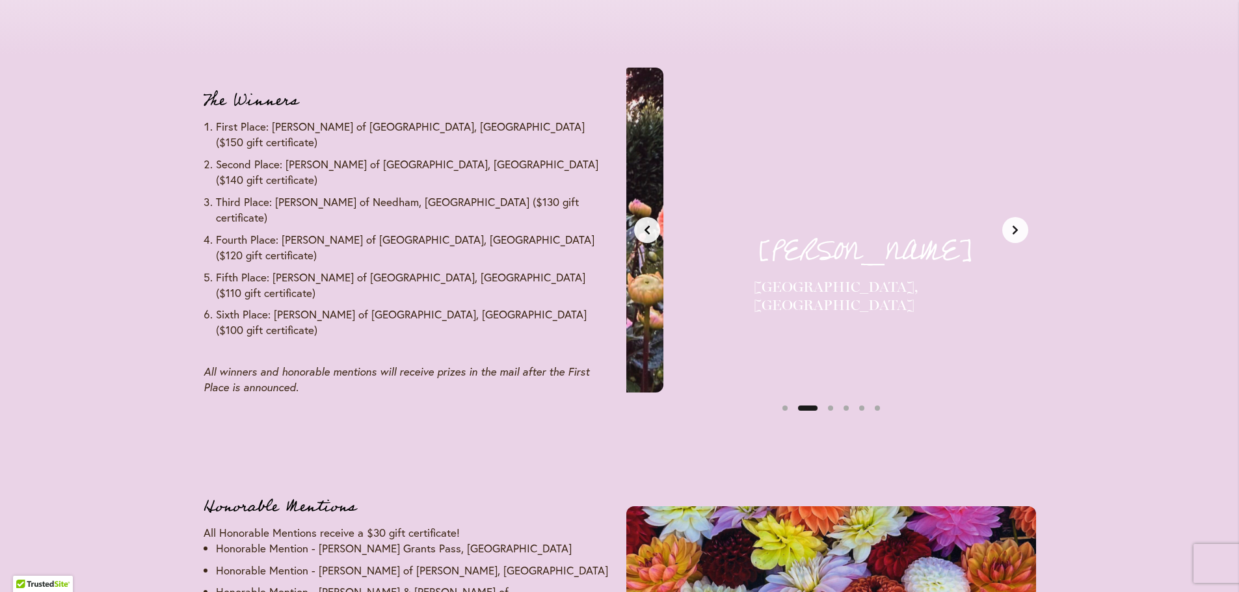
scroll to position [0, 429]
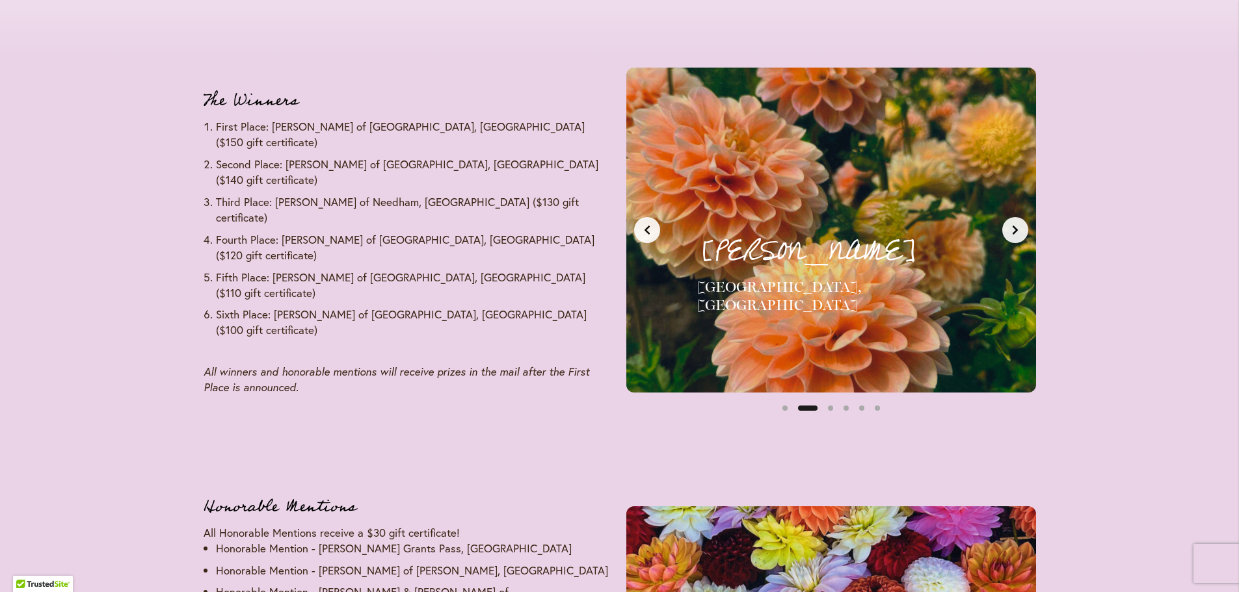
click at [1010, 241] on button "Next slide" at bounding box center [1015, 230] width 26 height 26
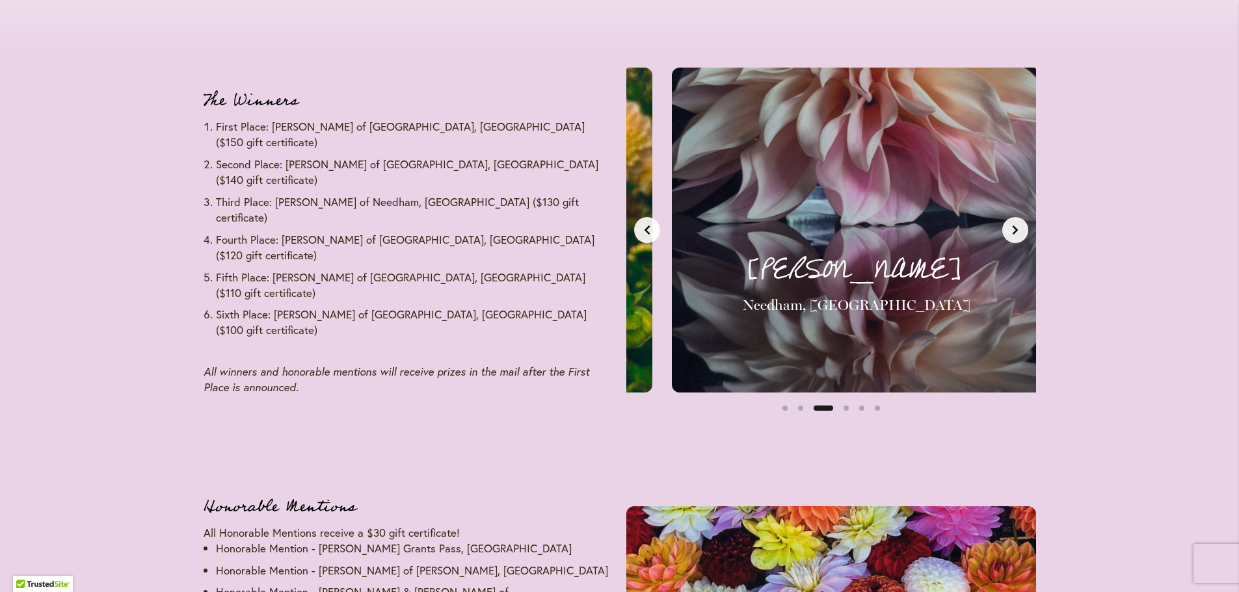
scroll to position [0, 858]
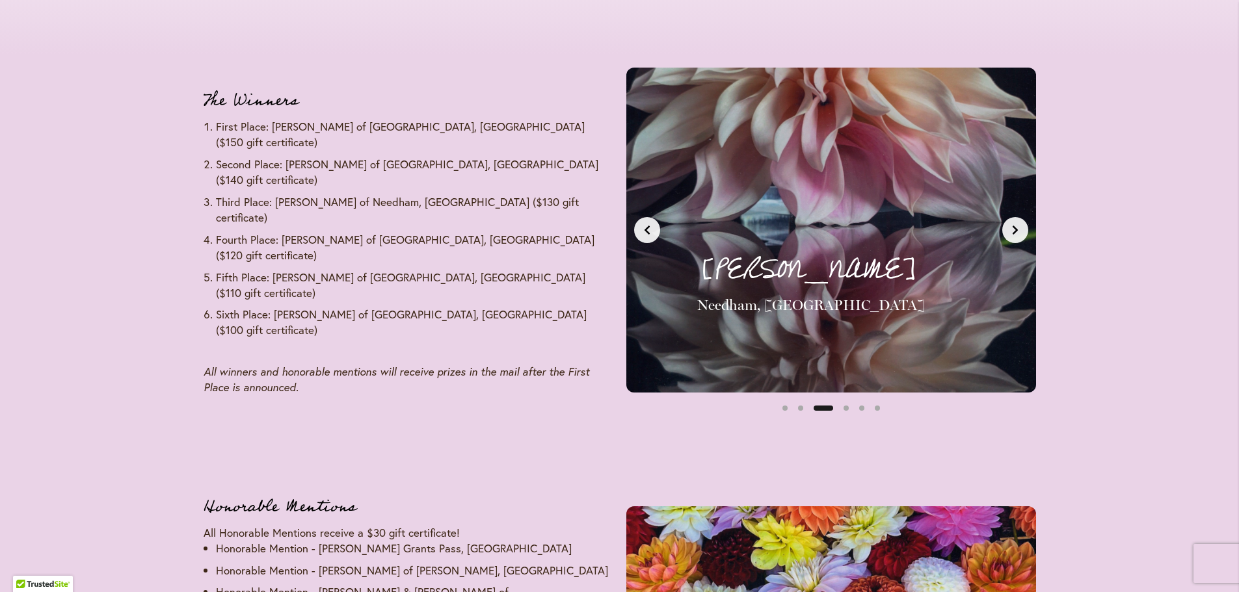
click at [1010, 241] on button "Next slide" at bounding box center [1015, 230] width 26 height 26
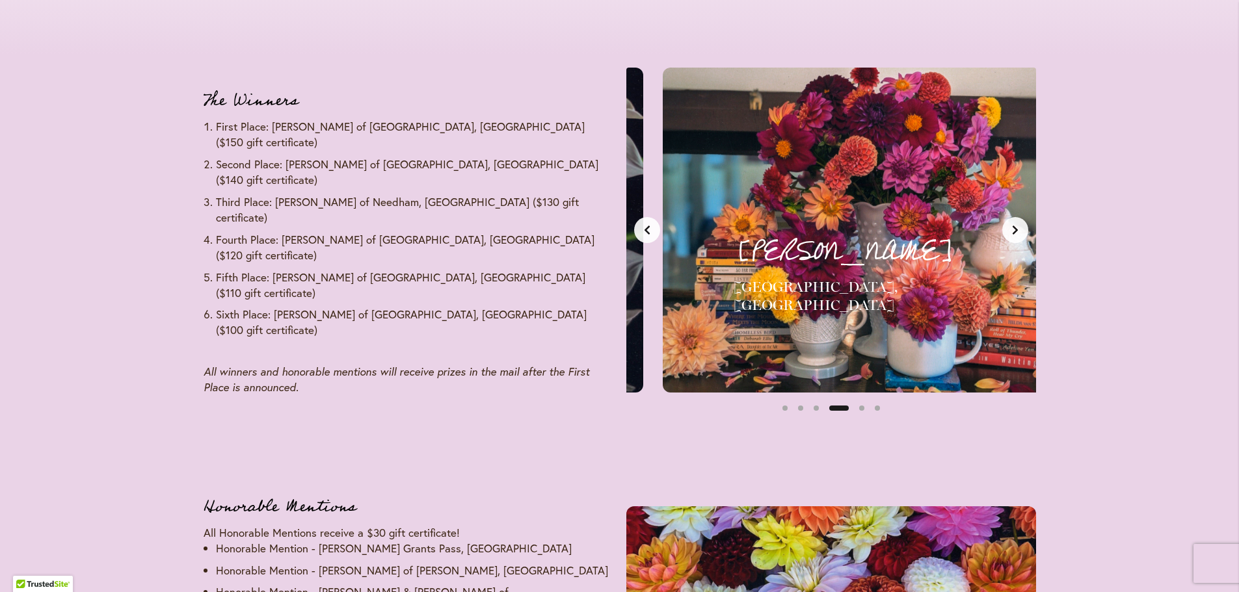
scroll to position [0, 1287]
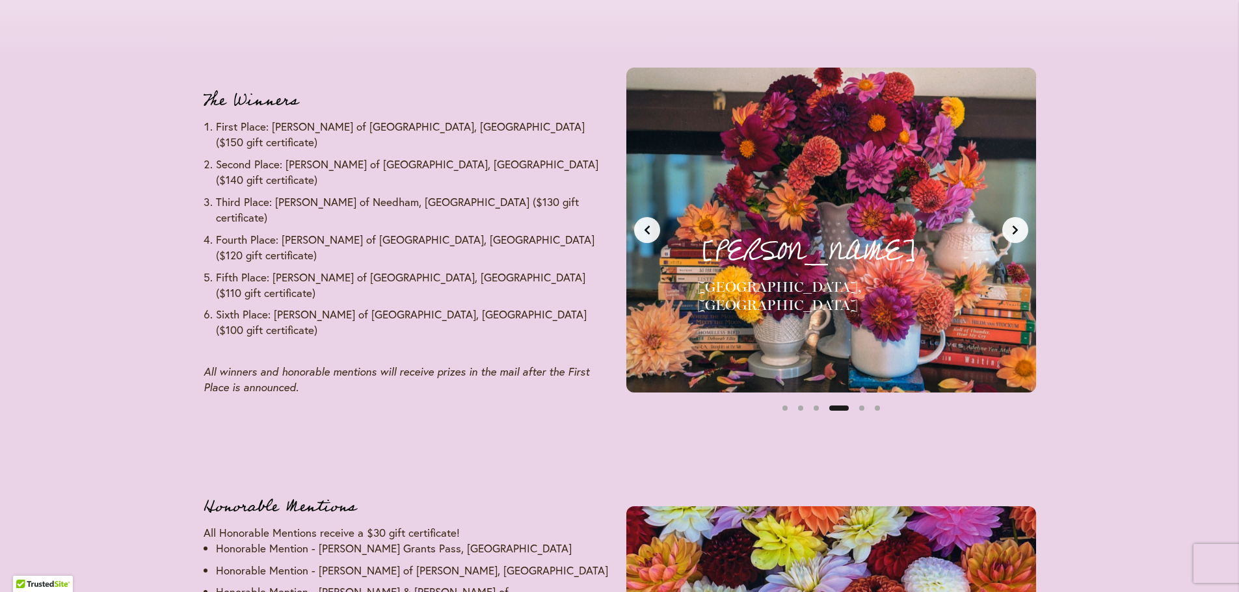
click at [1017, 233] on icon "Next slide" at bounding box center [1015, 230] width 10 height 10
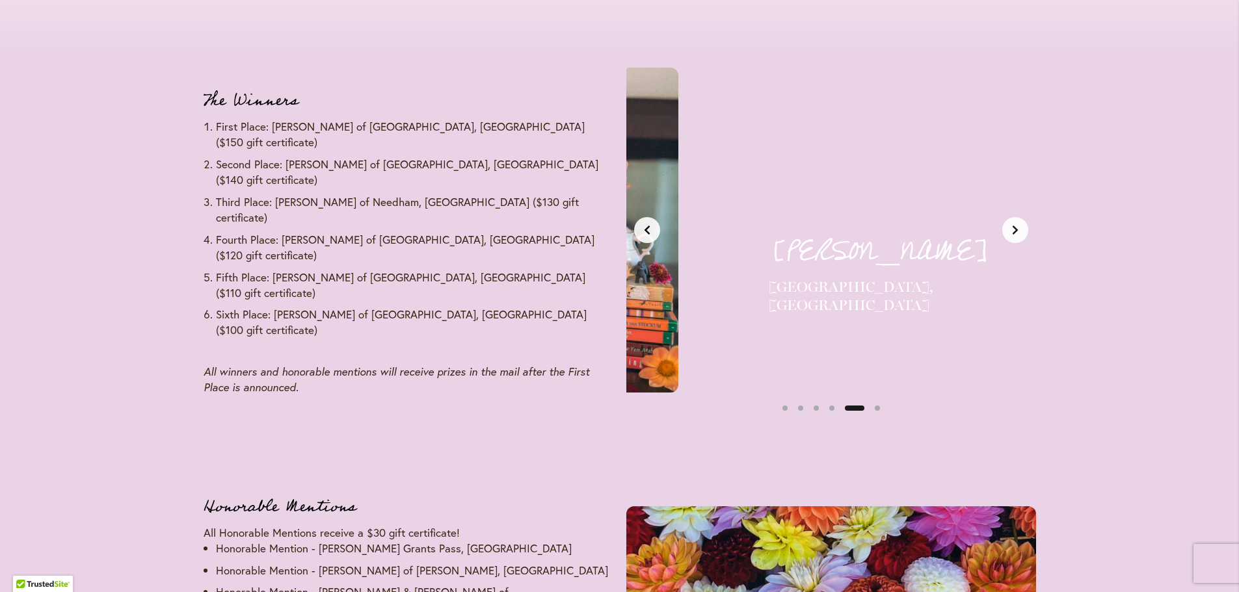
scroll to position [0, 1717]
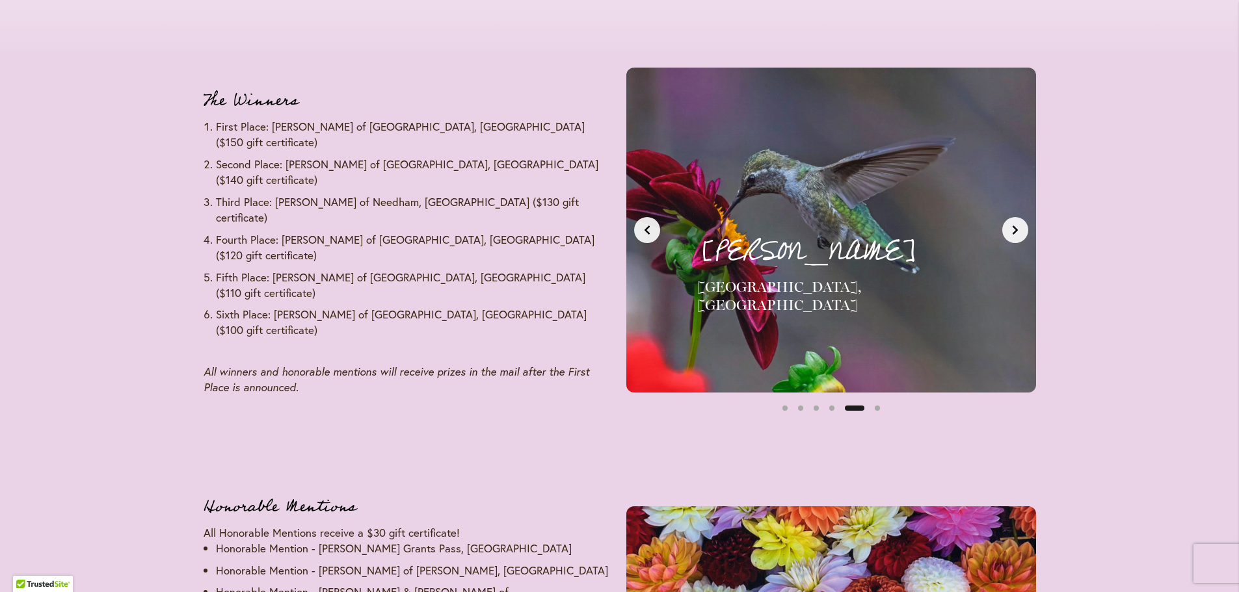
click at [1017, 233] on icon "Next slide" at bounding box center [1015, 230] width 10 height 10
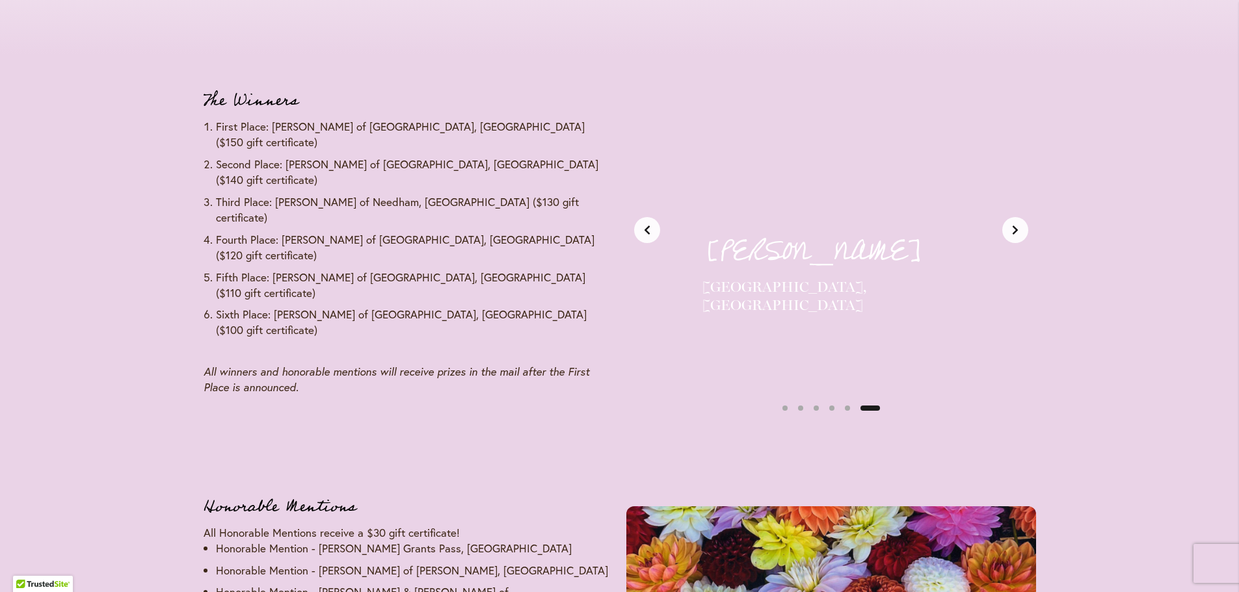
scroll to position [0, 2146]
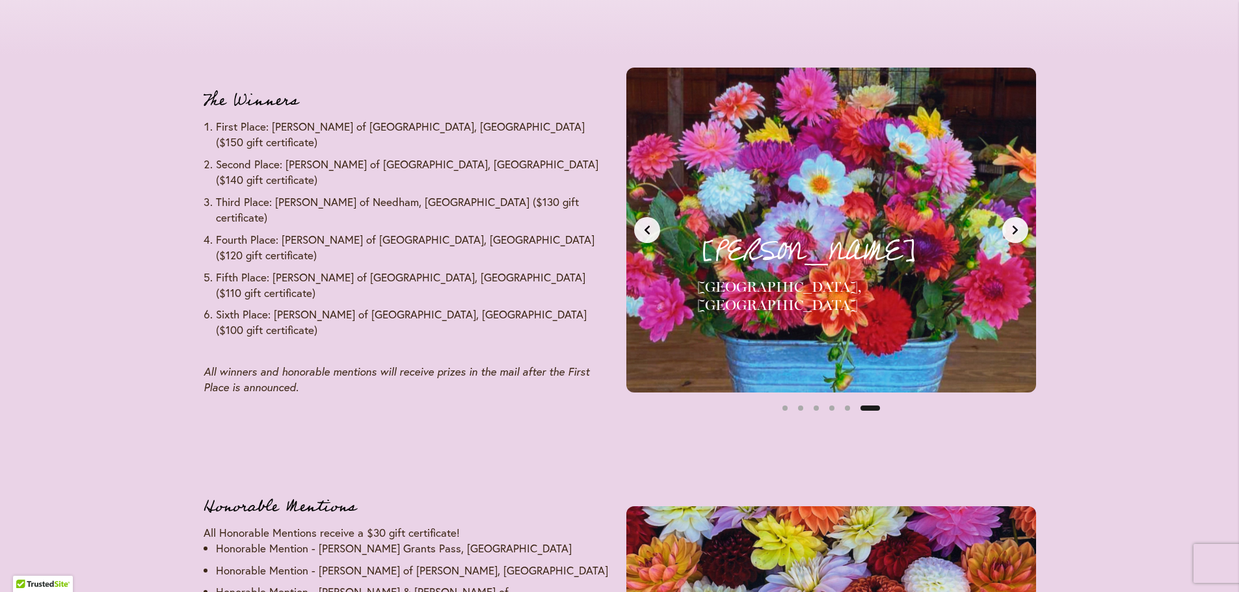
click at [1017, 233] on icon "Next slide" at bounding box center [1015, 230] width 10 height 10
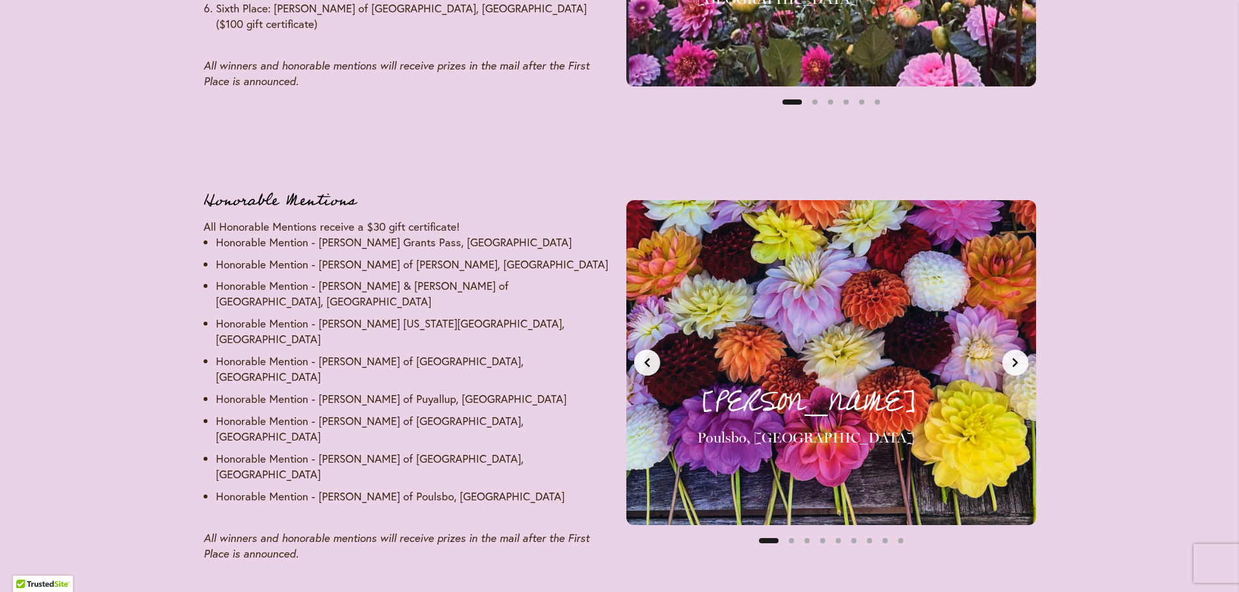
scroll to position [1886, 0]
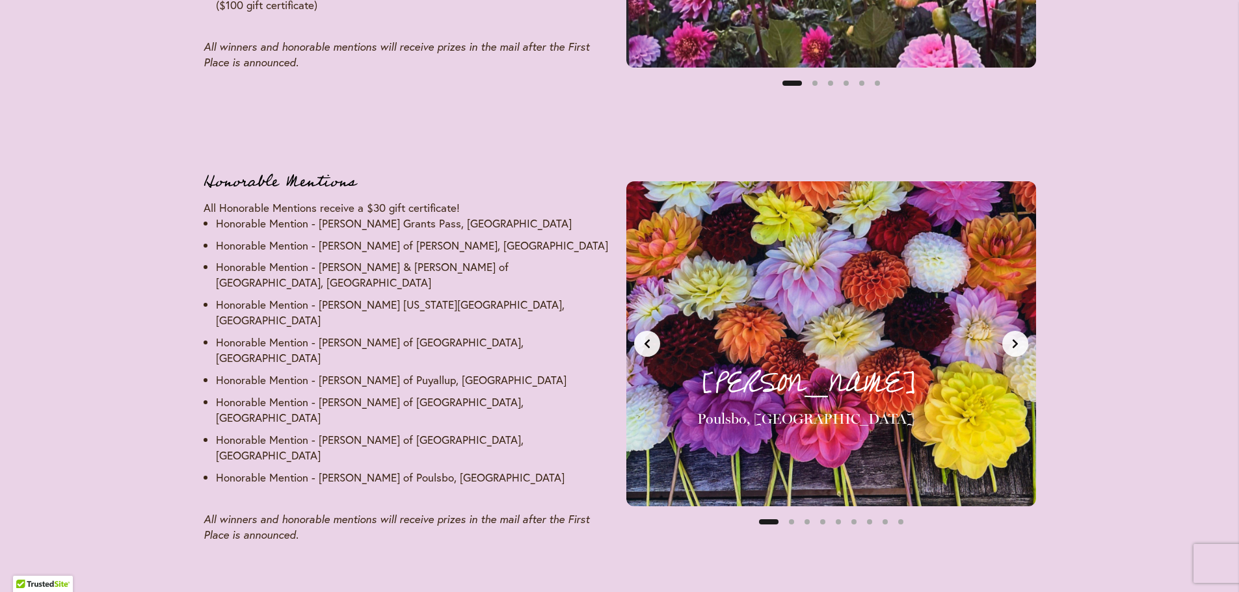
click at [1015, 339] on icon "Next slide" at bounding box center [1014, 343] width 5 height 9
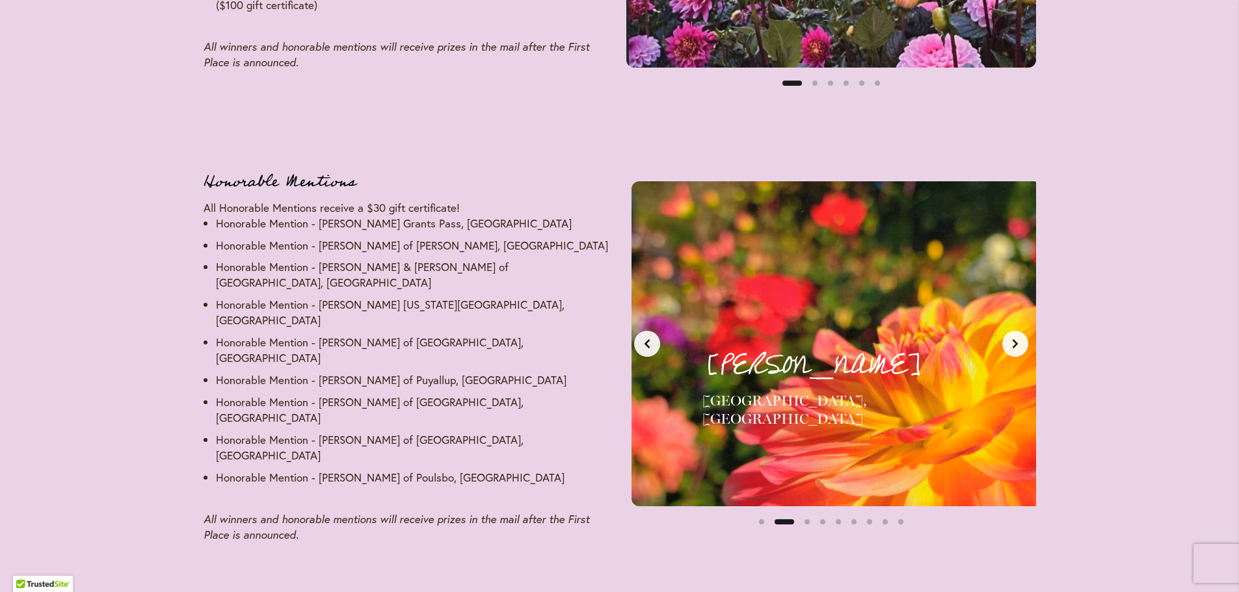
scroll to position [0, 429]
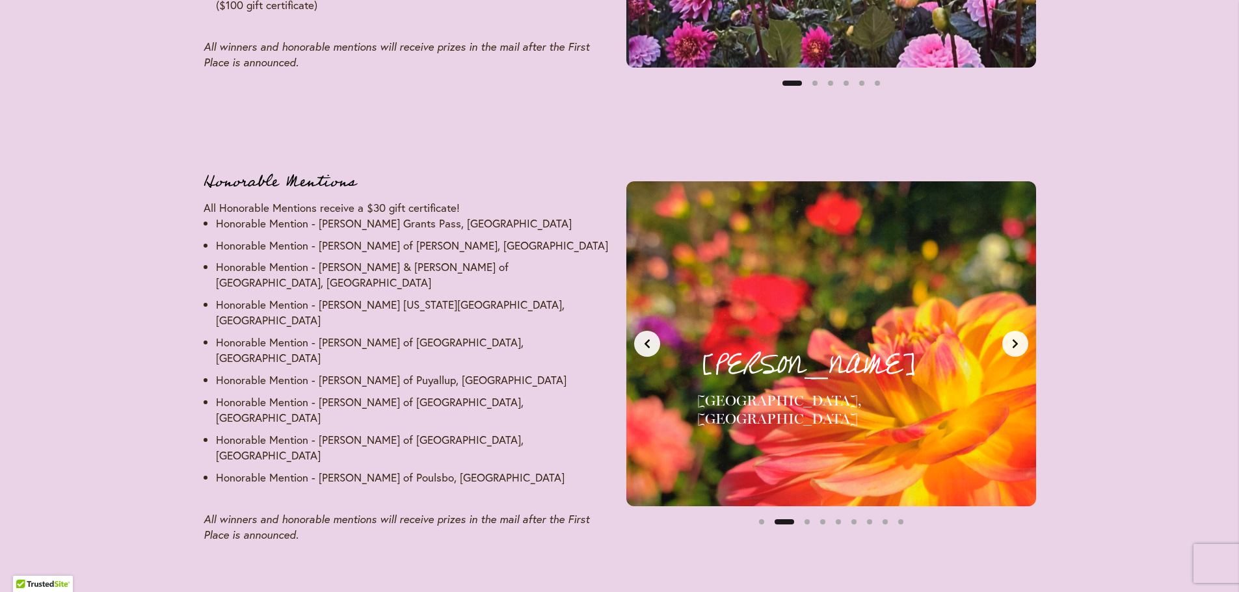
click at [648, 342] on button "Previous slide" at bounding box center [647, 344] width 26 height 26
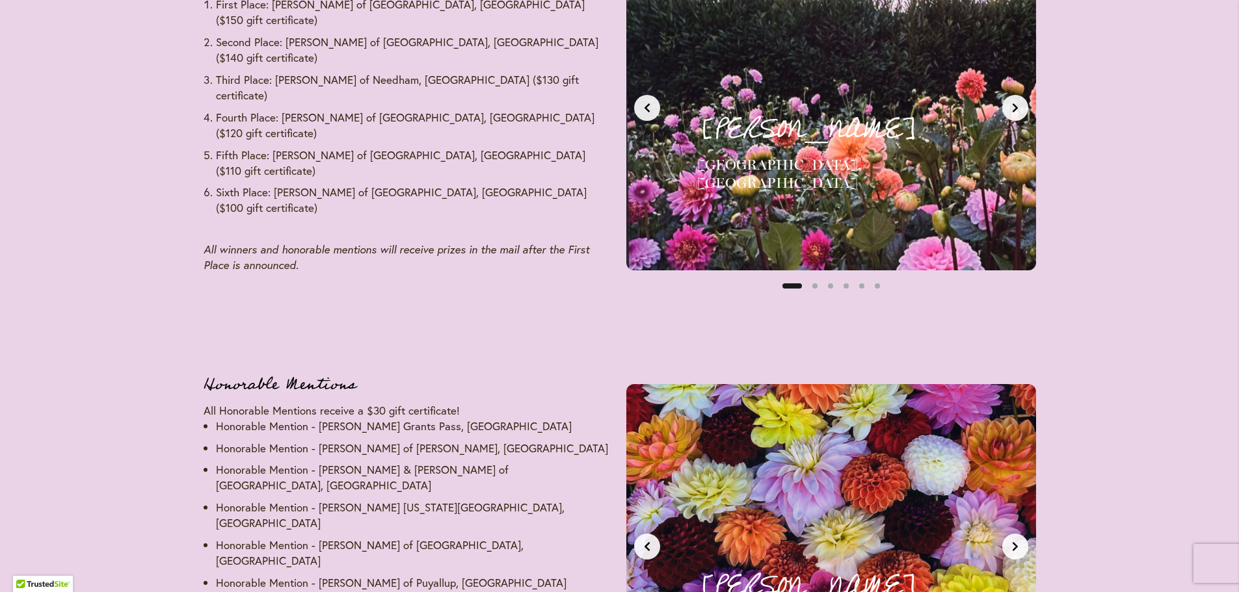
scroll to position [1821, 0]
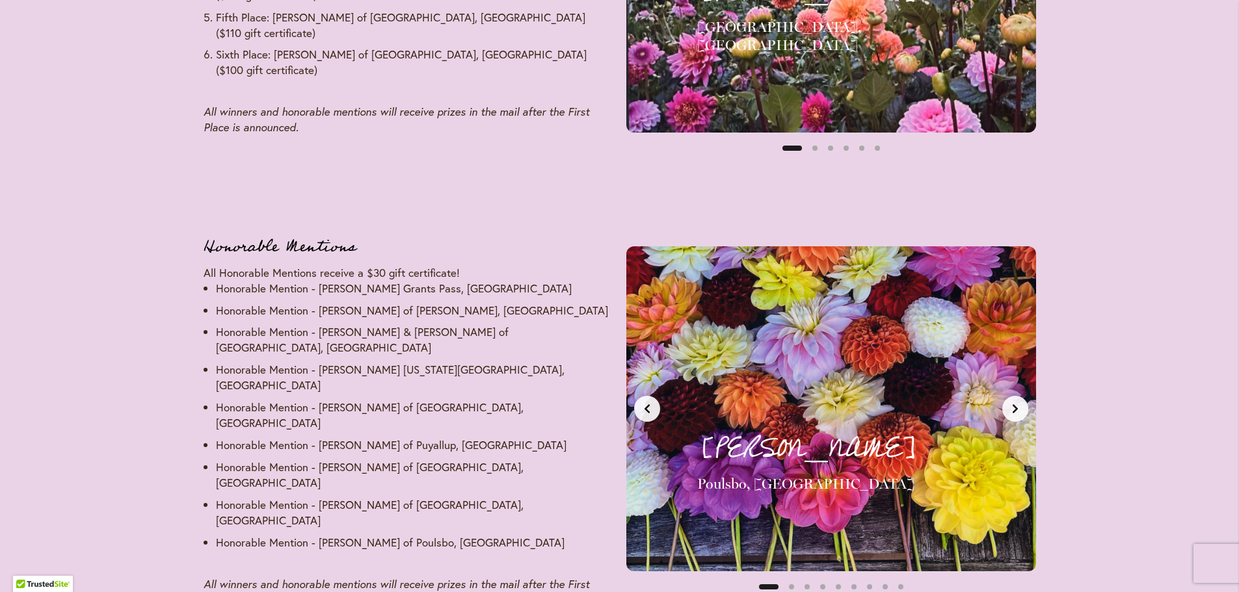
click at [1014, 396] on button "Next slide" at bounding box center [1015, 409] width 26 height 26
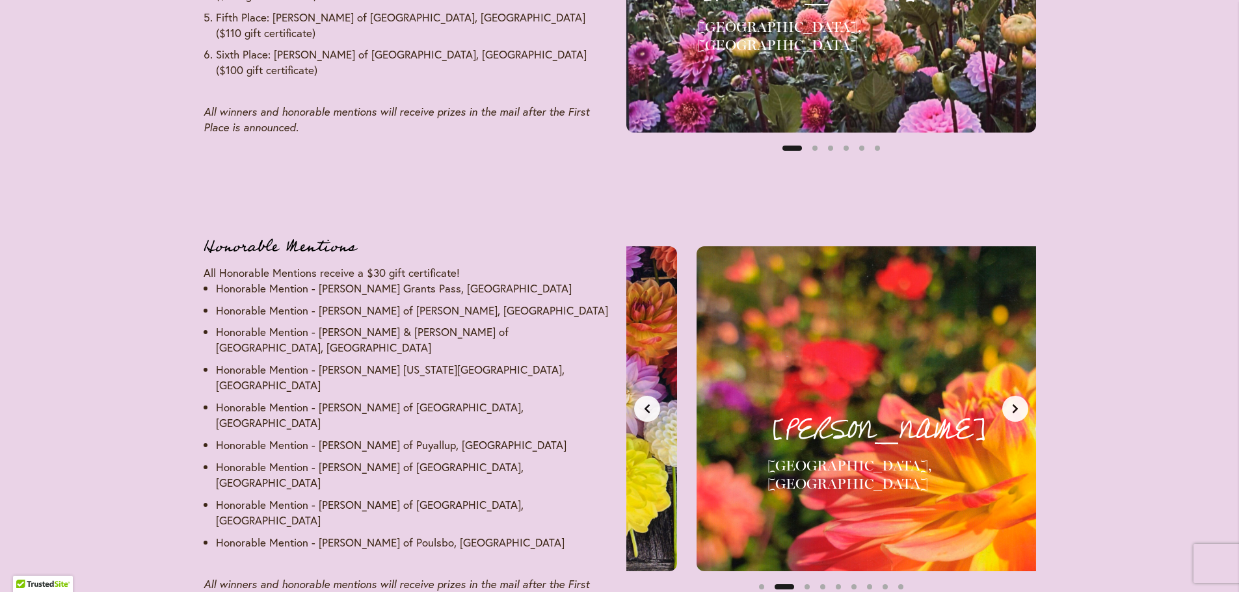
scroll to position [0, 429]
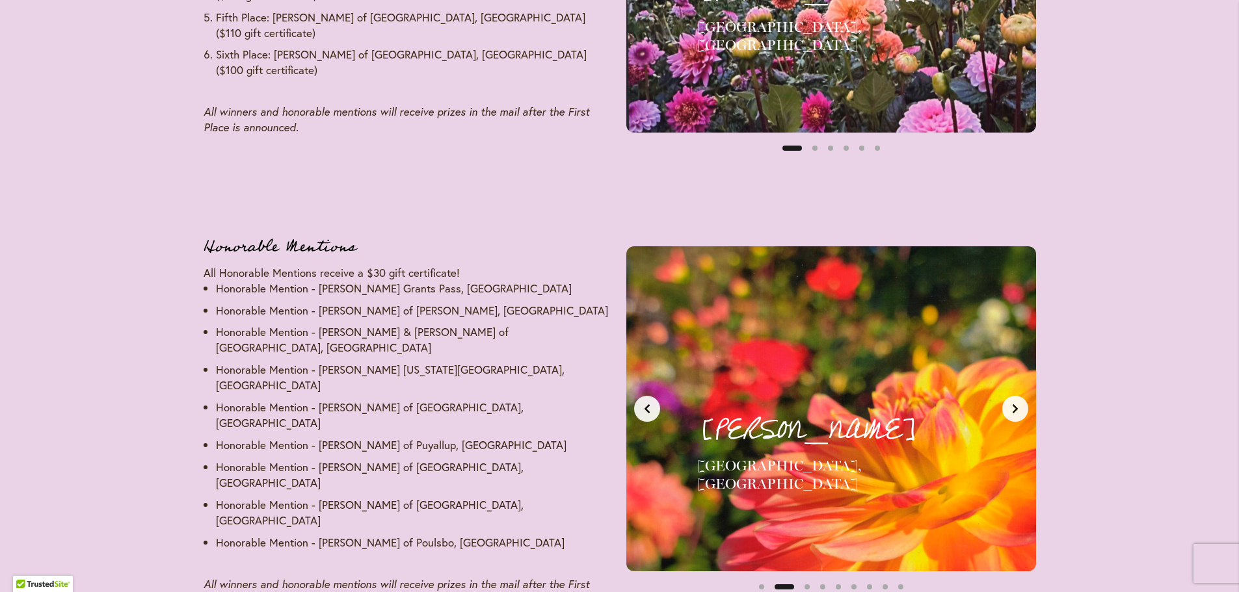
click at [1014, 396] on button "Next slide" at bounding box center [1015, 409] width 26 height 26
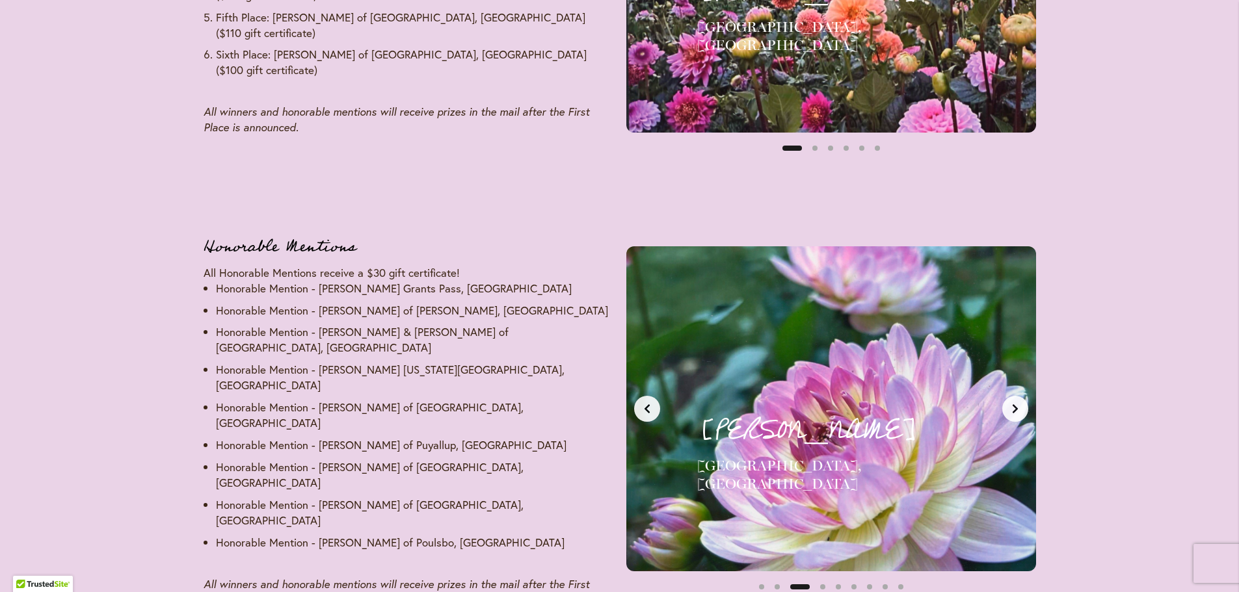
click at [1014, 396] on button "Next slide" at bounding box center [1015, 409] width 26 height 26
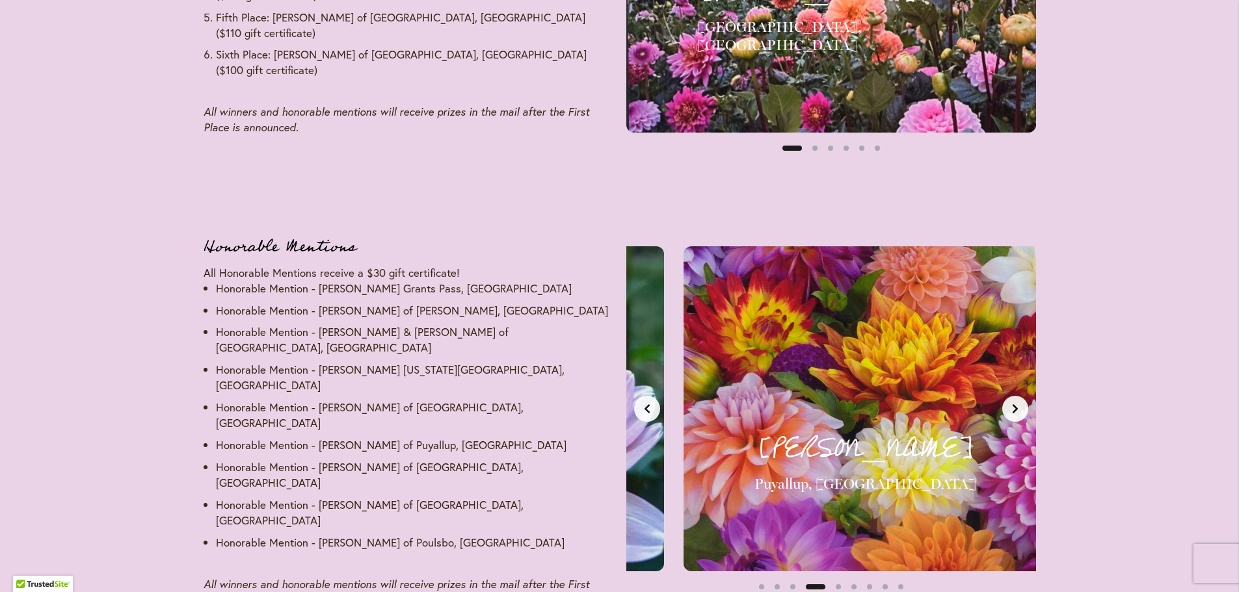
scroll to position [0, 1287]
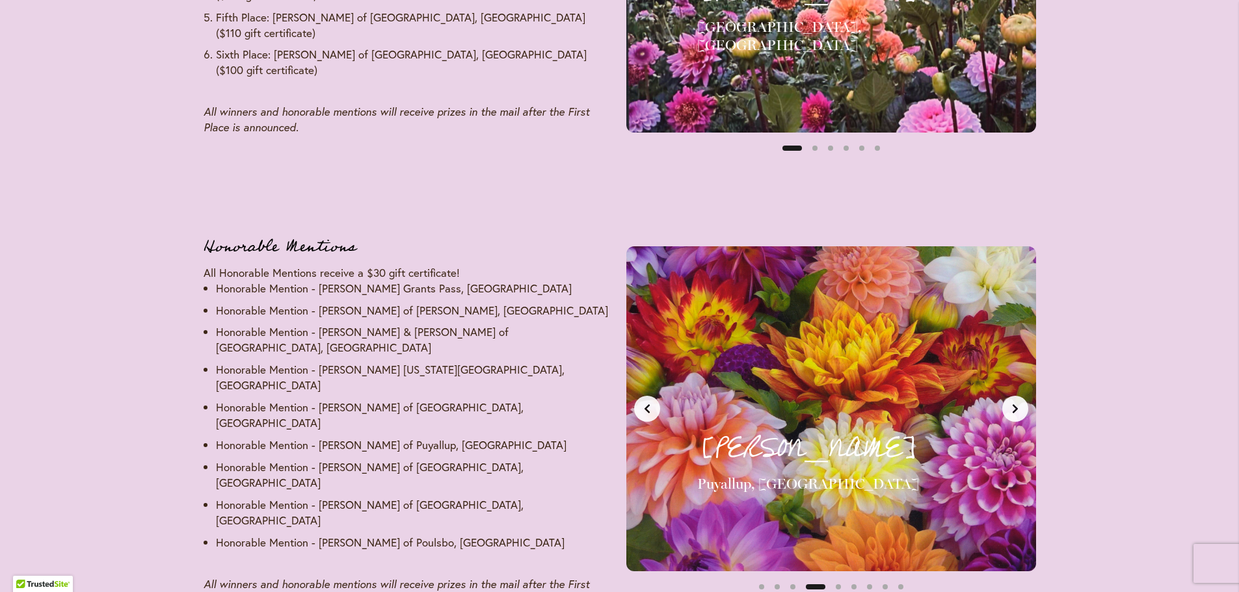
click at [1014, 396] on button "Next slide" at bounding box center [1015, 409] width 26 height 26
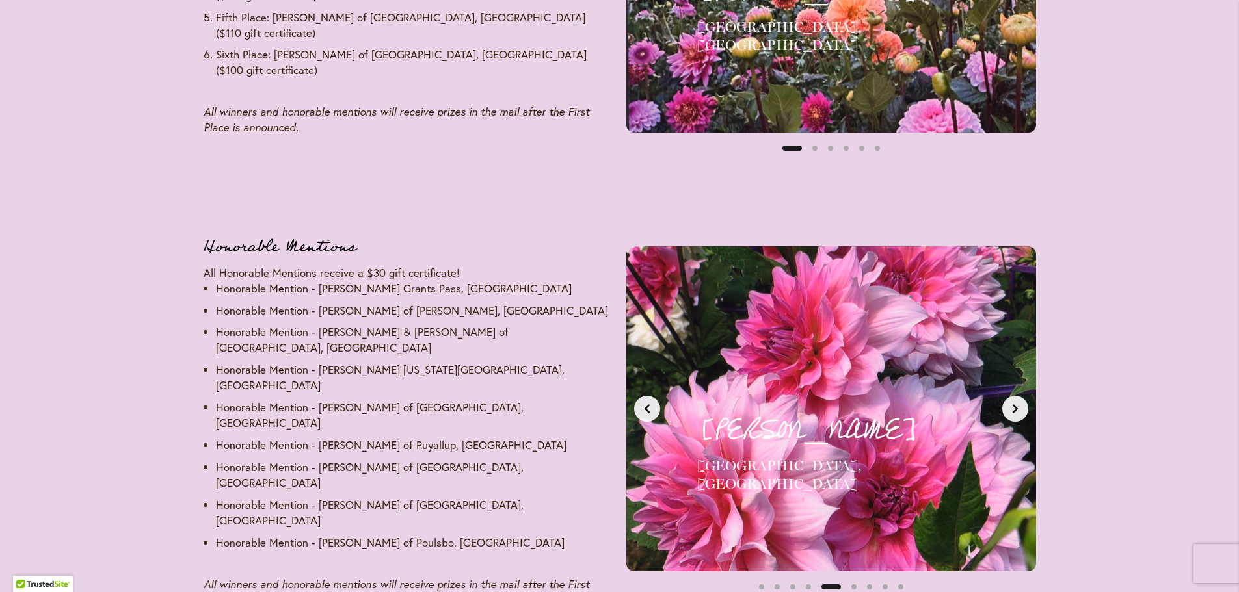
click at [1014, 396] on button "Next slide" at bounding box center [1015, 409] width 26 height 26
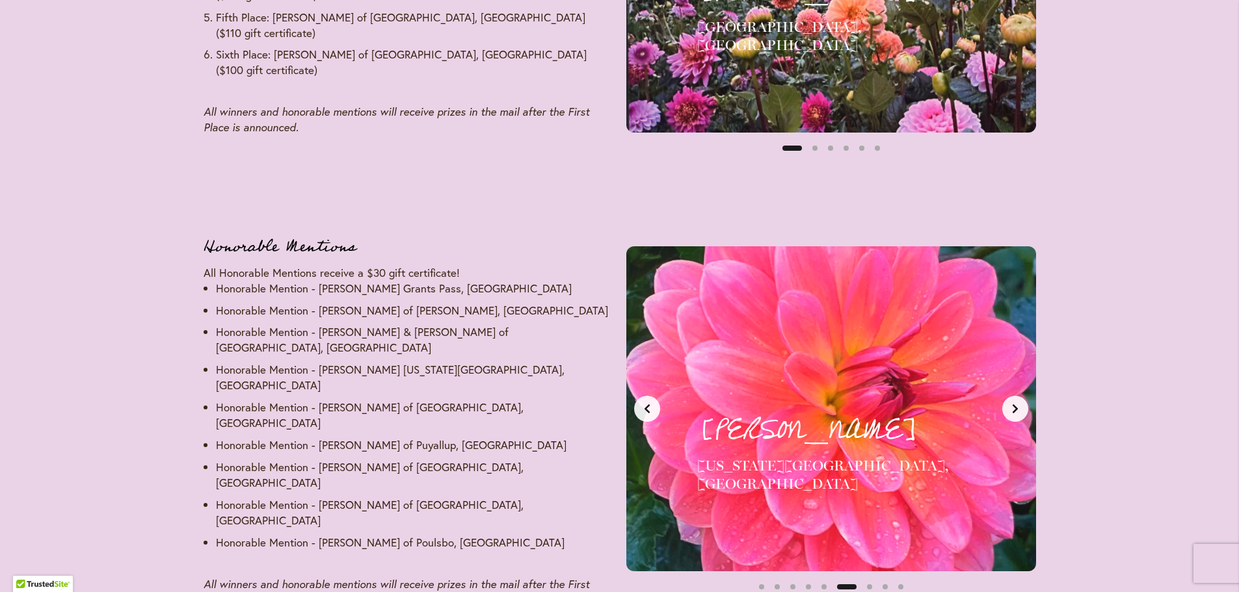
click at [1014, 396] on button "Next slide" at bounding box center [1015, 409] width 26 height 26
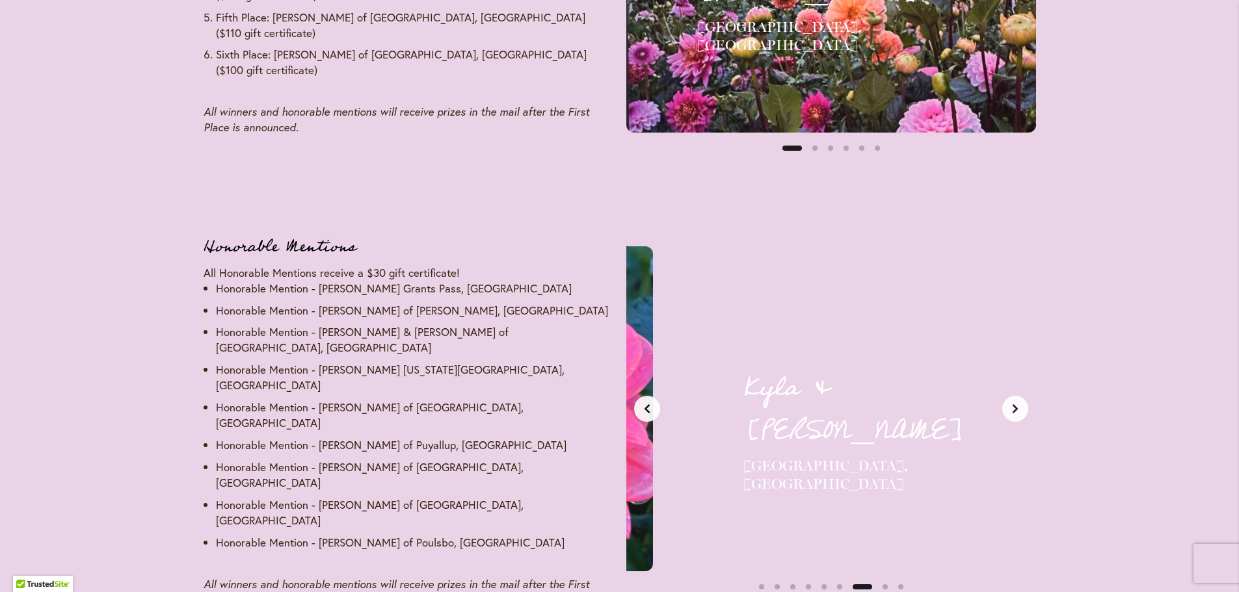
scroll to position [0, 2575]
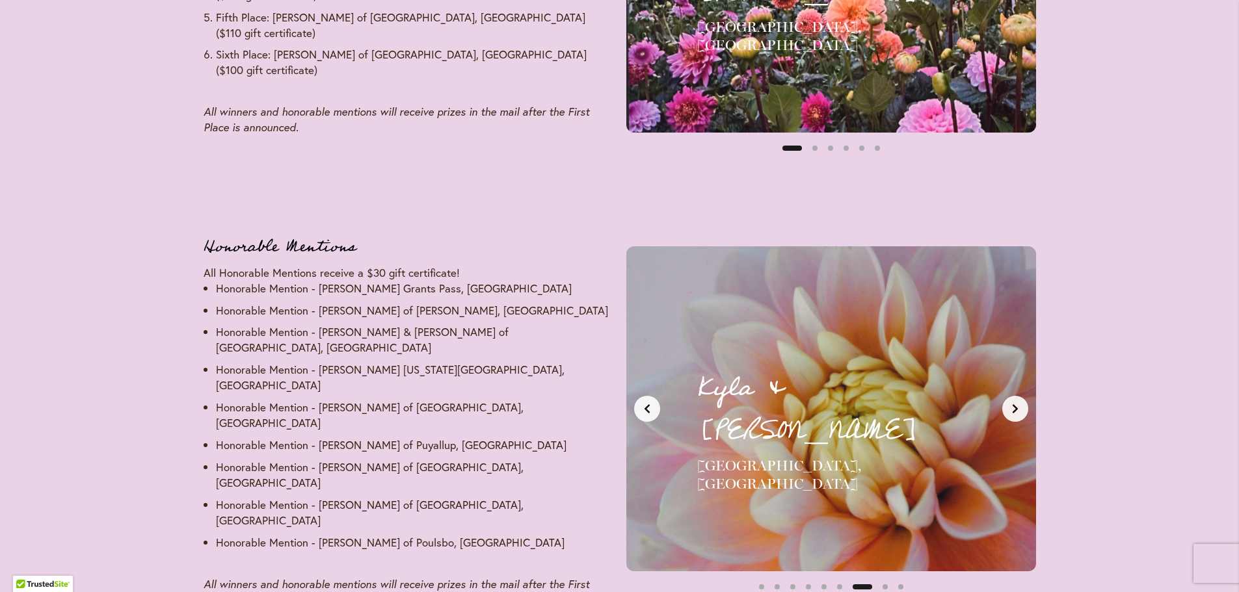
click at [1014, 396] on button "Next slide" at bounding box center [1015, 409] width 26 height 26
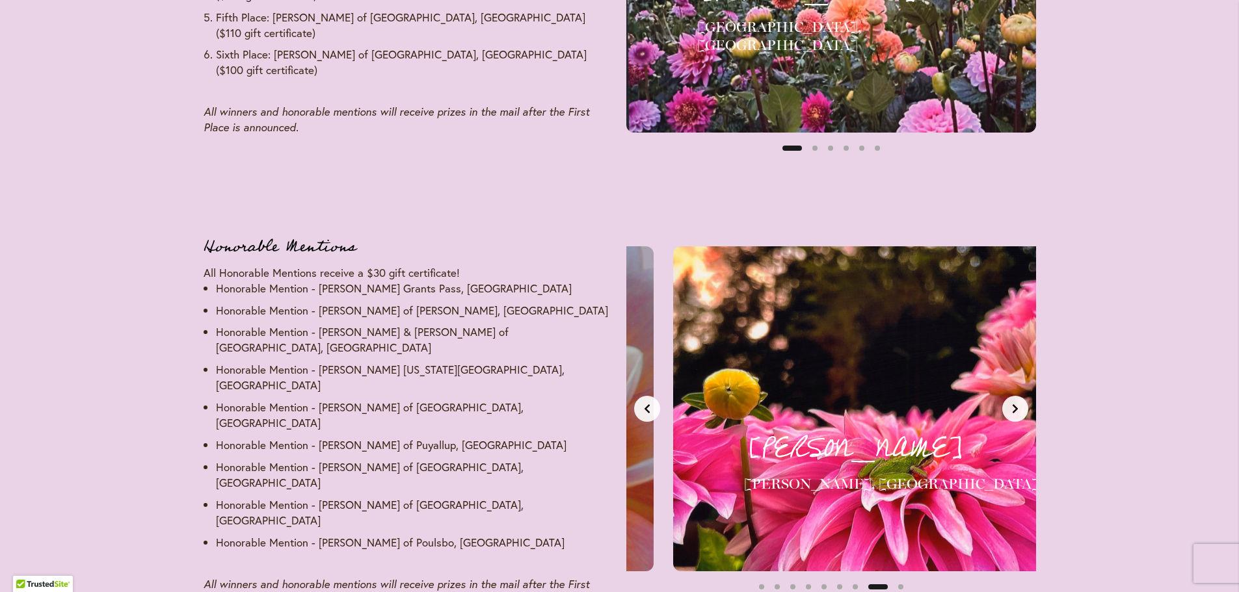
scroll to position [0, 3004]
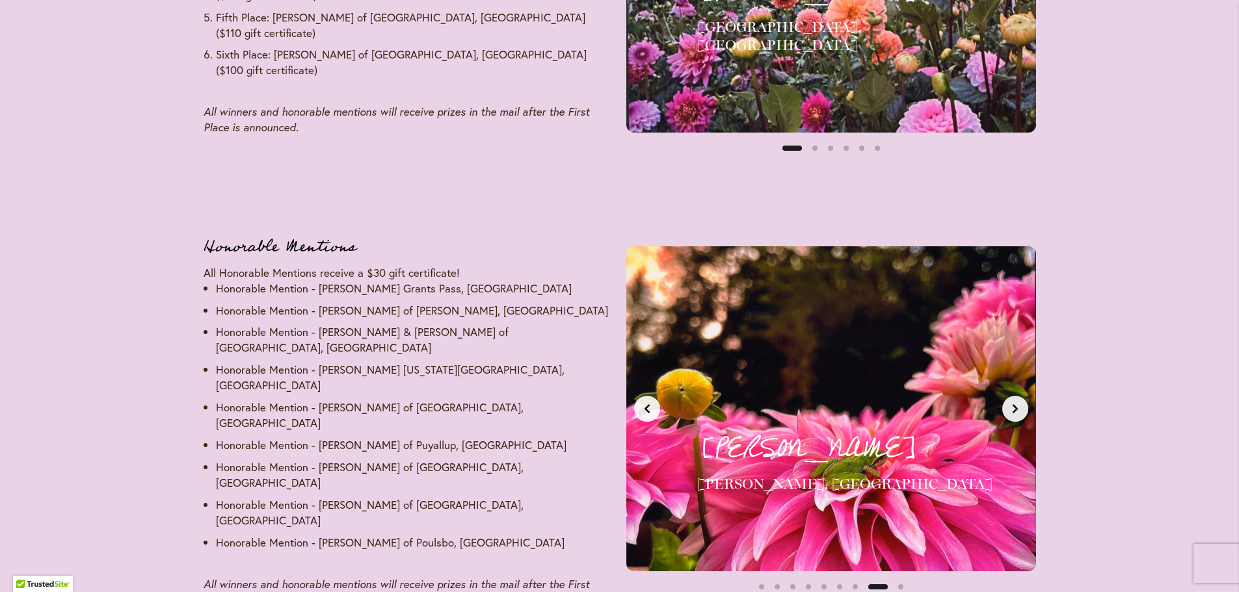
click at [1014, 396] on button "Next slide" at bounding box center [1015, 409] width 26 height 26
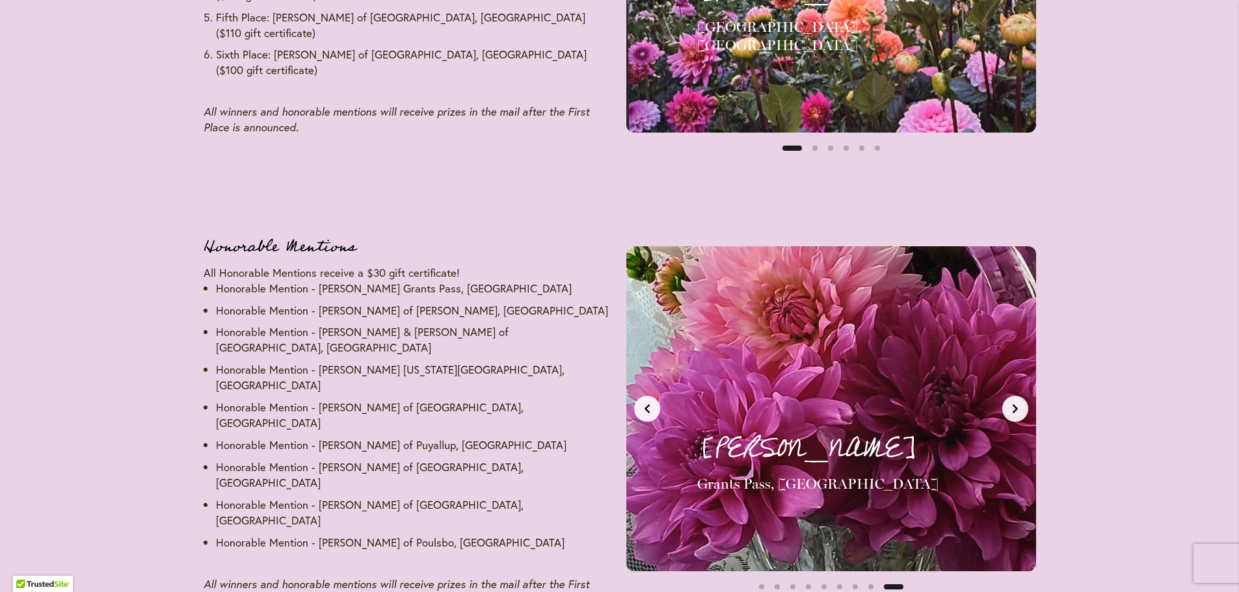
click at [1014, 396] on button "Next slide" at bounding box center [1015, 409] width 26 height 26
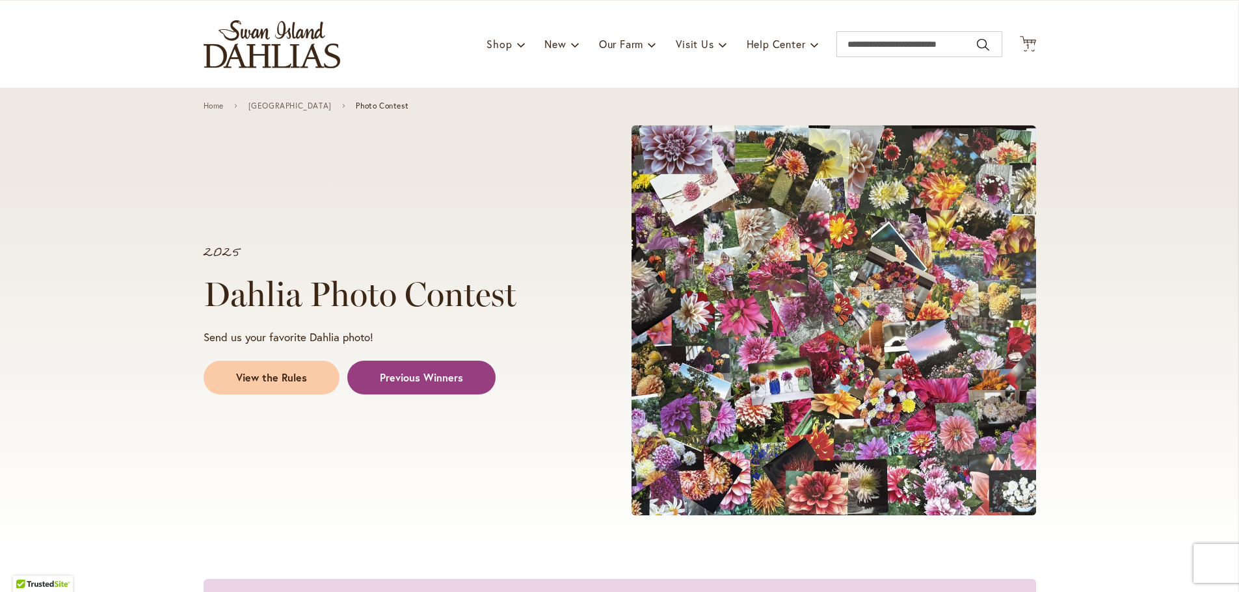
scroll to position [65, 0]
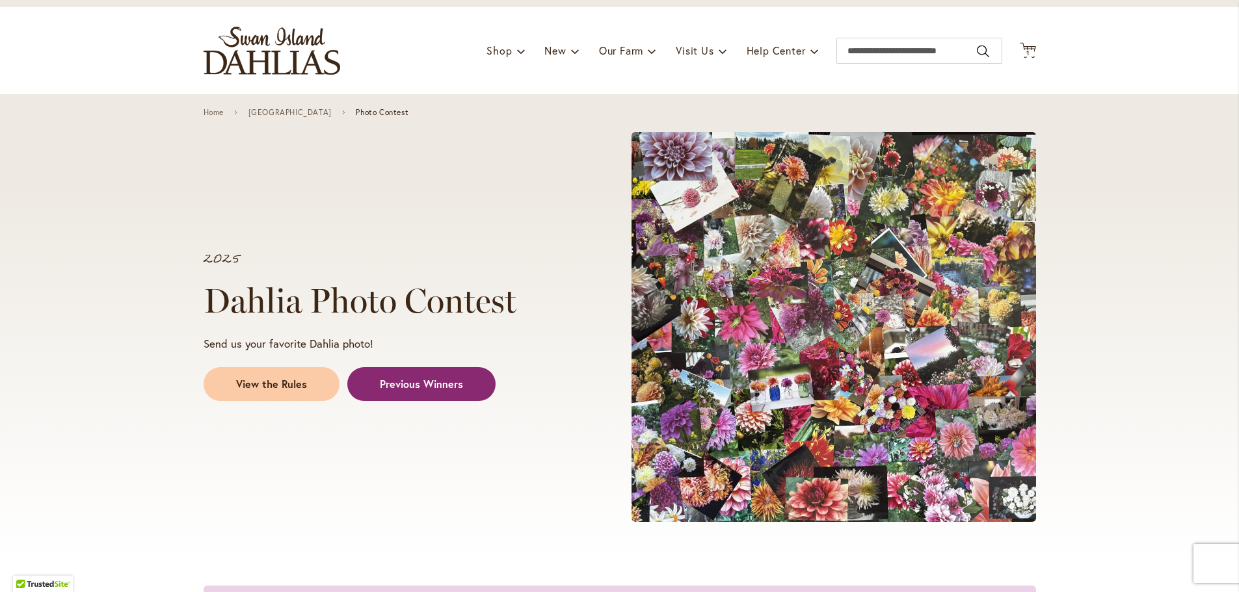
click at [427, 377] on span "Previous Winners" at bounding box center [421, 384] width 83 height 15
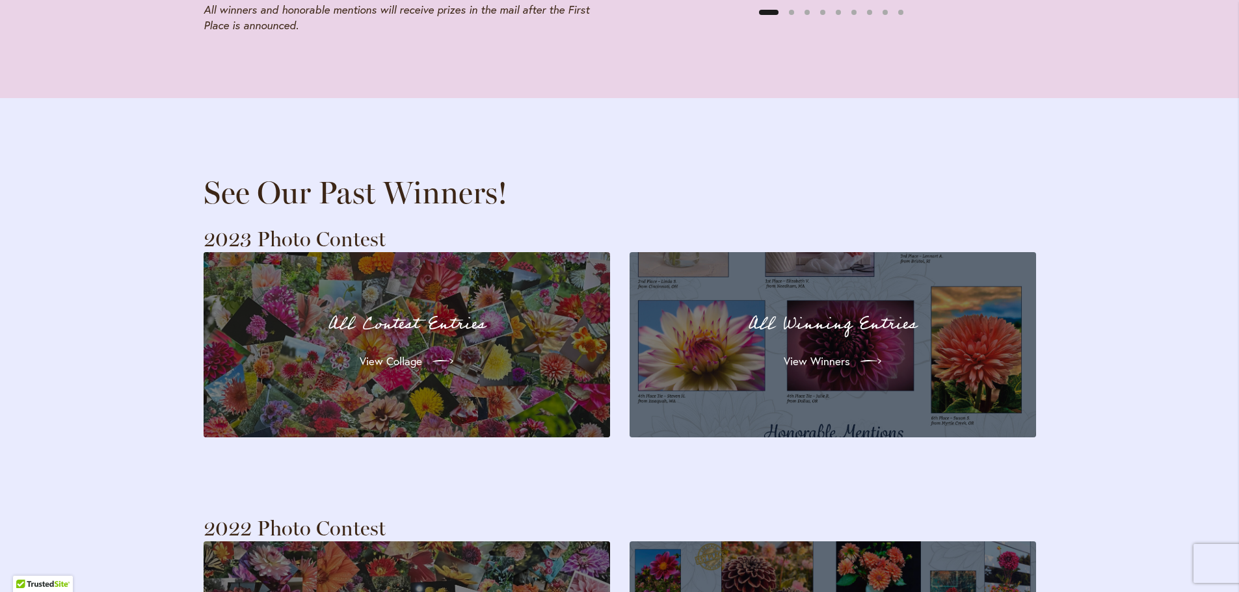
scroll to position [2471, 0]
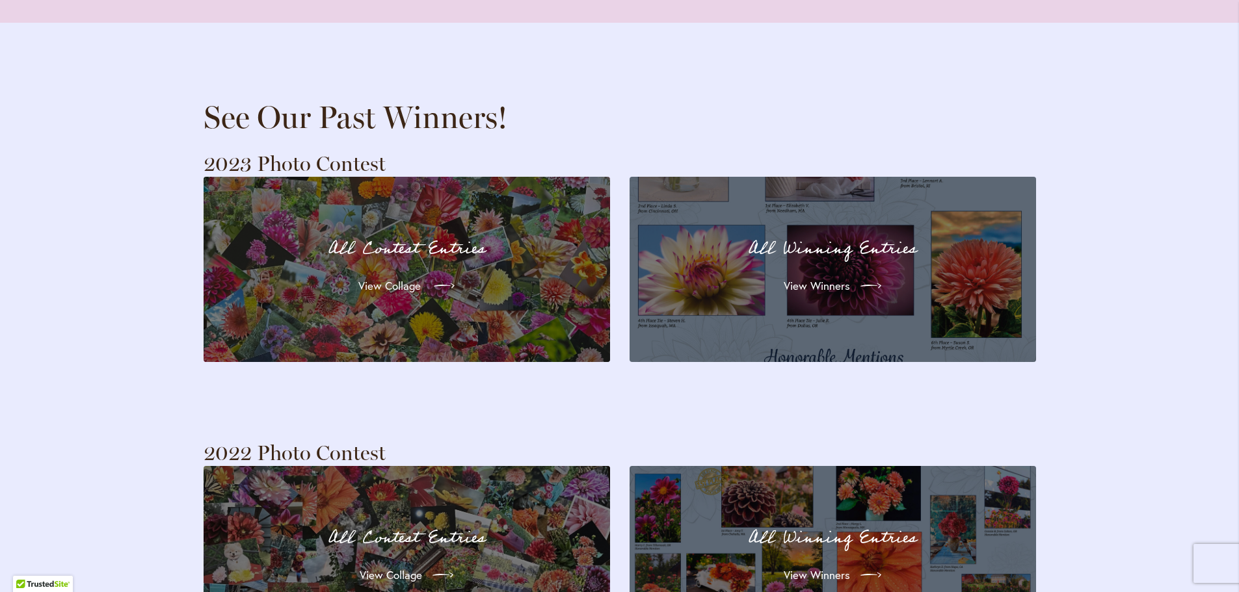
click at [392, 278] on span "View Collage" at bounding box center [389, 286] width 62 height 16
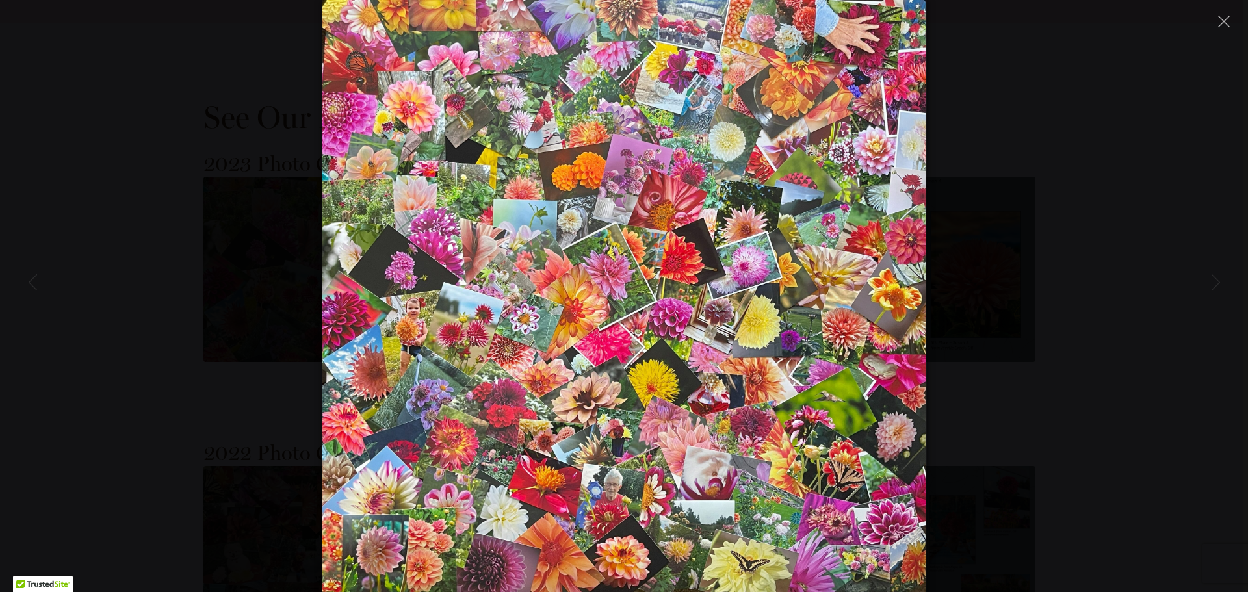
click at [1002, 302] on div at bounding box center [624, 296] width 1248 height 592
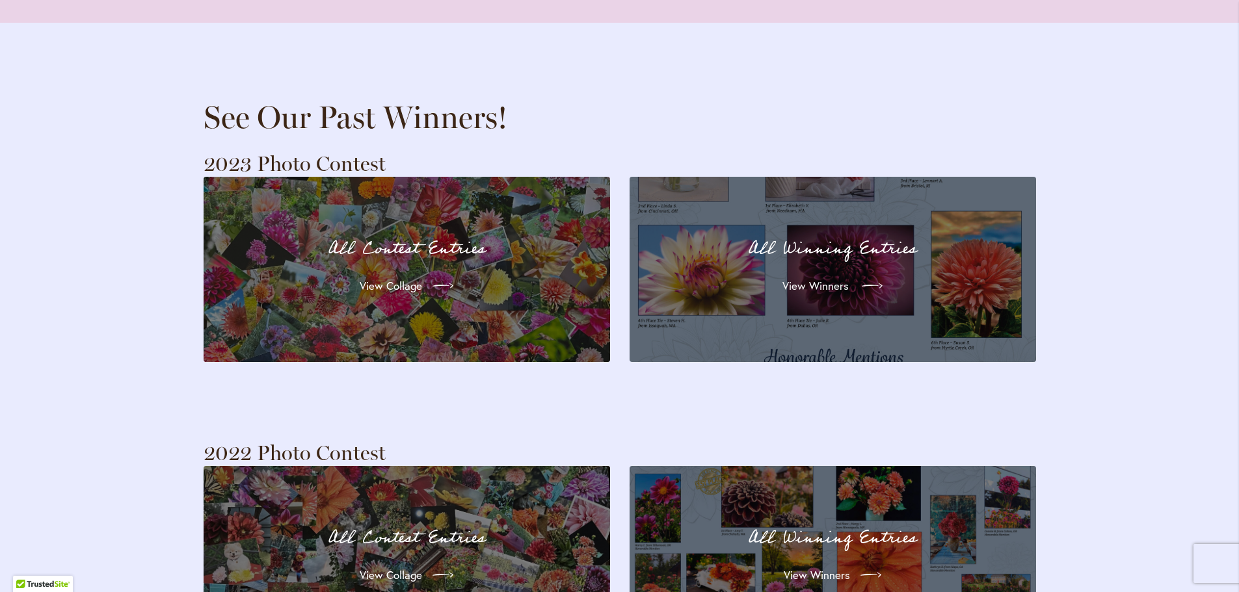
click at [844, 278] on span "View Winners" at bounding box center [815, 286] width 66 height 16
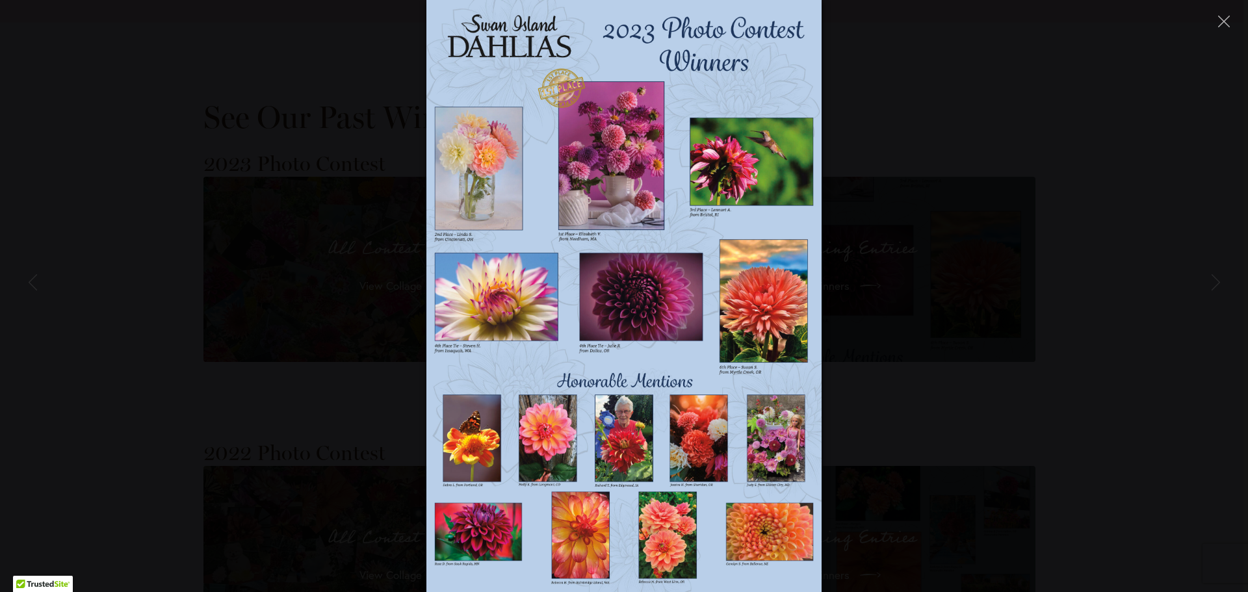
click at [849, 88] on div at bounding box center [624, 296] width 1248 height 592
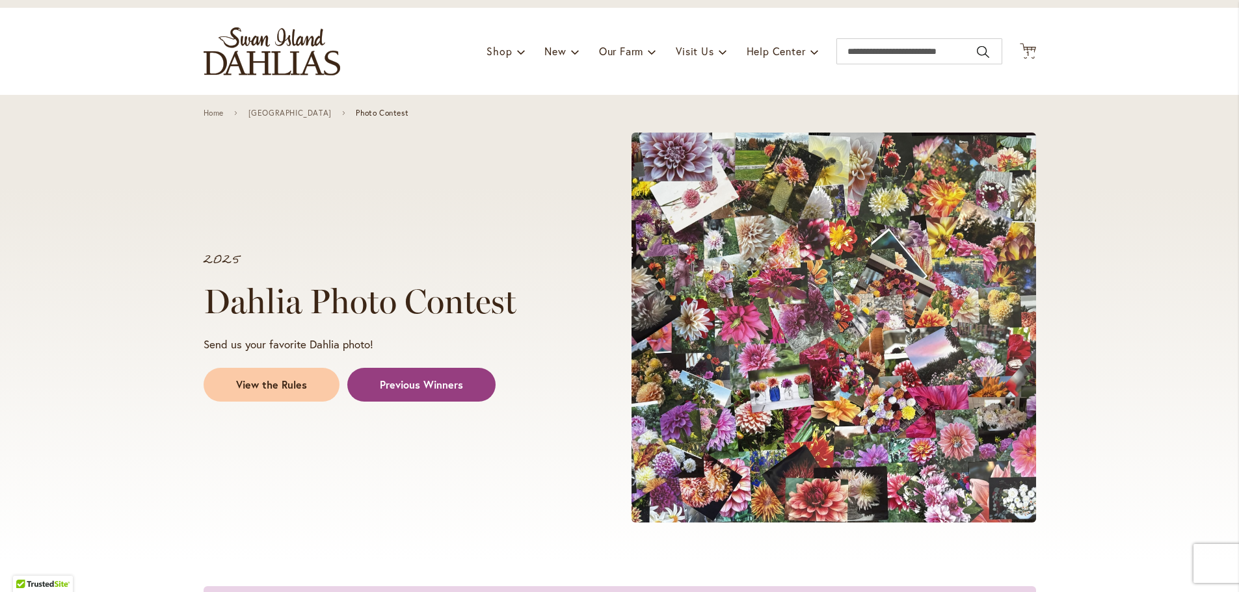
scroll to position [0, 0]
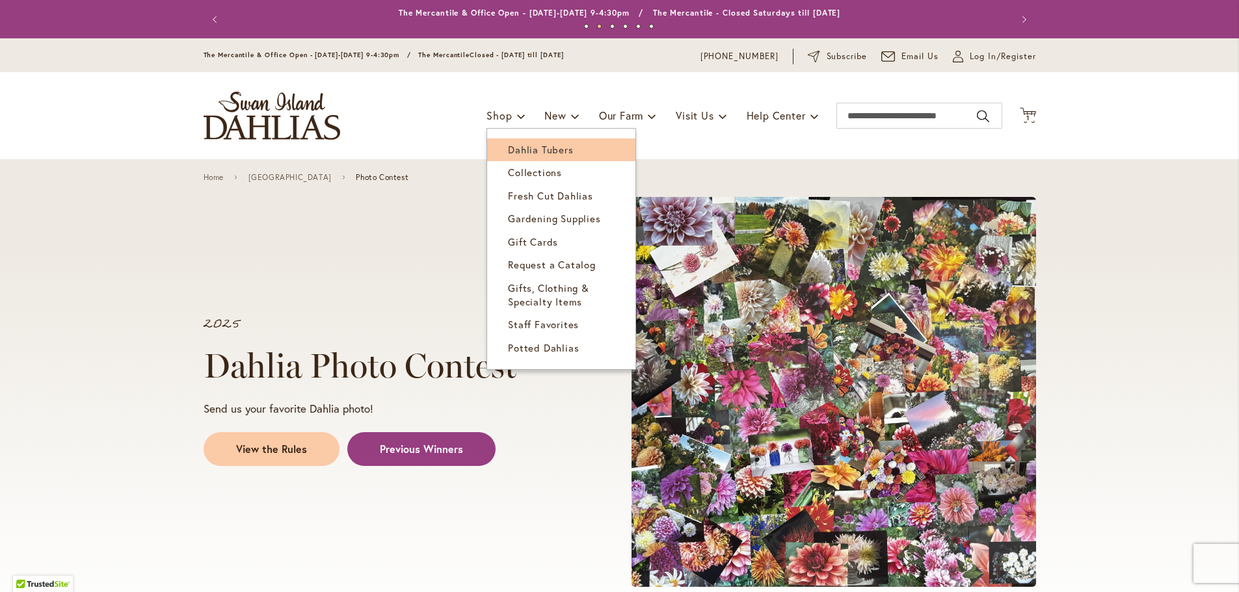
click at [547, 148] on span "Dahlia Tubers" at bounding box center [540, 149] width 65 height 13
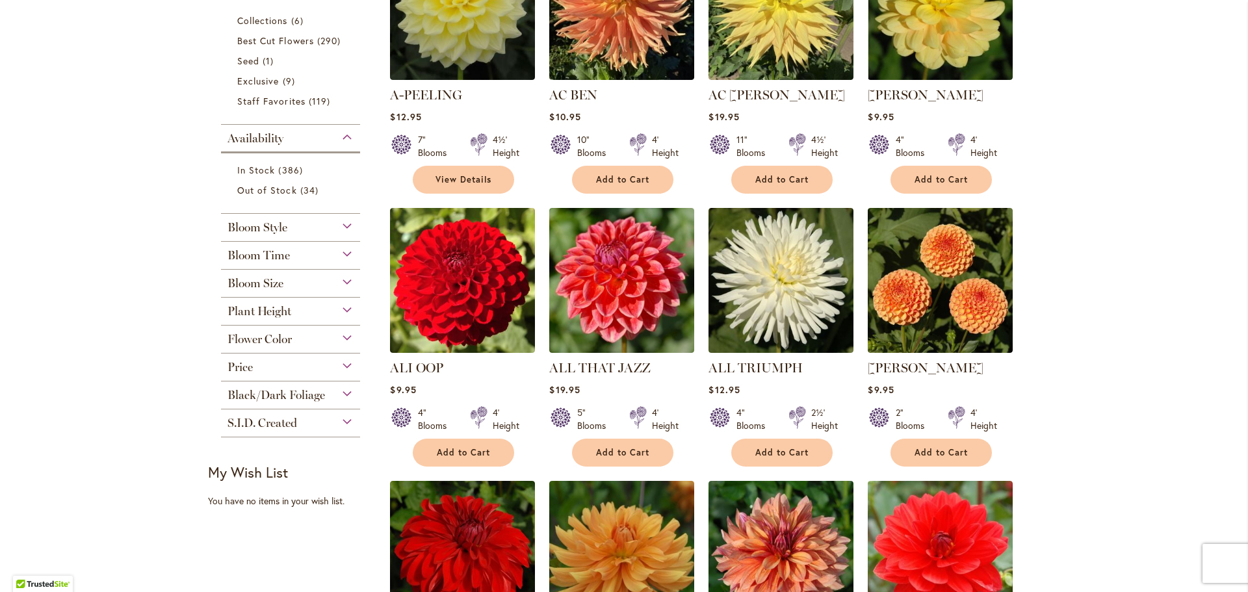
scroll to position [390, 0]
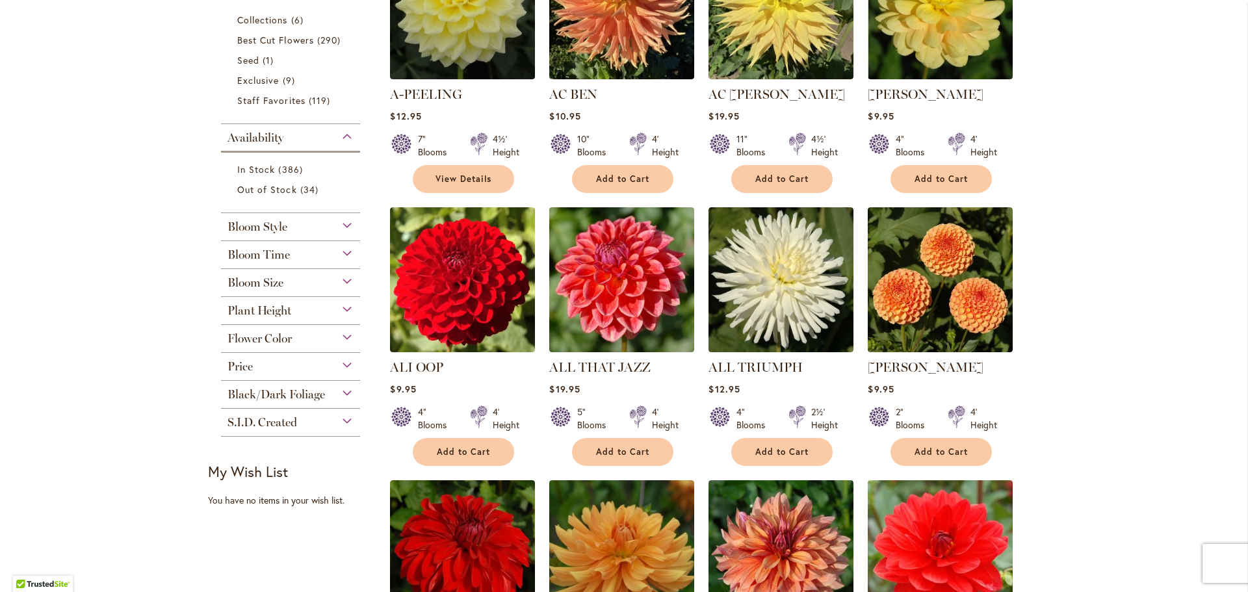
click at [343, 226] on div "Bloom Style" at bounding box center [290, 223] width 139 height 21
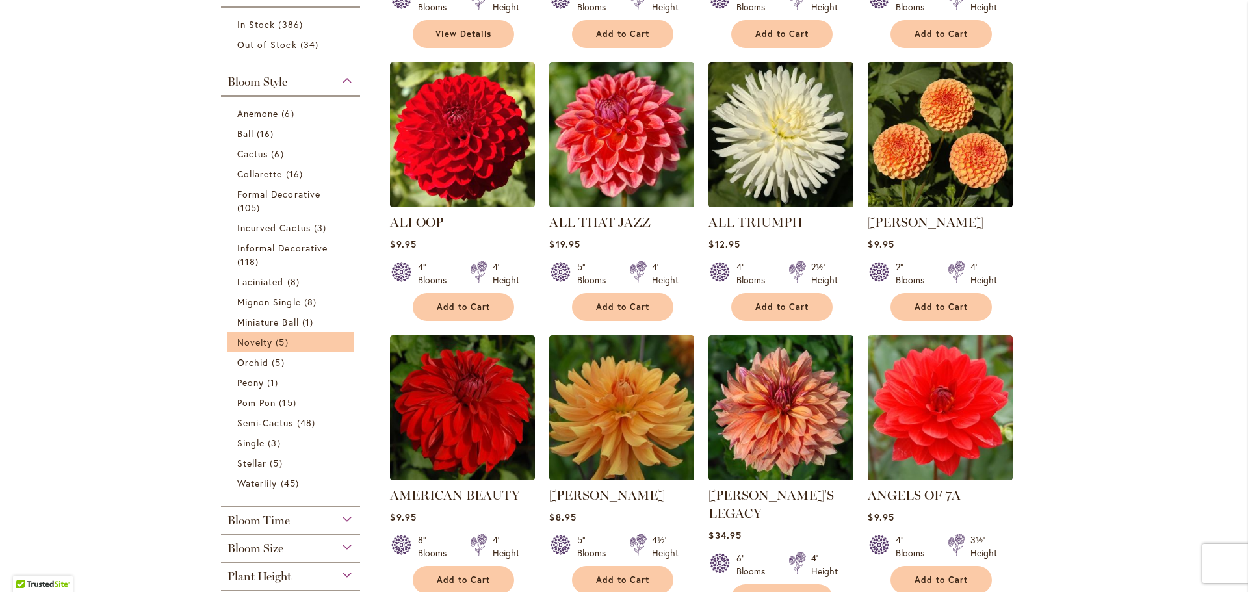
scroll to position [473, 0]
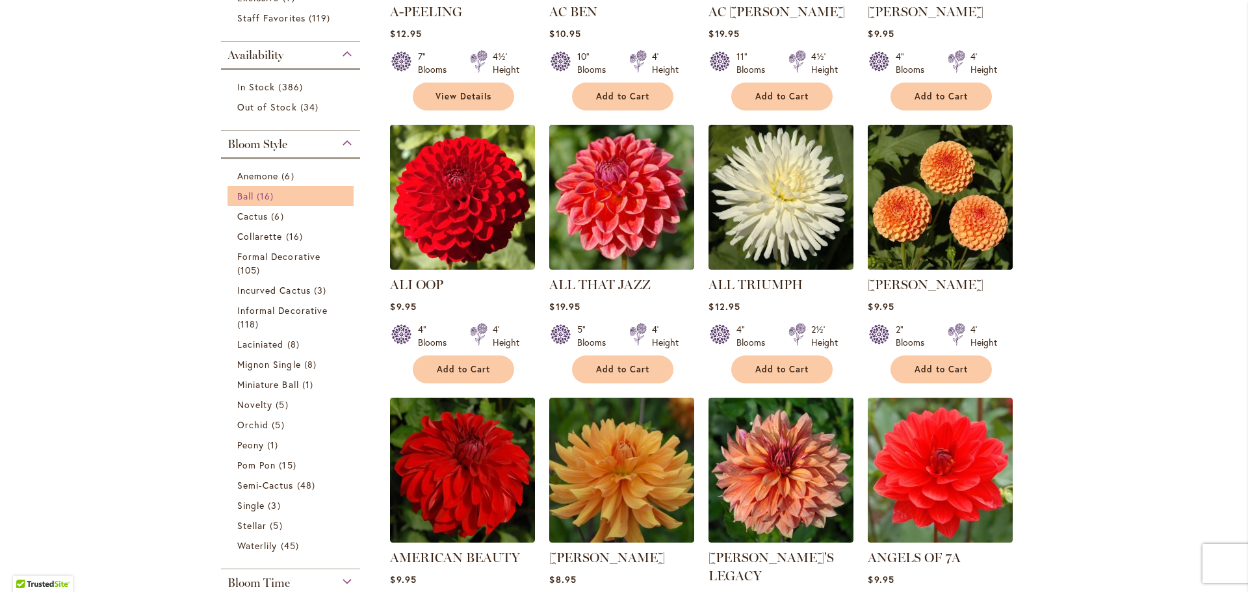
click at [292, 191] on link "Ball 16 items" at bounding box center [292, 196] width 110 height 14
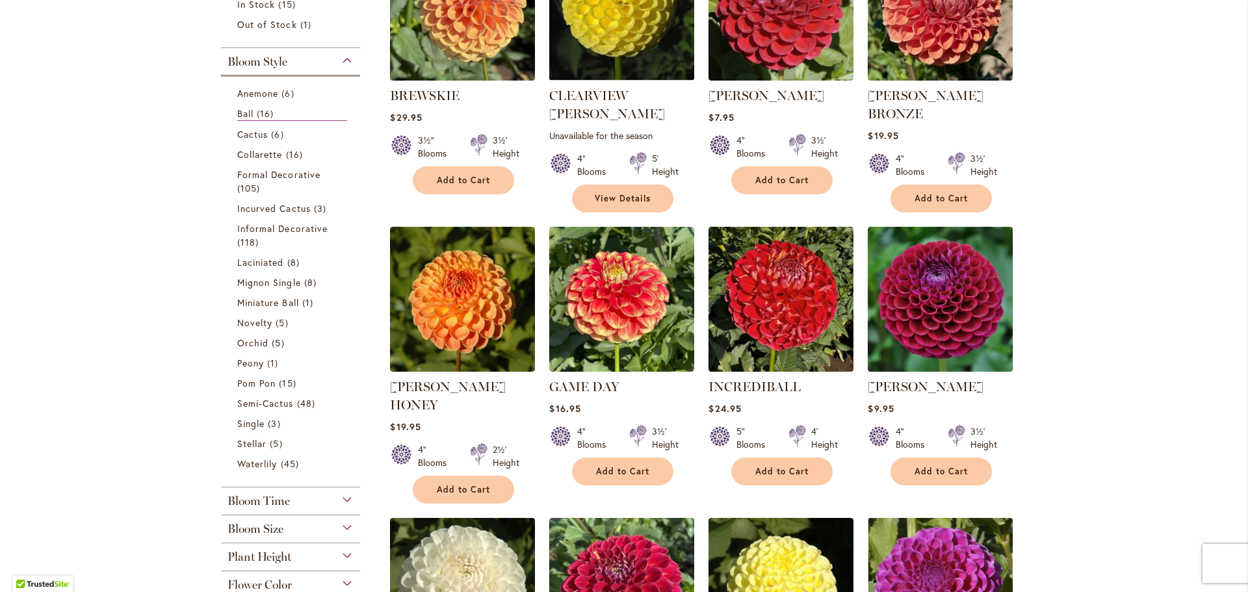
scroll to position [325, 0]
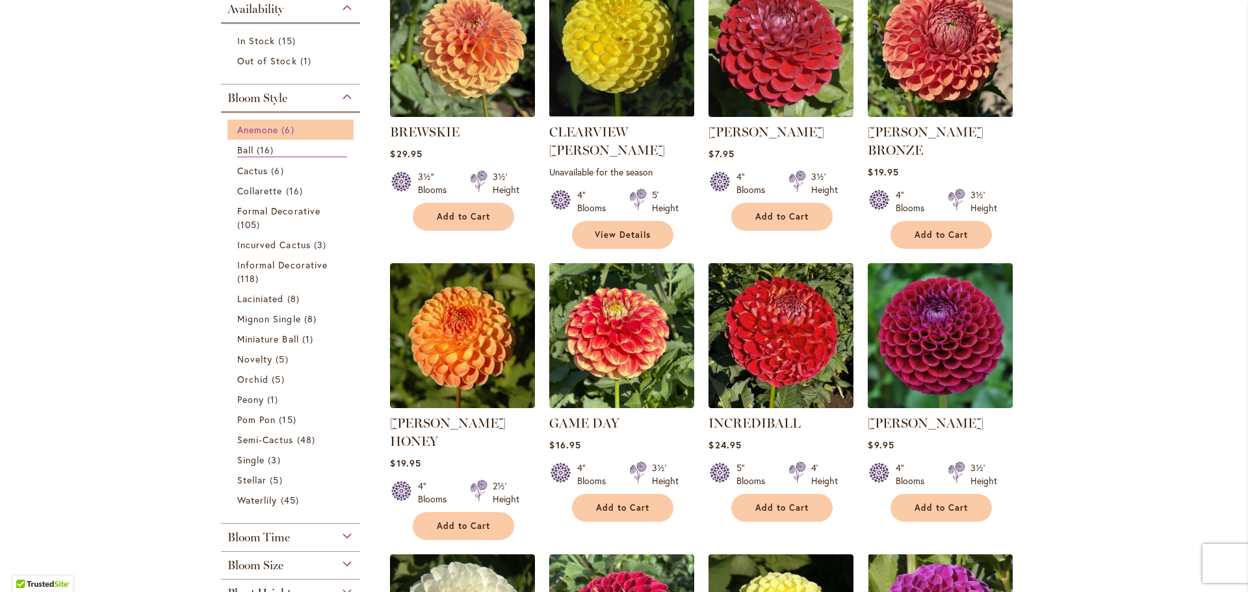
click at [292, 129] on span "6 items" at bounding box center [290, 130] width 16 height 14
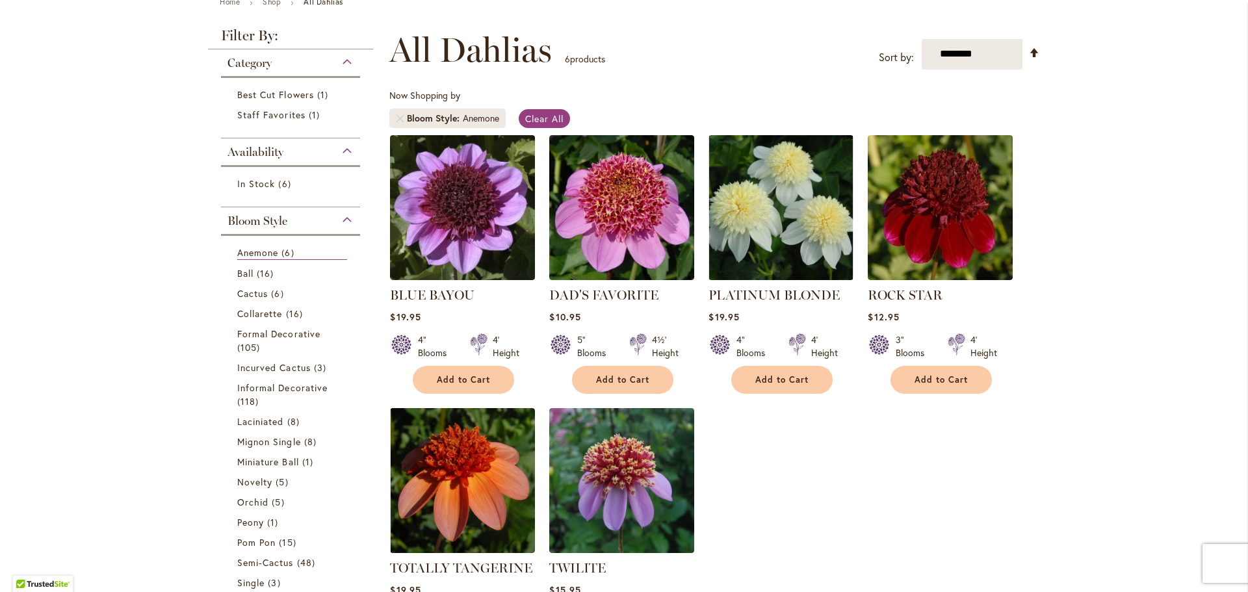
scroll to position [195, 0]
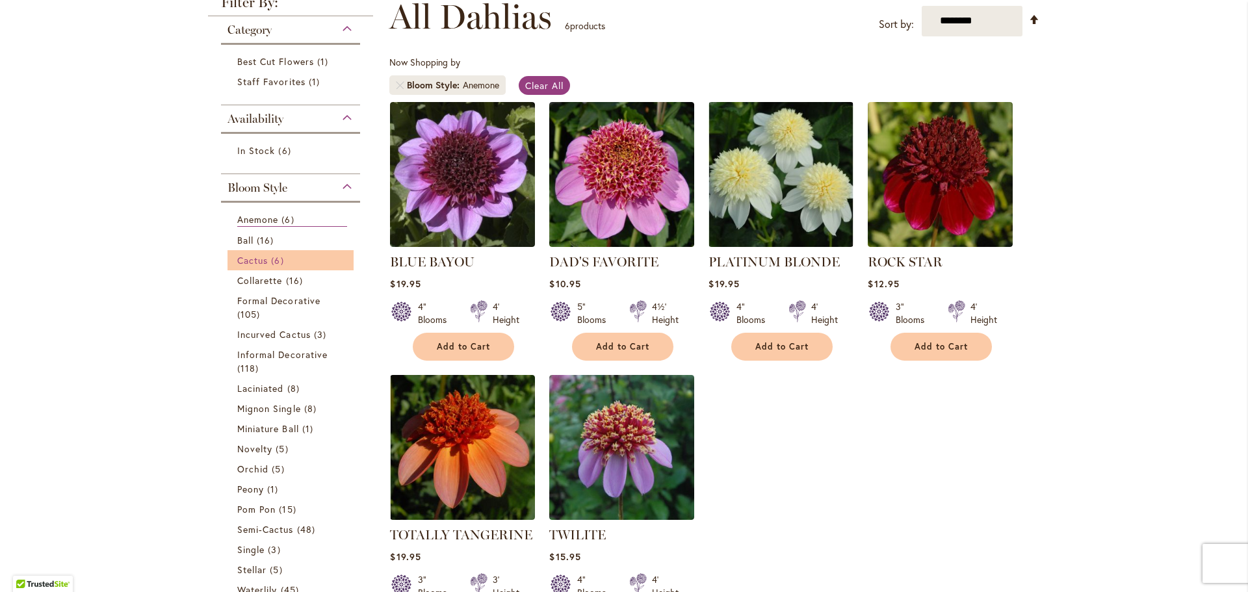
click at [287, 256] on link "Cactus 6 items" at bounding box center [292, 261] width 110 height 14
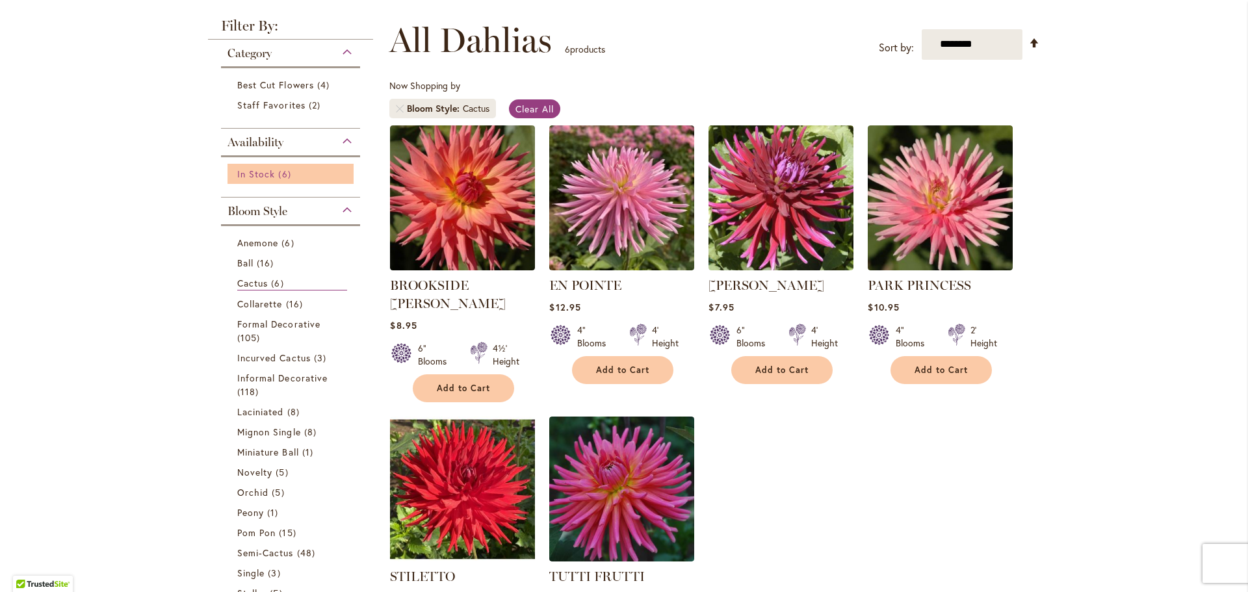
scroll to position [195, 0]
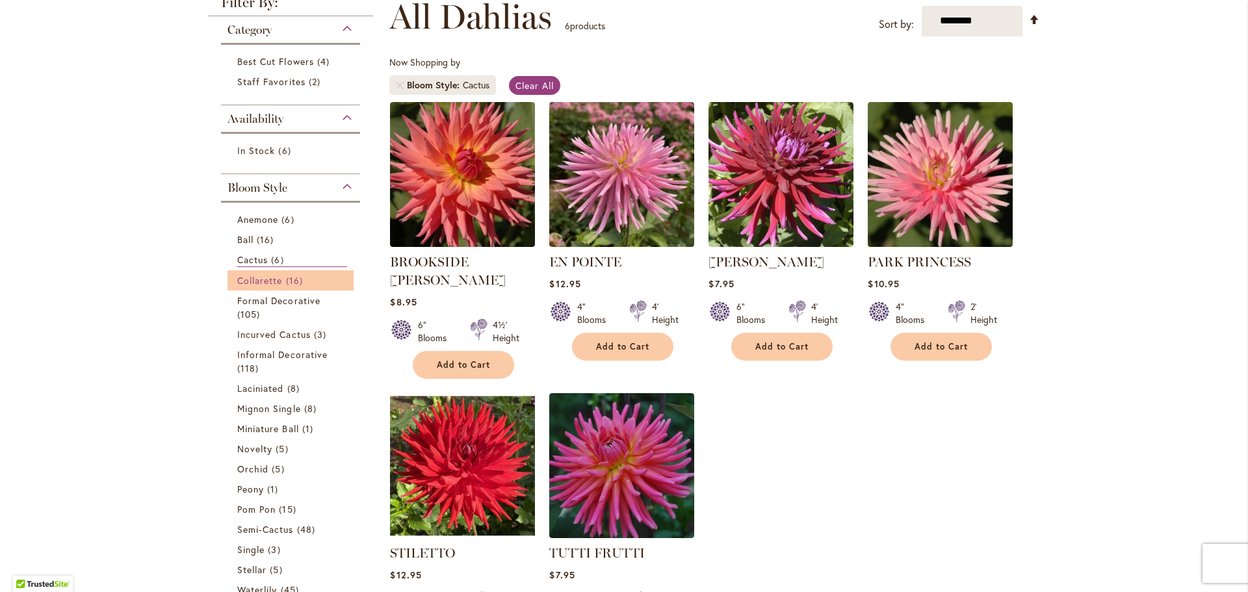
click at [286, 276] on span "16 items" at bounding box center [296, 281] width 20 height 14
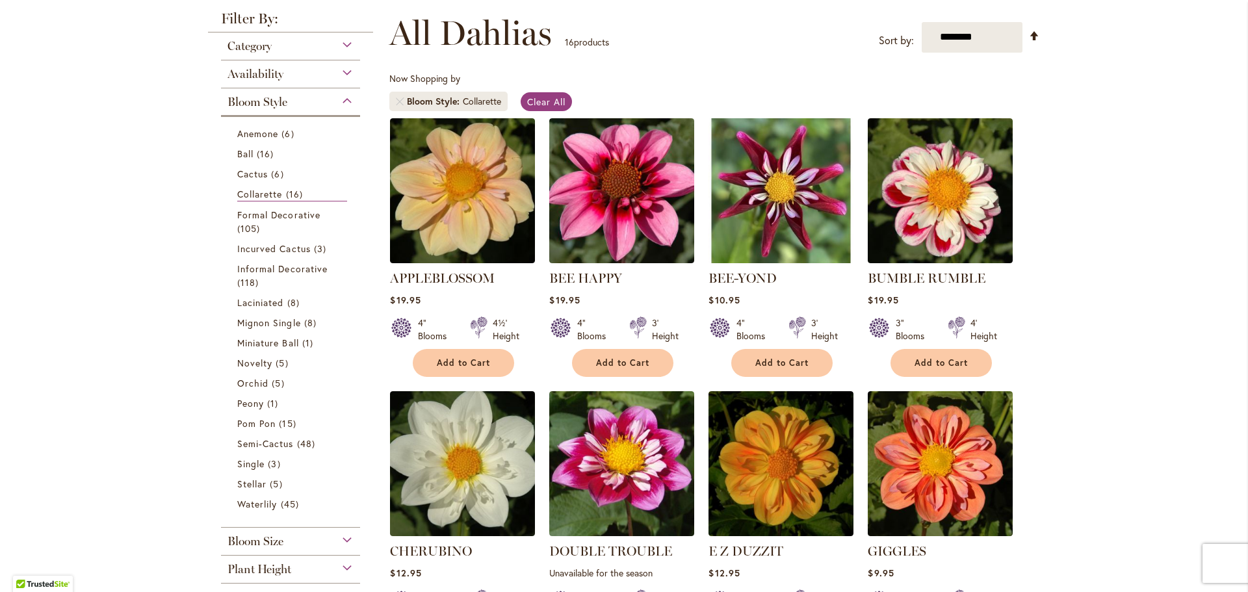
scroll to position [195, 0]
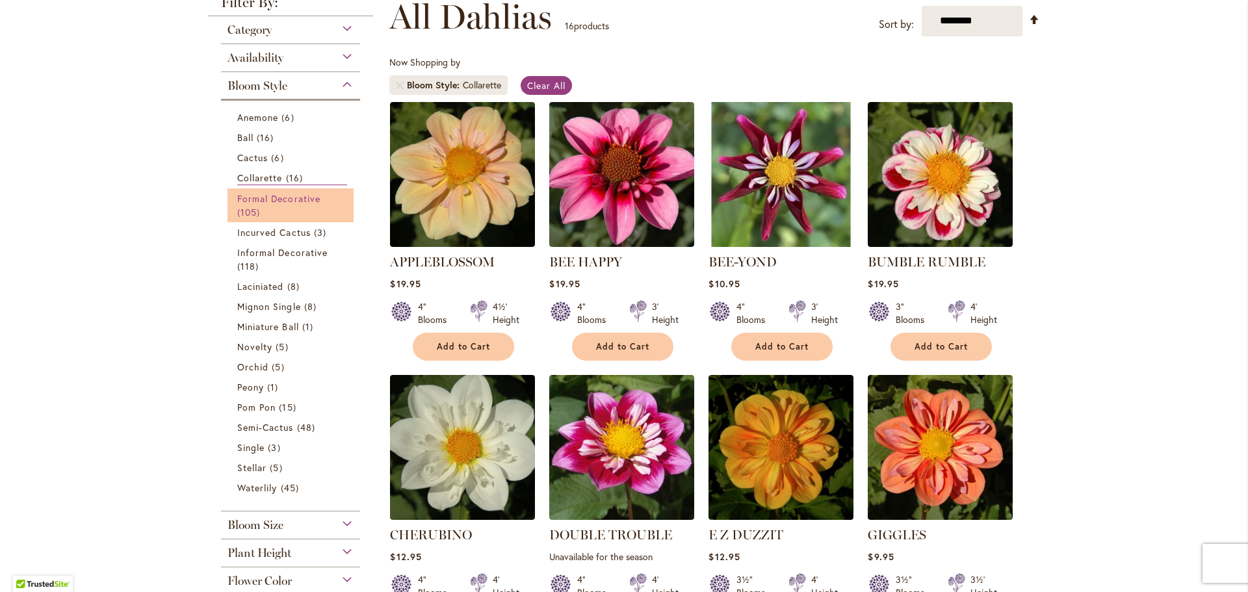
click at [282, 194] on span "Formal Decorative" at bounding box center [278, 198] width 83 height 12
